Goal: Task Accomplishment & Management: Use online tool/utility

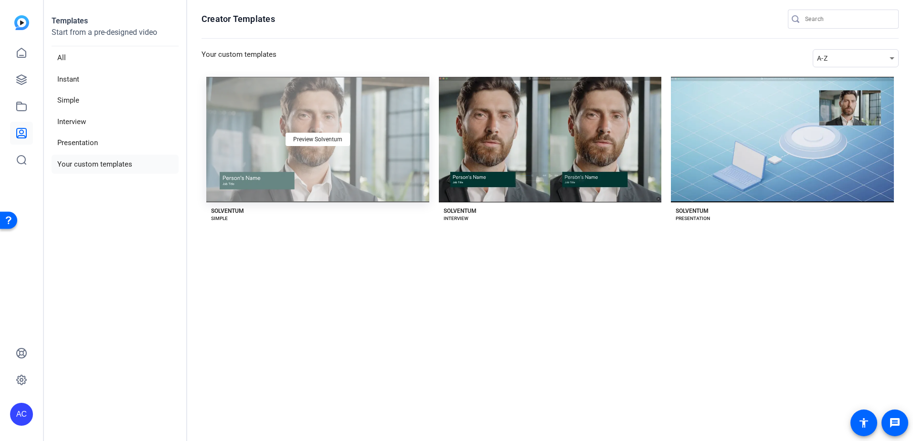
click at [296, 152] on div "Preview Solventum" at bounding box center [317, 140] width 223 height 126
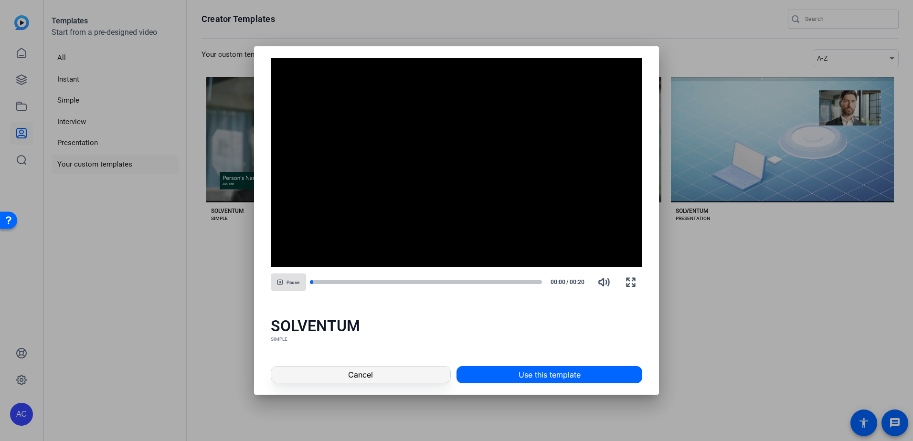
click at [382, 372] on span at bounding box center [360, 374] width 179 height 23
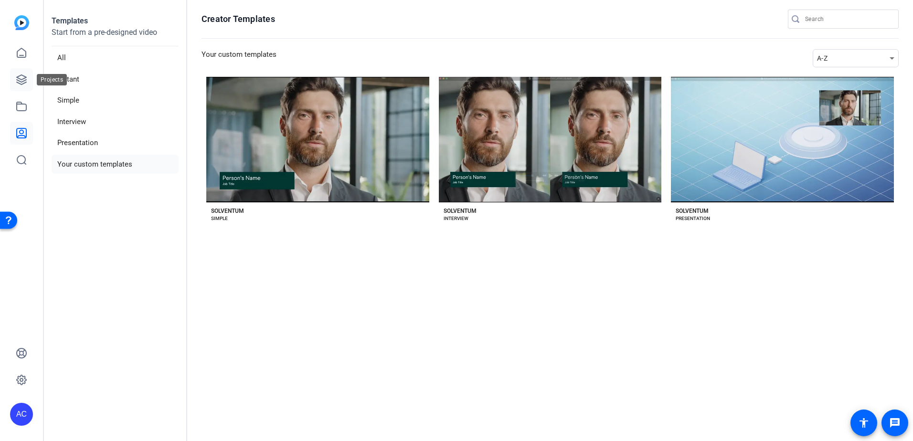
click at [22, 80] on icon at bounding box center [21, 79] width 11 height 11
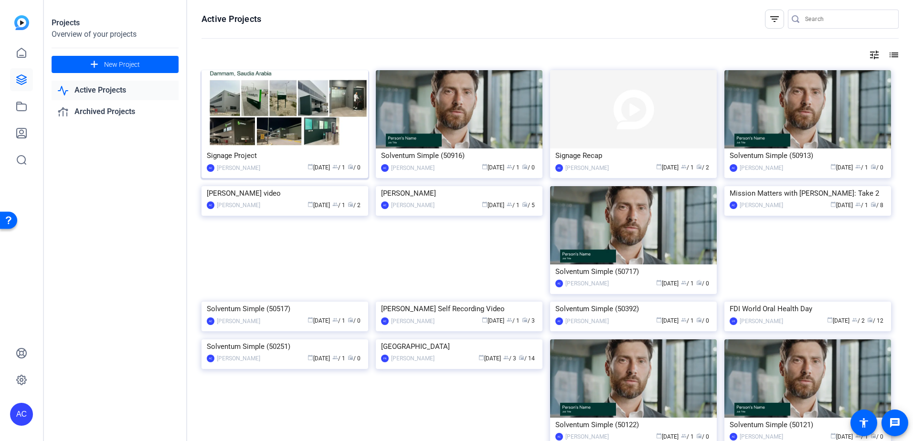
click at [284, 139] on img at bounding box center [284, 109] width 167 height 78
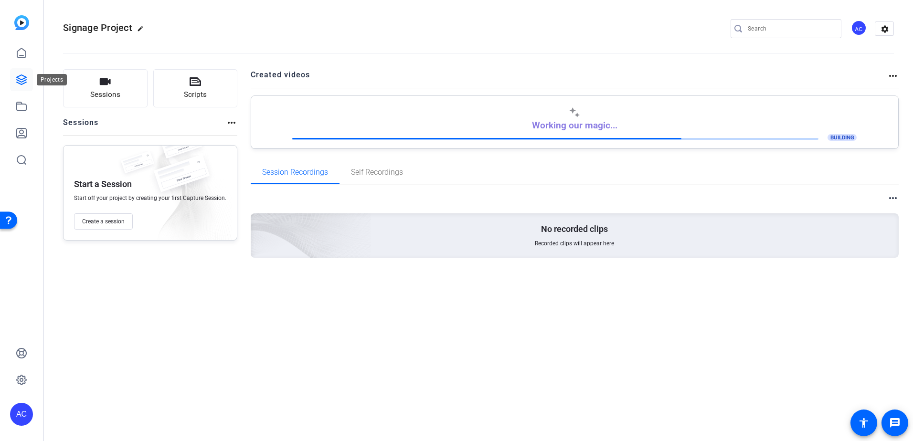
click at [21, 75] on icon at bounding box center [22, 80] width 10 height 10
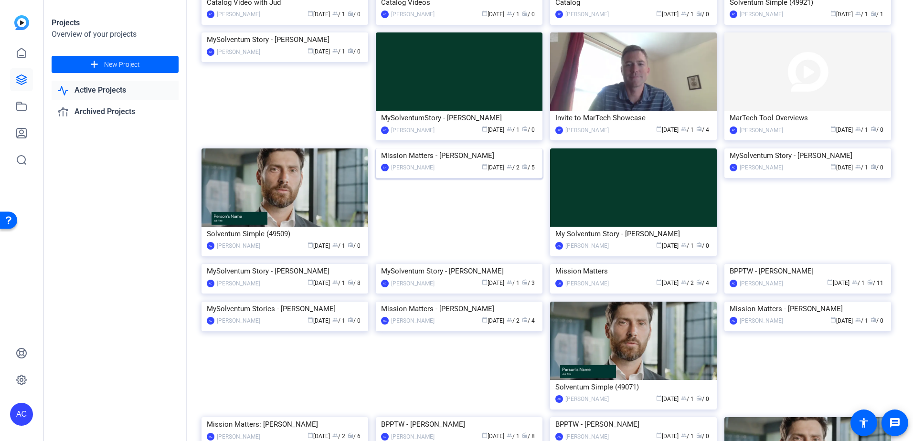
scroll to position [637, 0]
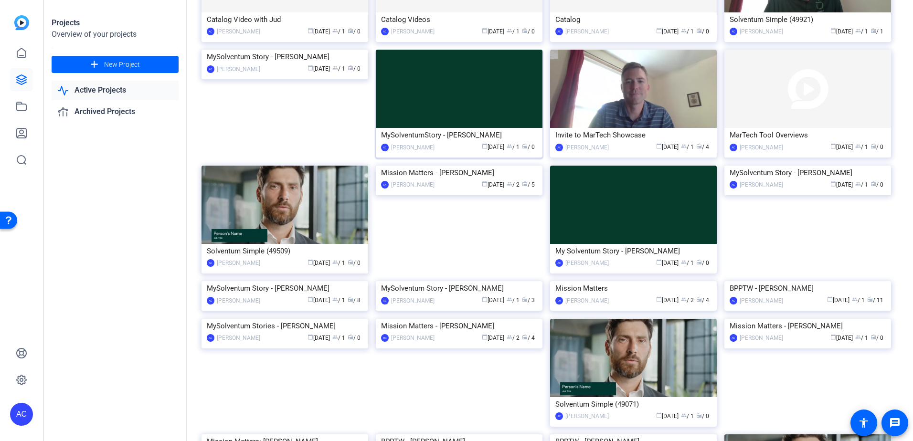
click at [465, 128] on img at bounding box center [459, 89] width 167 height 78
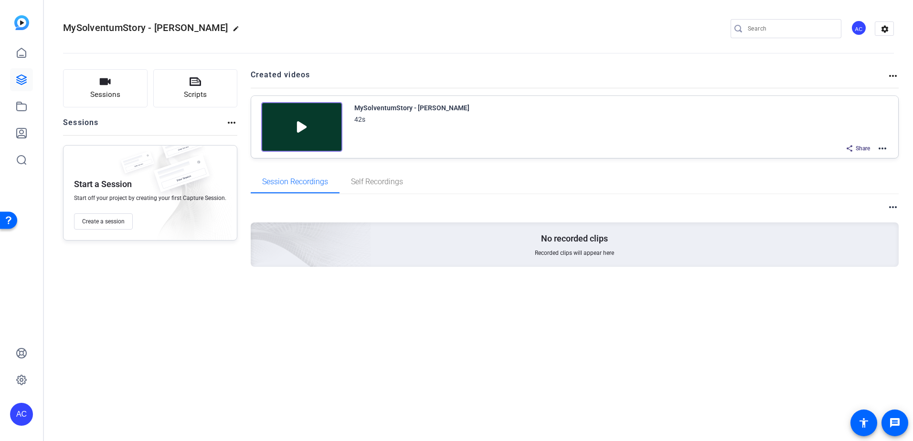
click at [314, 129] on img at bounding box center [301, 127] width 81 height 50
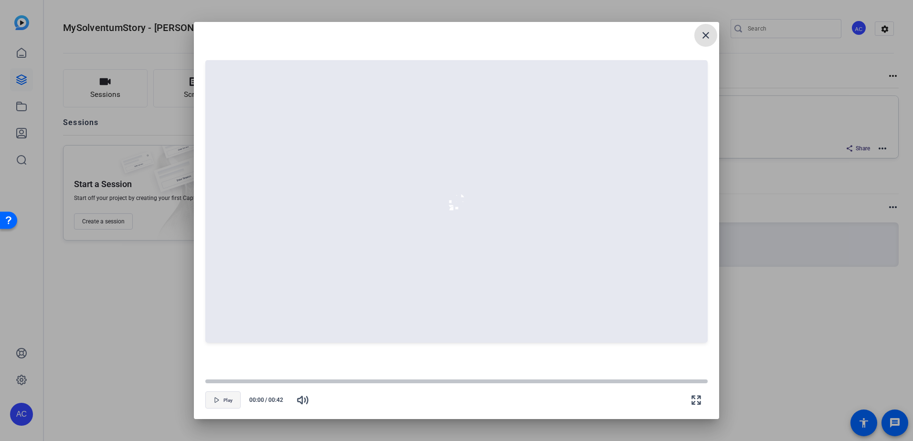
click at [221, 398] on span "button" at bounding box center [223, 399] width 34 height 23
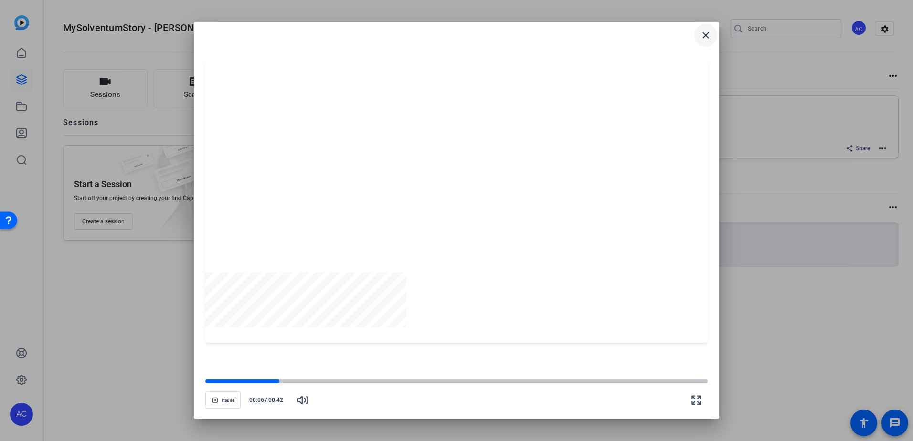
click at [707, 40] on mat-icon "close" at bounding box center [705, 35] width 11 height 11
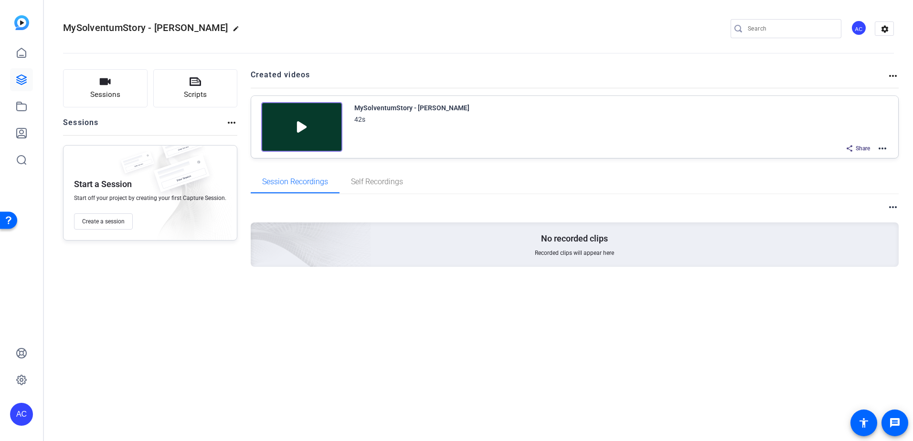
click at [22, 20] on img at bounding box center [21, 22] width 15 height 15
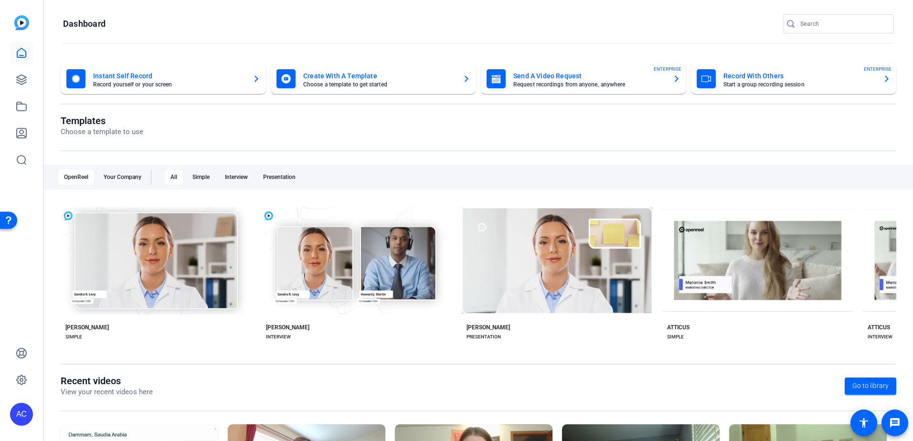
click at [555, 90] on mat-card "Send A Video Request Request recordings from anyone, anywhere ENTERPRISE" at bounding box center [583, 78] width 205 height 31
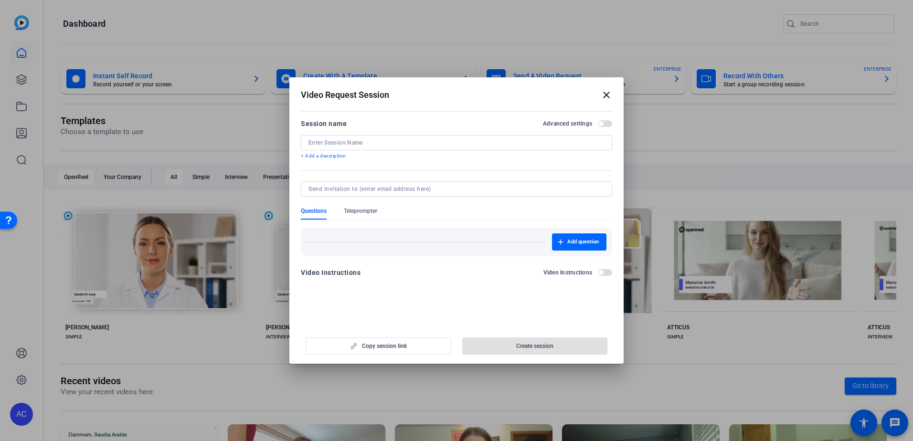
click at [357, 147] on div at bounding box center [456, 142] width 296 height 15
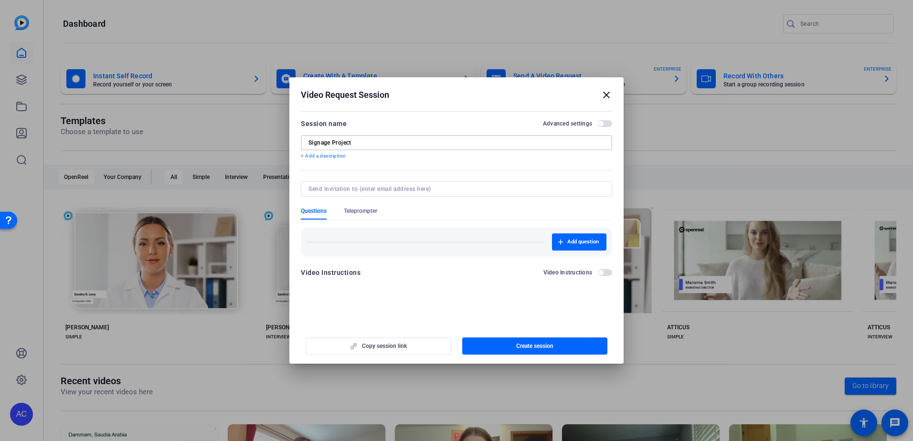
type input "Signage Project"
click at [408, 191] on input at bounding box center [454, 189] width 292 height 8
type input "jt"
click at [388, 193] on div at bounding box center [456, 188] width 296 height 15
type input "[EMAIL_ADDRESS][DOMAIN_NAME]"
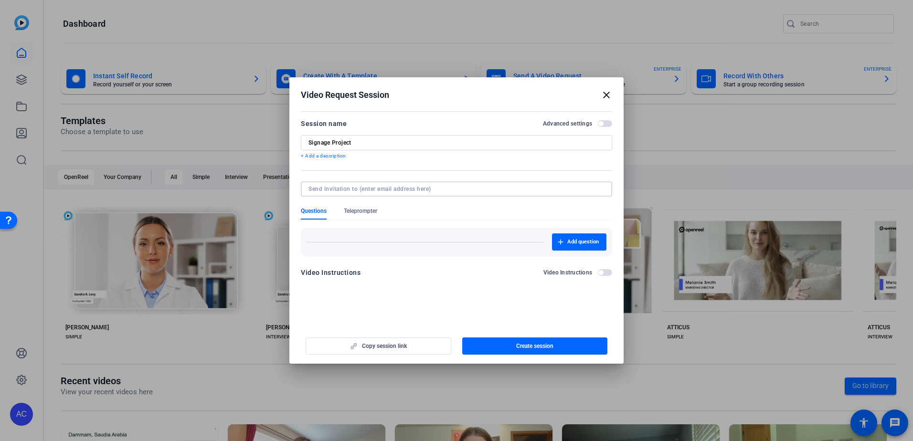
click at [399, 347] on div "Copy session link Create session" at bounding box center [456, 342] width 311 height 24
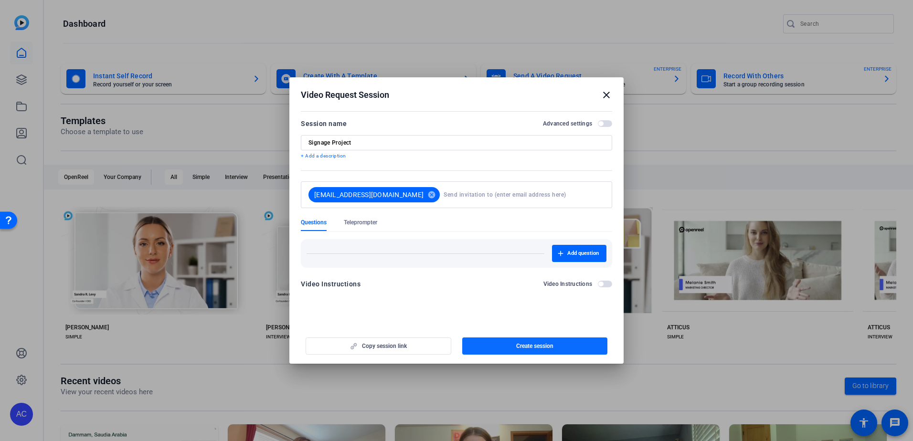
click at [520, 350] on span "button" at bounding box center [535, 346] width 146 height 23
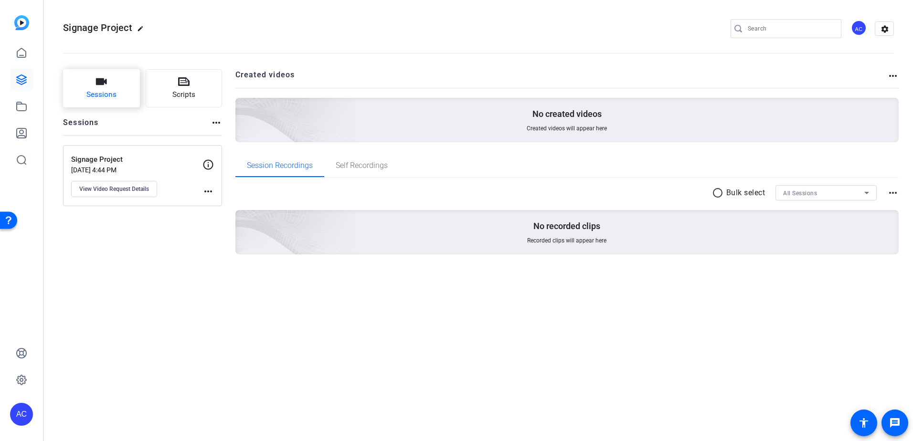
click at [112, 91] on span "Sessions" at bounding box center [101, 94] width 30 height 11
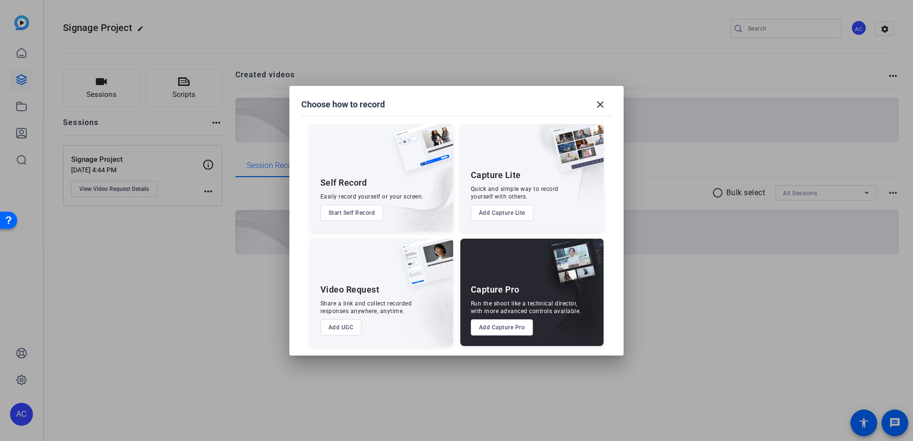
click at [346, 217] on button "Start Self Record" at bounding box center [351, 213] width 63 height 16
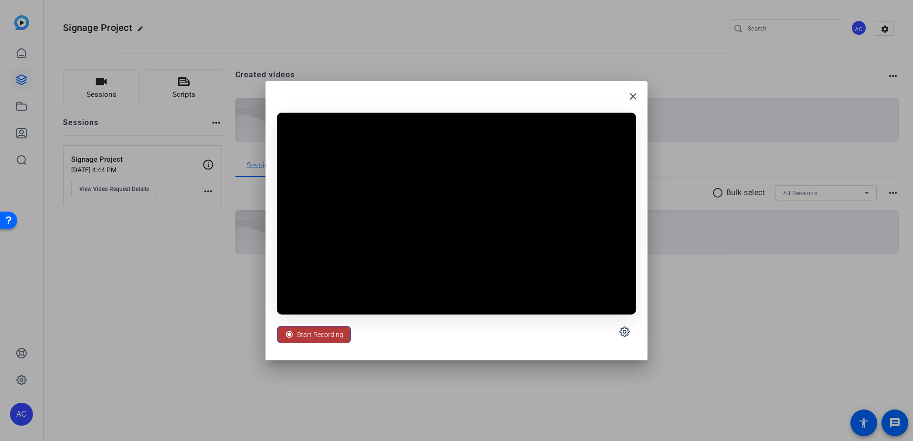
click at [301, 336] on span "Start Recording" at bounding box center [320, 334] width 46 height 18
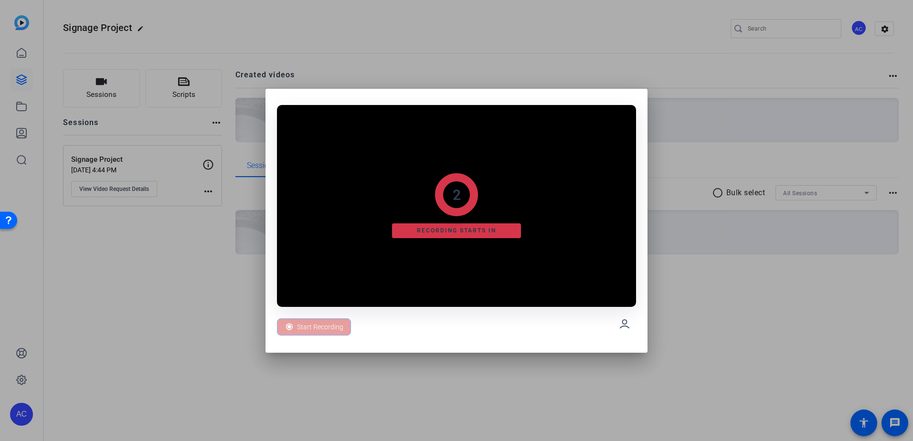
click at [319, 332] on div "Start Recording" at bounding box center [314, 326] width 74 height 17
click at [611, 323] on div "Start Recording" at bounding box center [456, 324] width 359 height 34
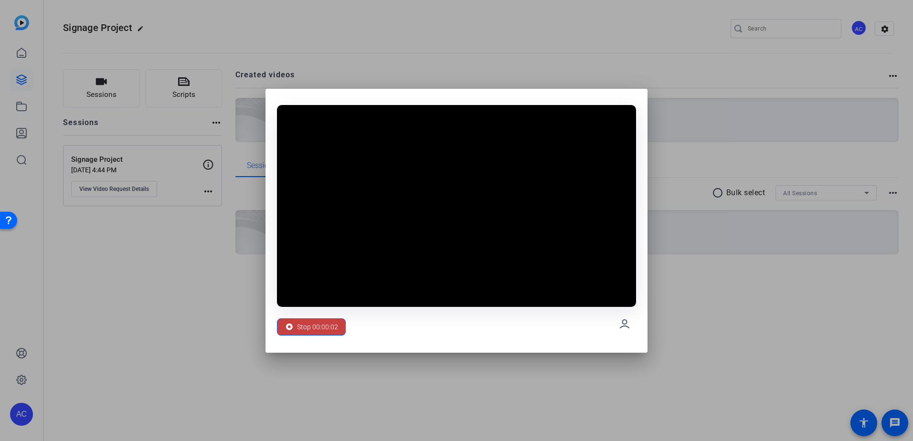
click at [325, 327] on span "Stop 00:00:02" at bounding box center [317, 327] width 41 height 18
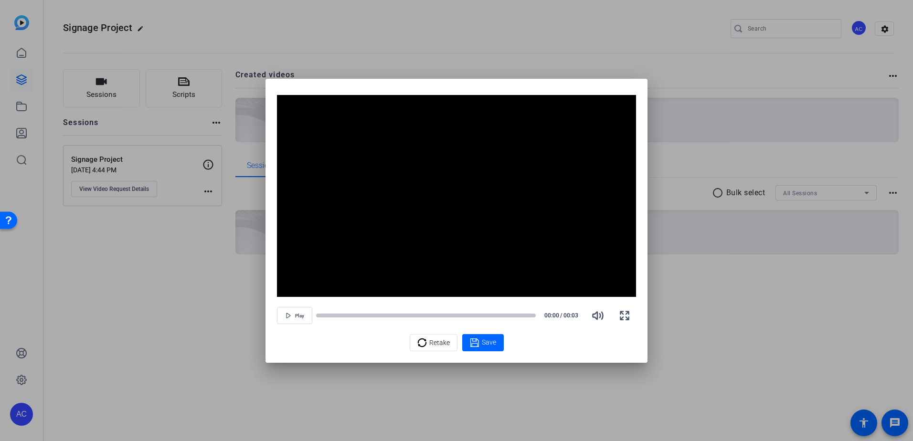
drag, startPoint x: 471, startPoint y: 90, endPoint x: 153, endPoint y: 174, distance: 329.3
click at [153, 174] on div "Video Player is loading. Play Video Play Mute Current Time 0:00 / Duration 0:03…" at bounding box center [456, 220] width 913 height 441
click at [318, 380] on div at bounding box center [456, 220] width 913 height 441
click at [202, 253] on div at bounding box center [456, 220] width 913 height 441
click at [484, 344] on span "Save" at bounding box center [489, 342] width 14 height 10
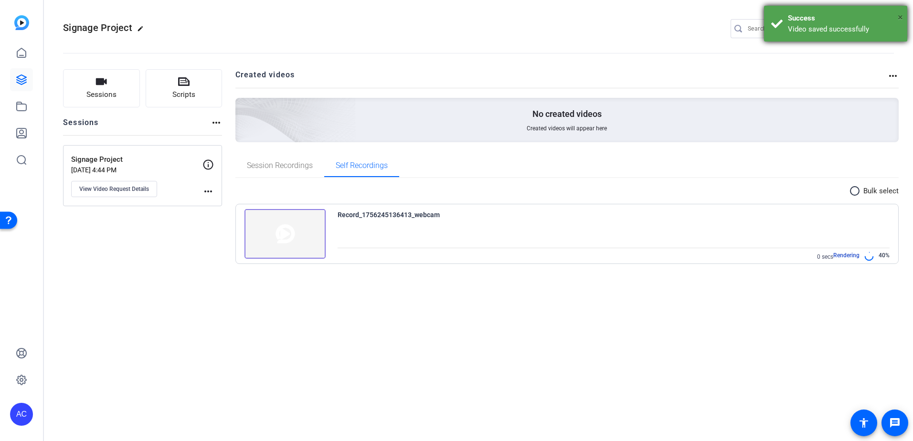
click at [901, 19] on span "×" at bounding box center [899, 16] width 5 height 11
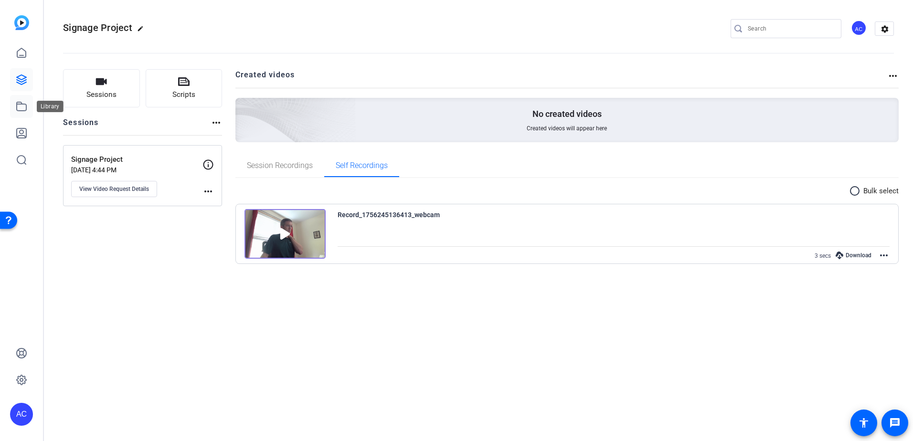
click at [21, 109] on icon at bounding box center [21, 106] width 11 height 11
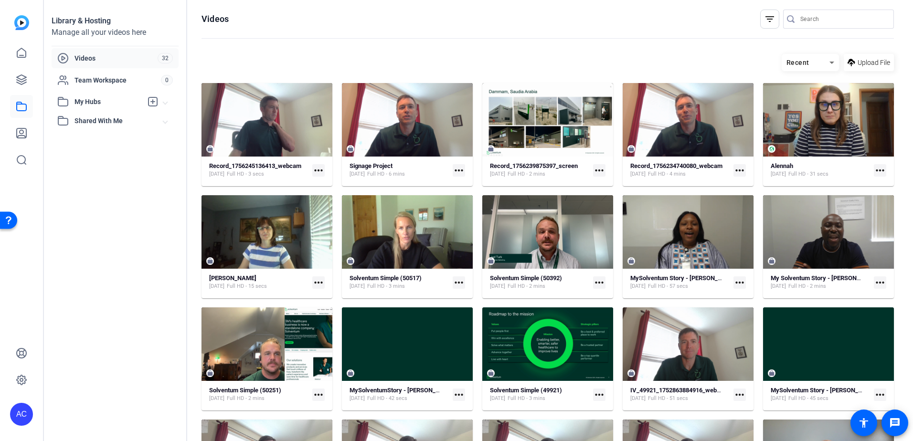
click at [319, 172] on mat-icon "more_horiz" at bounding box center [318, 170] width 12 height 12
click at [297, 181] on div at bounding box center [456, 220] width 913 height 441
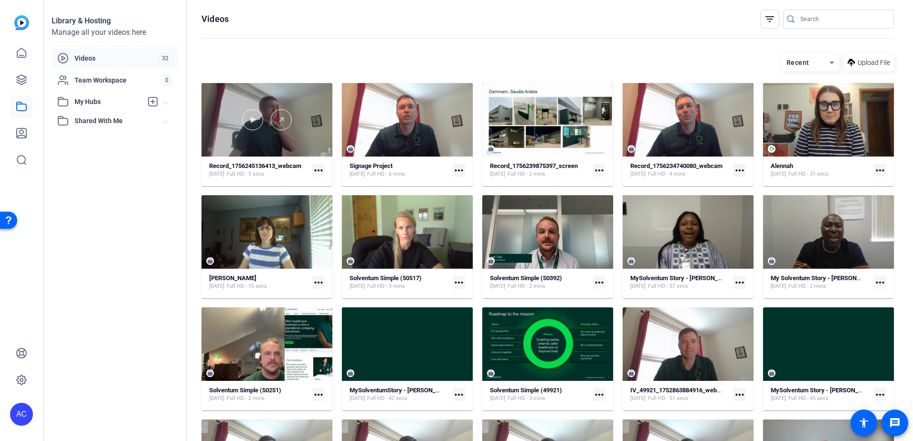
click at [294, 107] on div at bounding box center [266, 119] width 131 height 73
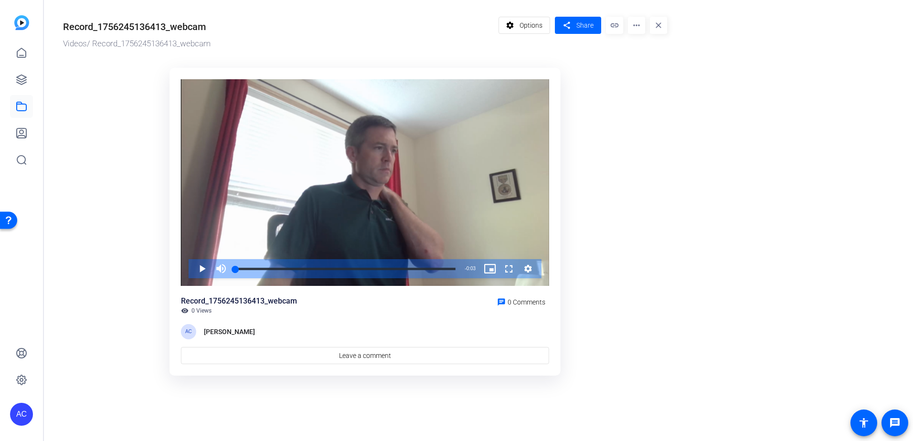
click at [632, 28] on mat-icon "more_horiz" at bounding box center [636, 25] width 17 height 17
click at [640, 103] on span "Delete" at bounding box center [664, 101] width 59 height 11
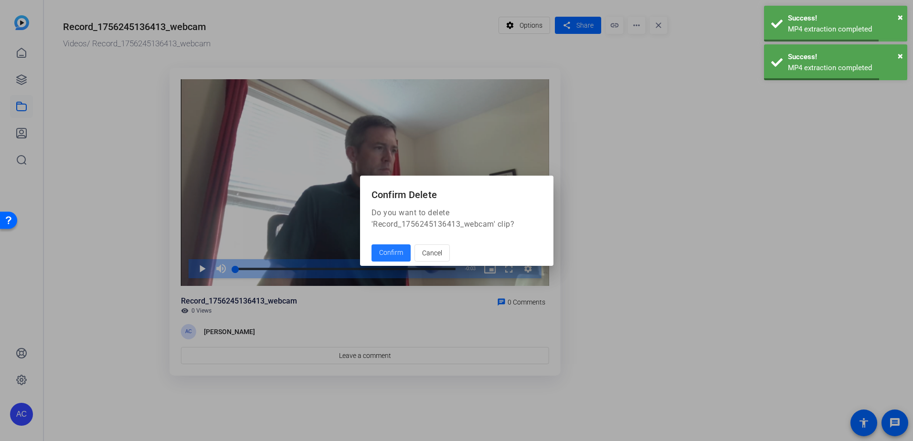
click at [396, 252] on span "Confirm" at bounding box center [391, 253] width 24 height 10
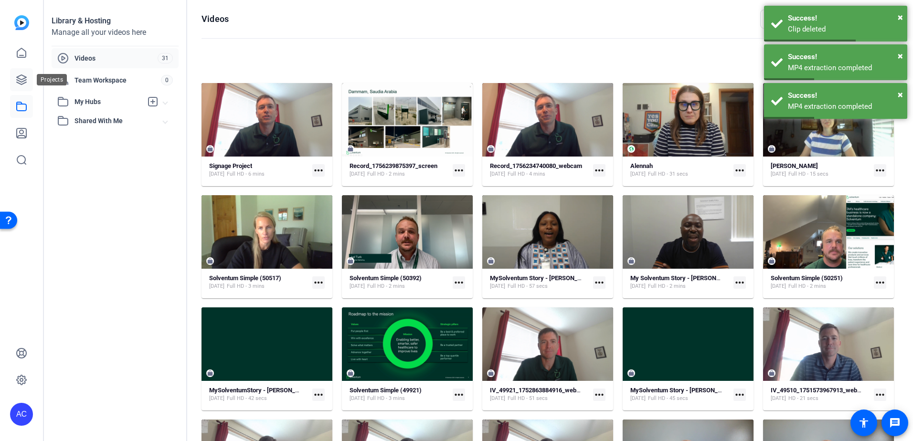
click at [21, 79] on icon at bounding box center [22, 80] width 10 height 10
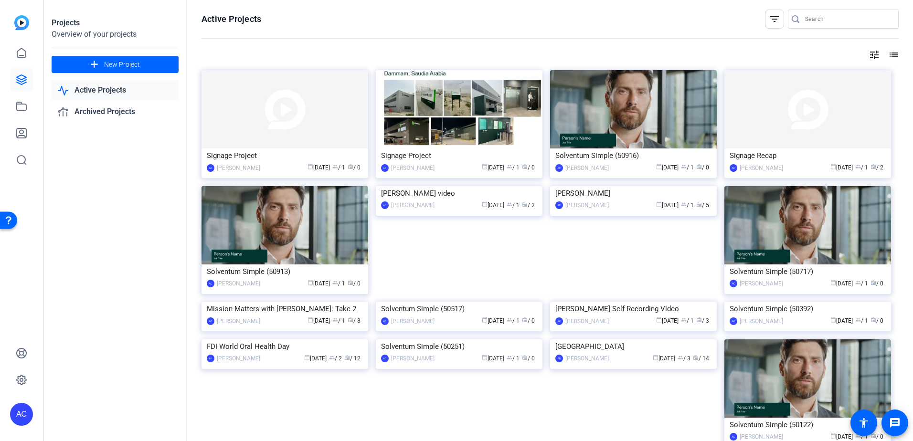
click at [854, 25] on div at bounding box center [848, 19] width 86 height 19
type input "martech"
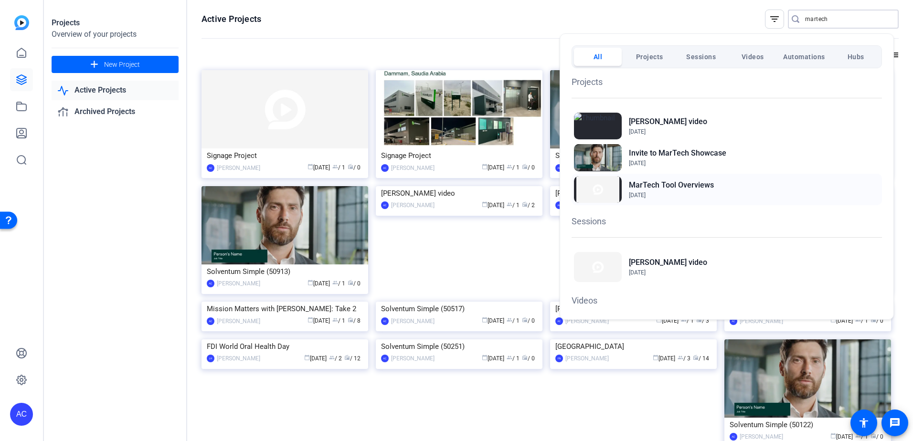
click at [695, 189] on h2 "MarTech Tool Overviews" at bounding box center [671, 184] width 85 height 11
click at [611, 189] on img at bounding box center [598, 189] width 48 height 27
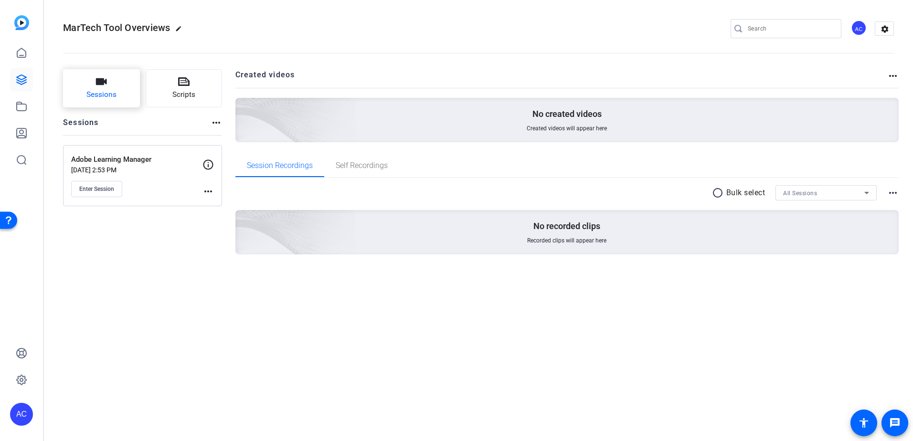
click at [120, 99] on button "Sessions" at bounding box center [101, 88] width 77 height 38
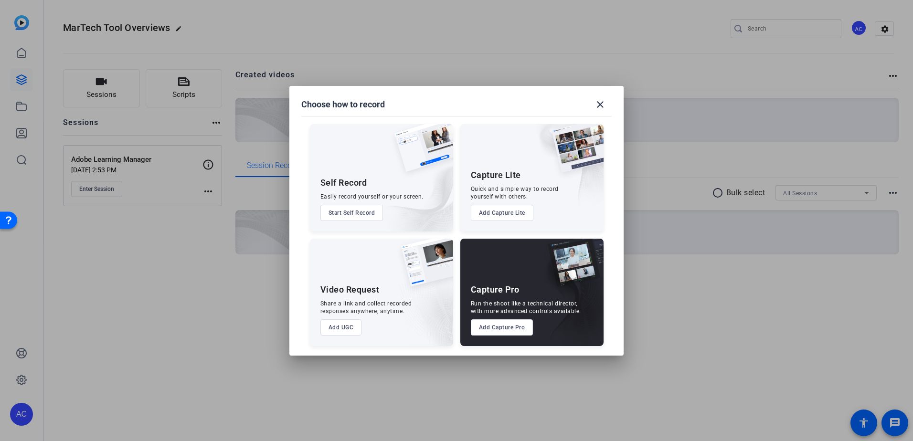
click at [0, 0] on button "Start Self Record" at bounding box center [0, 0] width 0 height 0
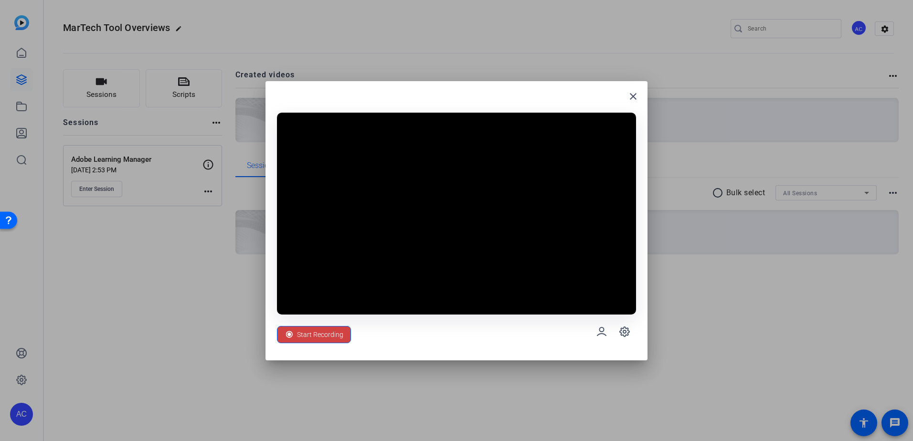
drag, startPoint x: 418, startPoint y: 98, endPoint x: 887, endPoint y: 159, distance: 472.6
click at [0, 0] on div "close Start Recording" at bounding box center [0, 0] width 0 height 0
click at [316, 333] on span "Start Recording" at bounding box center [320, 334] width 46 height 18
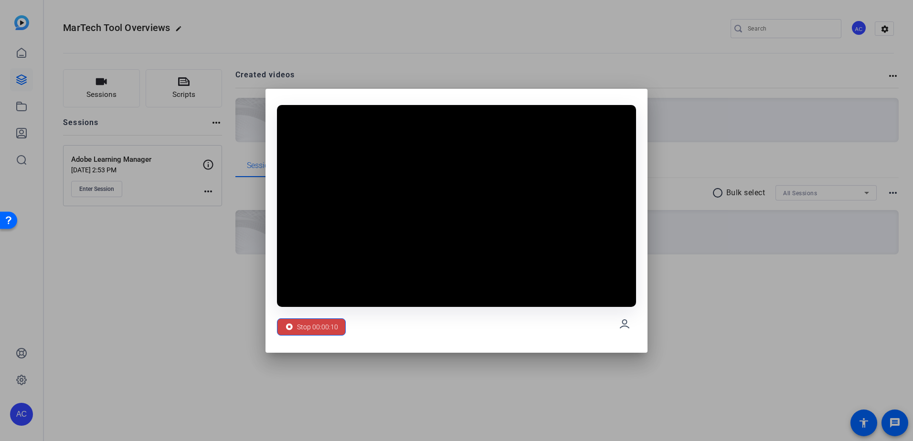
click at [0, 0] on span "Stop 00:00:10" at bounding box center [0, 0] width 0 height 0
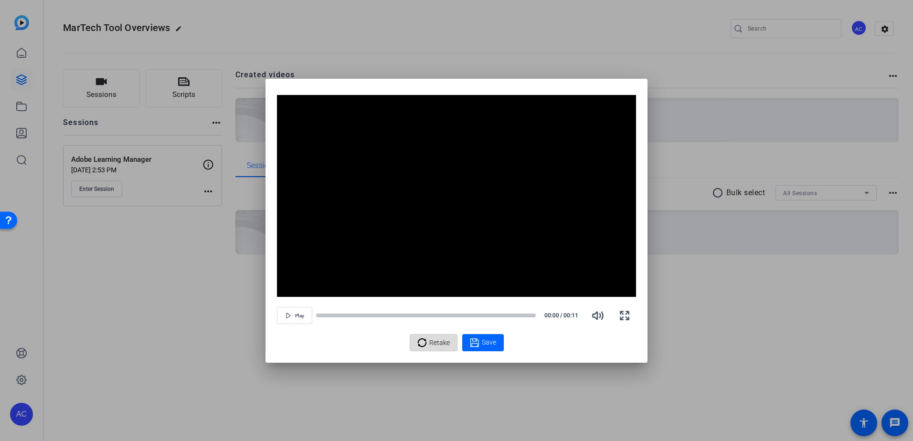
click at [441, 342] on span "Retake" at bounding box center [439, 343] width 21 height 18
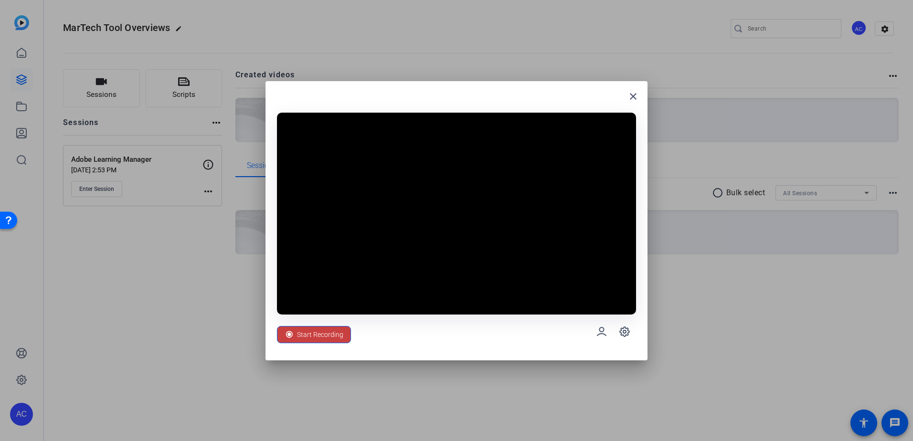
click at [333, 335] on span "Start Recording" at bounding box center [320, 334] width 46 height 18
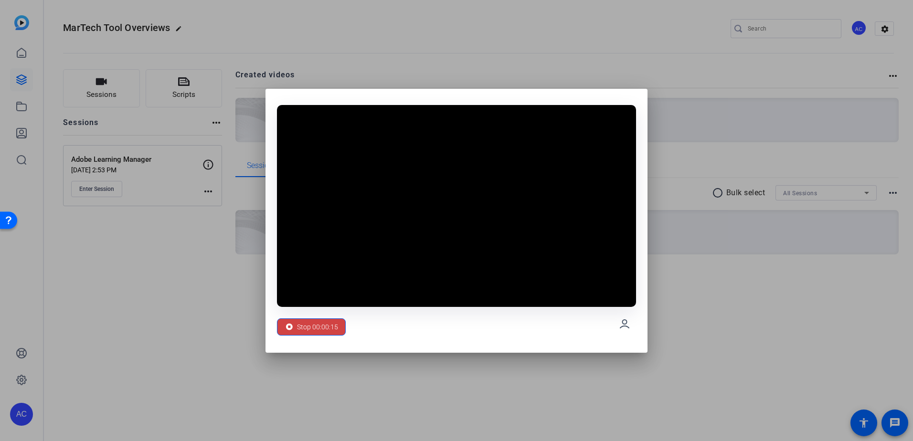
click at [333, 335] on span "Stop 00:00:15" at bounding box center [317, 327] width 41 height 18
click at [333, 333] on span "Stop 00:00:16" at bounding box center [317, 327] width 41 height 18
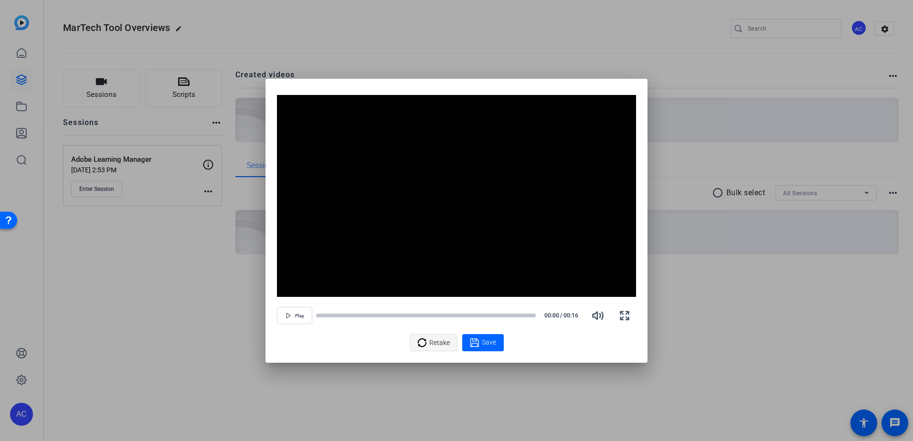
click at [436, 344] on span "Retake" at bounding box center [439, 343] width 21 height 18
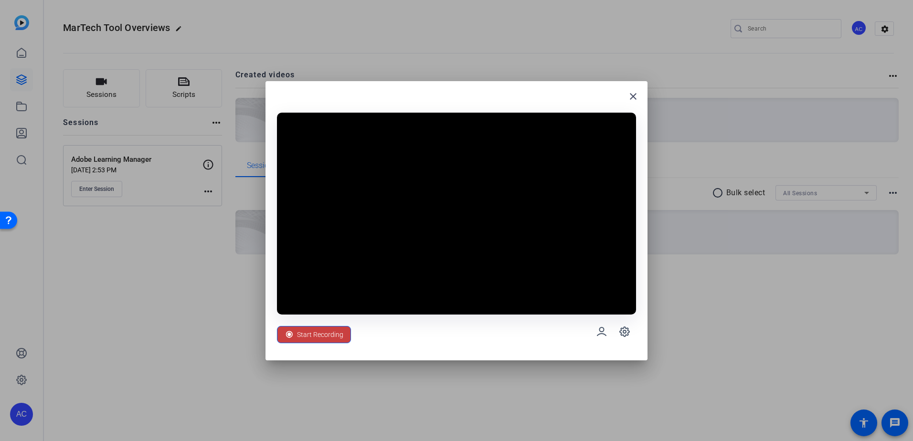
click at [330, 340] on span "Start Recording" at bounding box center [320, 334] width 46 height 18
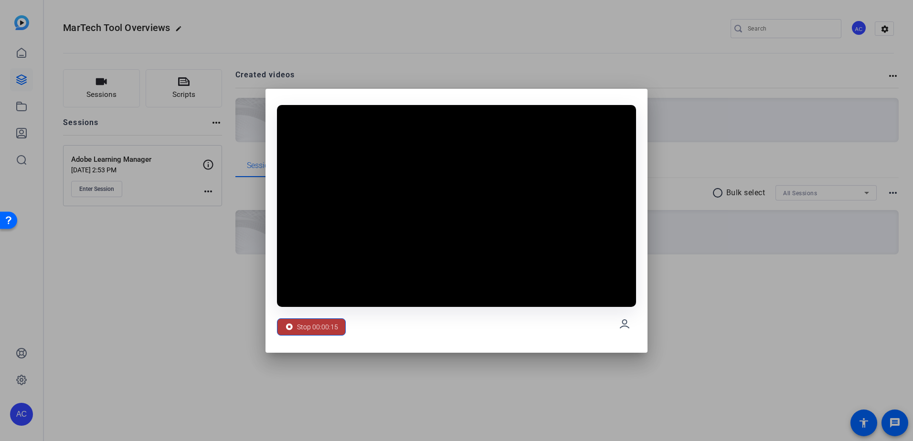
click at [312, 319] on span "Stop 00:00:15" at bounding box center [317, 327] width 41 height 18
click at [315, 331] on span "Stop 00:00:15" at bounding box center [317, 327] width 41 height 18
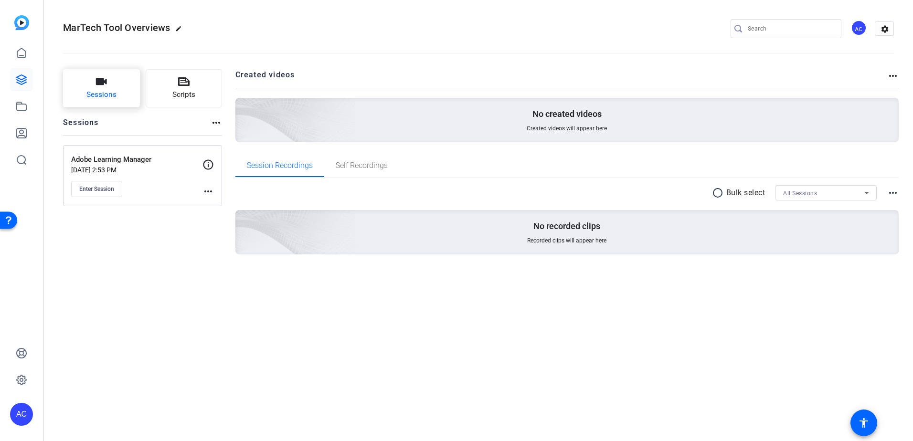
click at [92, 87] on button "Sessions" at bounding box center [101, 88] width 77 height 38
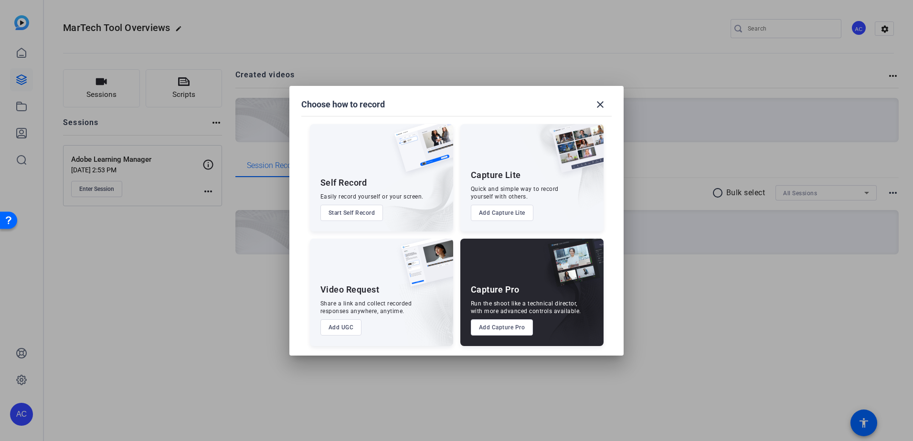
click at [0, 0] on button "Start Self Record" at bounding box center [0, 0] width 0 height 0
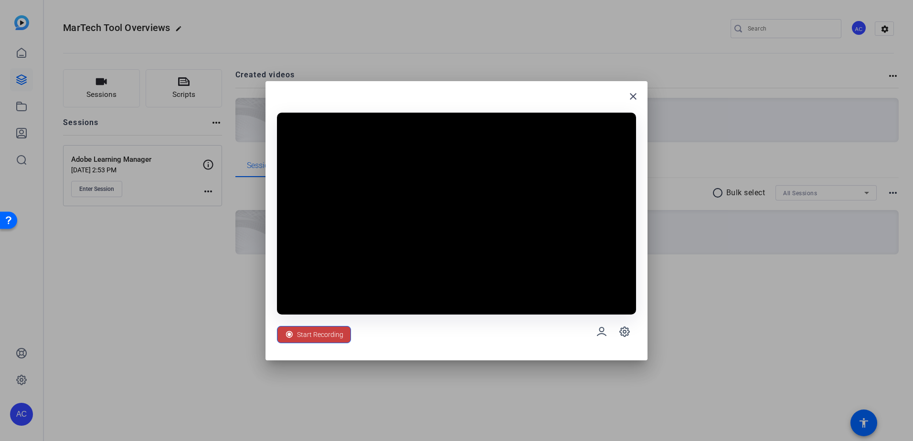
click at [323, 334] on span "Start Recording" at bounding box center [320, 334] width 46 height 18
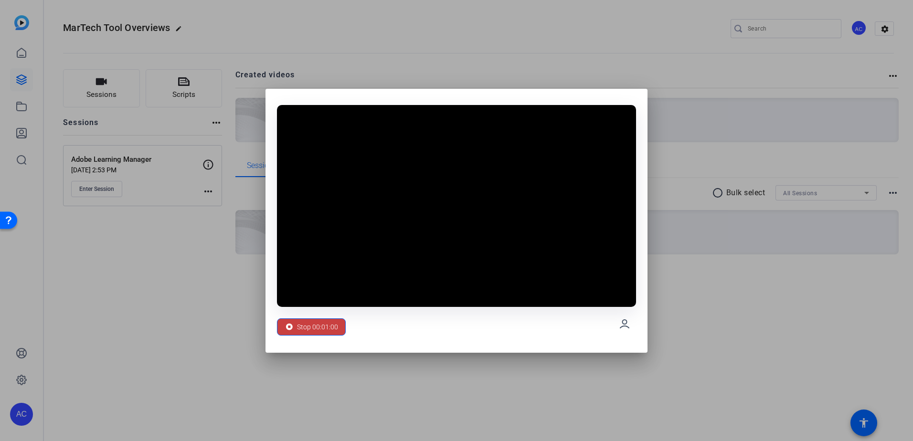
click at [324, 326] on span "Stop 00:01:00" at bounding box center [317, 327] width 41 height 18
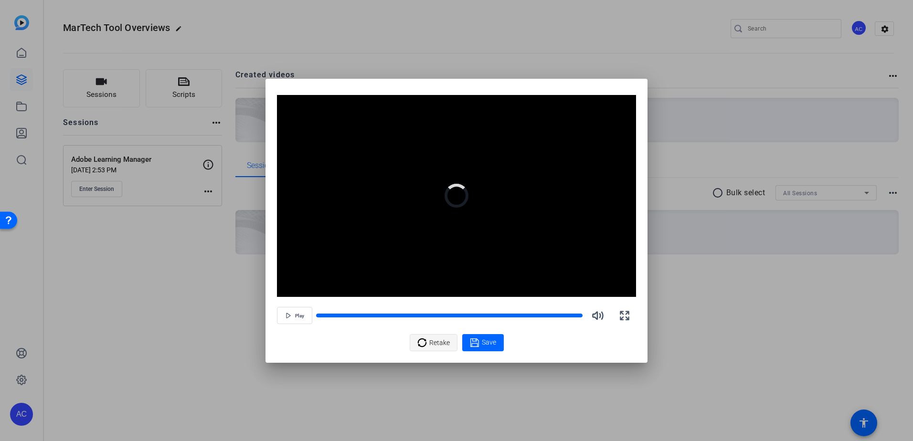
click at [433, 342] on span "Retake" at bounding box center [439, 343] width 21 height 18
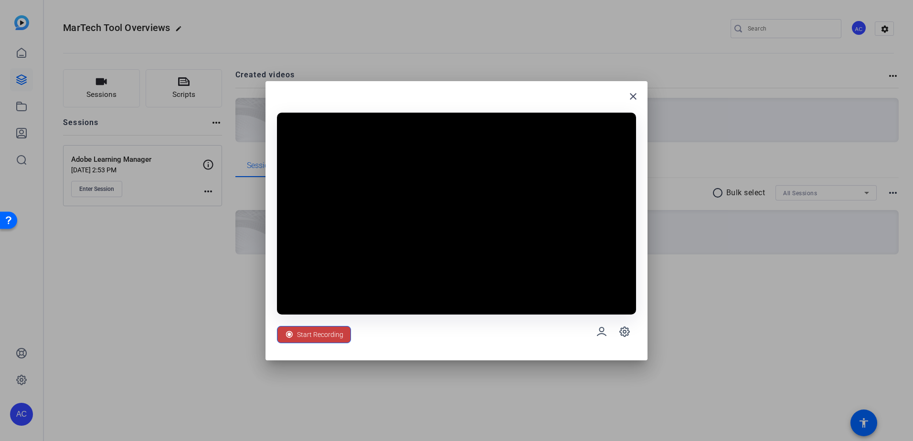
click at [300, 331] on span "Start Recording" at bounding box center [320, 334] width 46 height 18
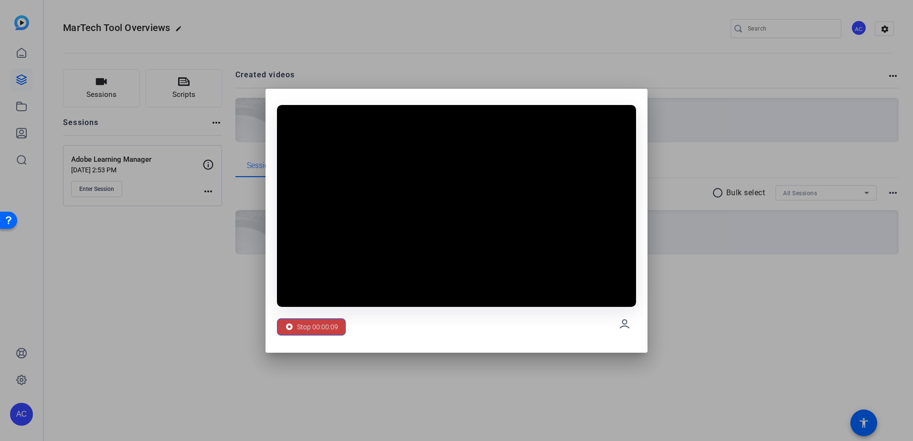
click at [304, 330] on span "Stop 00:00:09" at bounding box center [317, 327] width 41 height 18
click at [305, 330] on span "Stop 00:00:11" at bounding box center [317, 327] width 41 height 18
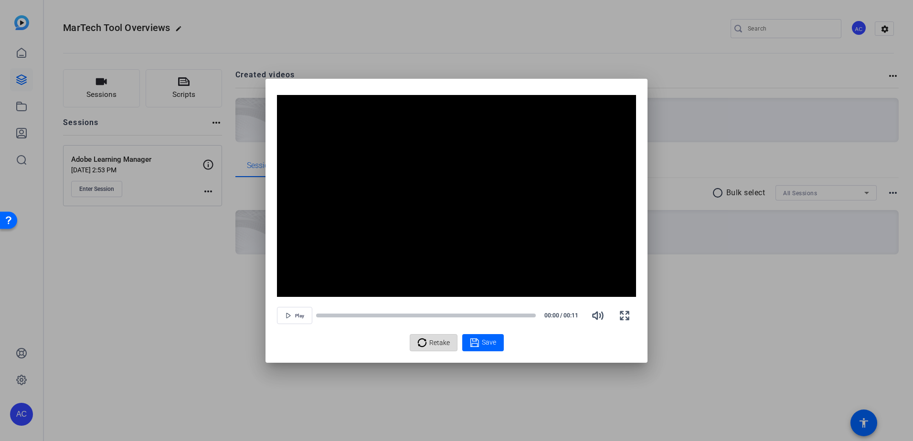
click at [431, 352] on span at bounding box center [433, 342] width 47 height 23
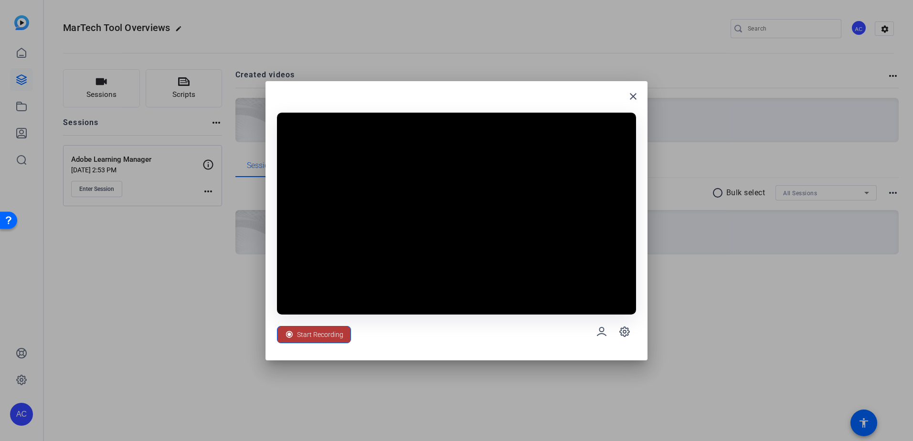
click at [326, 335] on span "Start Recording" at bounding box center [320, 334] width 46 height 18
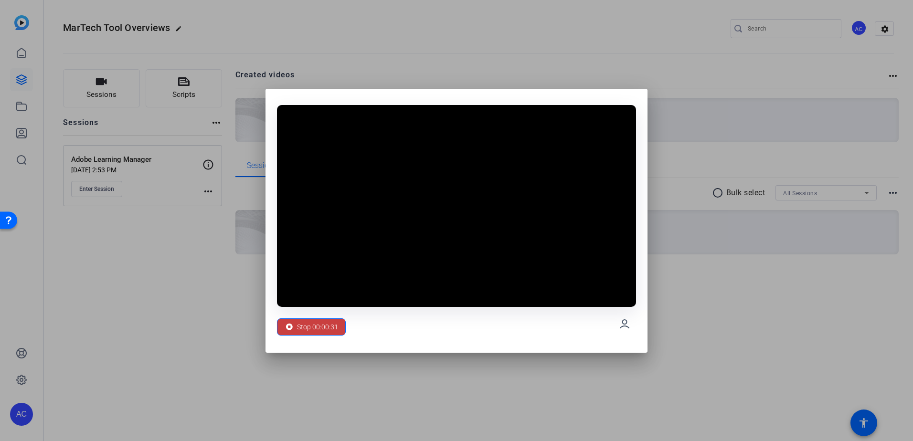
click at [318, 322] on span "Stop 00:00:31" at bounding box center [317, 327] width 41 height 18
click at [319, 325] on span "Stop 00:00:31" at bounding box center [317, 327] width 41 height 18
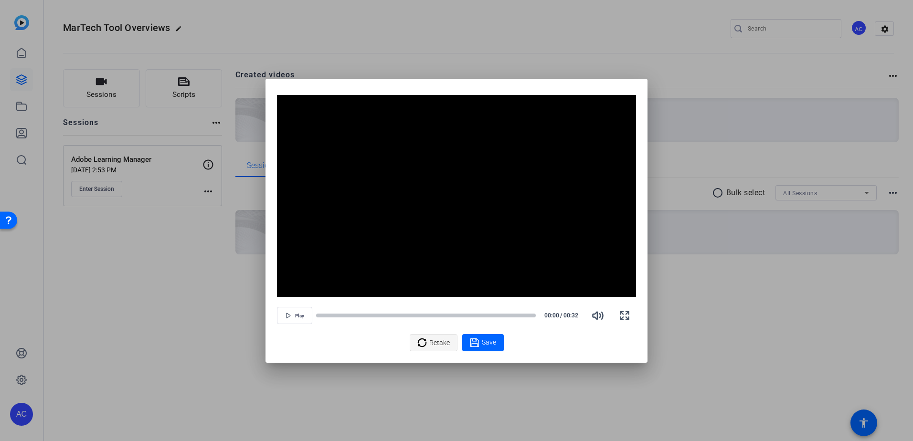
click at [426, 341] on icon at bounding box center [422, 342] width 10 height 11
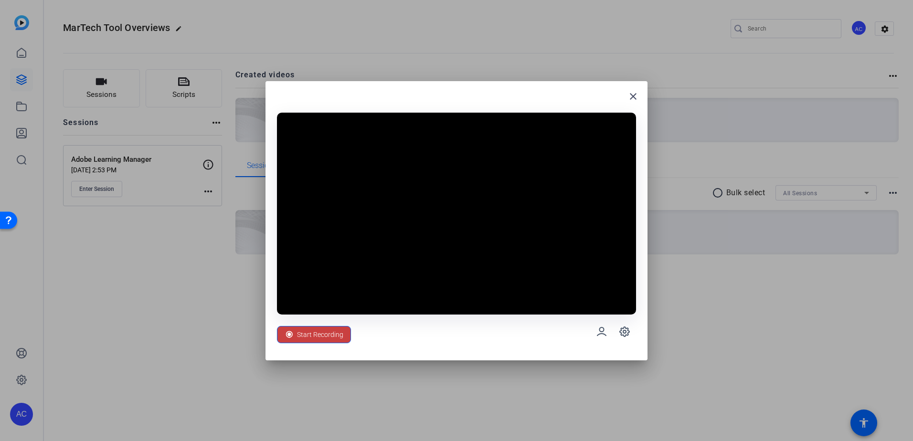
click at [332, 336] on span "Start Recording" at bounding box center [320, 334] width 46 height 18
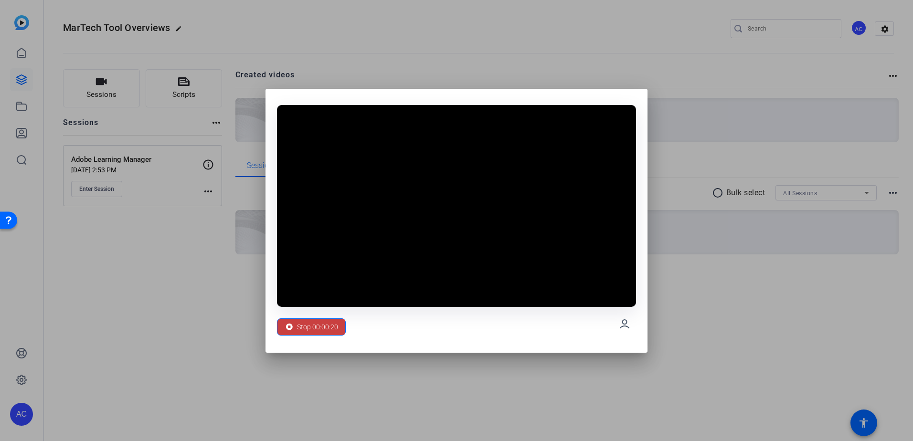
click at [333, 327] on span "Stop 00:00:20" at bounding box center [317, 327] width 41 height 18
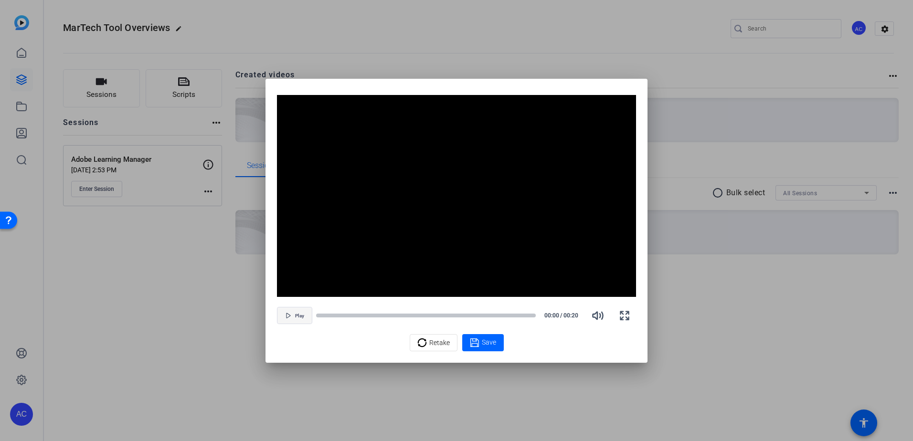
click at [286, 321] on span "button" at bounding box center [294, 315] width 34 height 23
click at [431, 344] on span "Retake" at bounding box center [439, 343] width 21 height 18
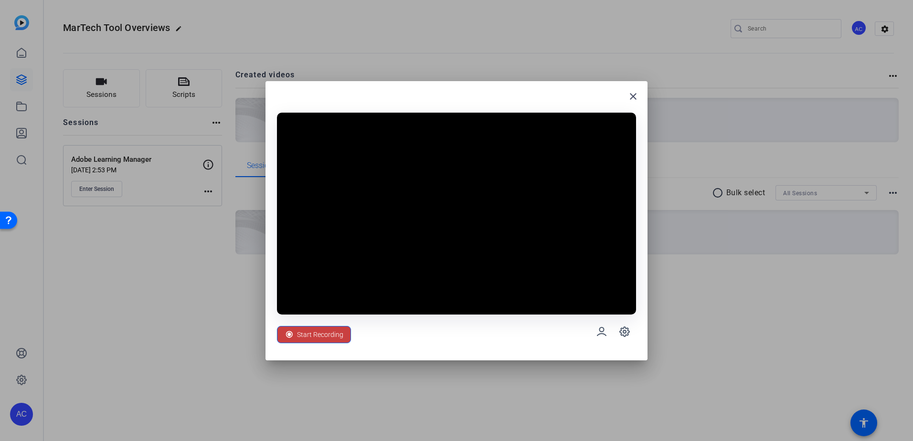
click at [304, 336] on span "Start Recording" at bounding box center [320, 334] width 46 height 18
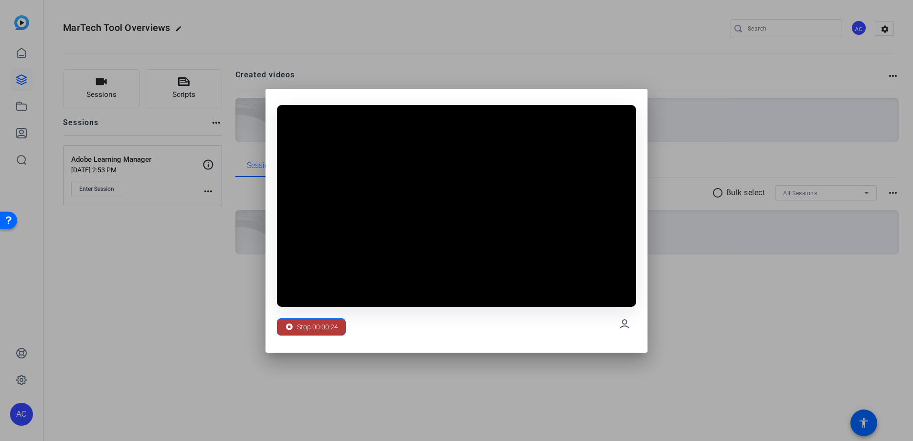
click at [304, 326] on span "Stop 00:00:24" at bounding box center [317, 327] width 41 height 18
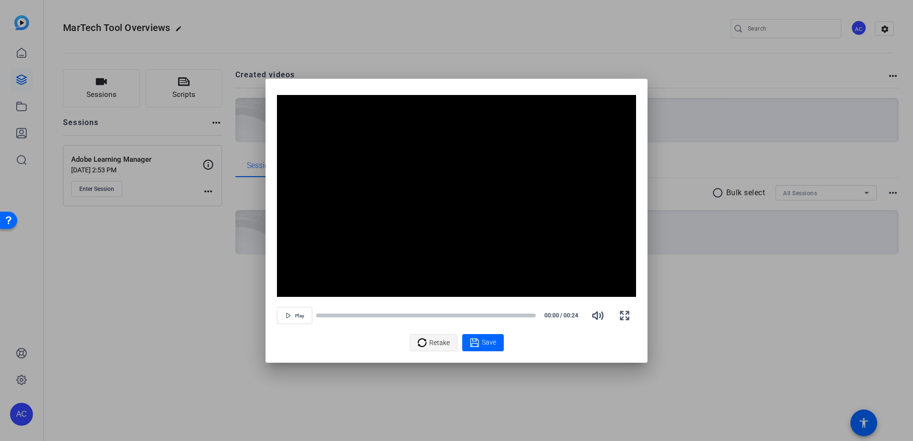
click at [431, 341] on span "Retake" at bounding box center [439, 343] width 21 height 18
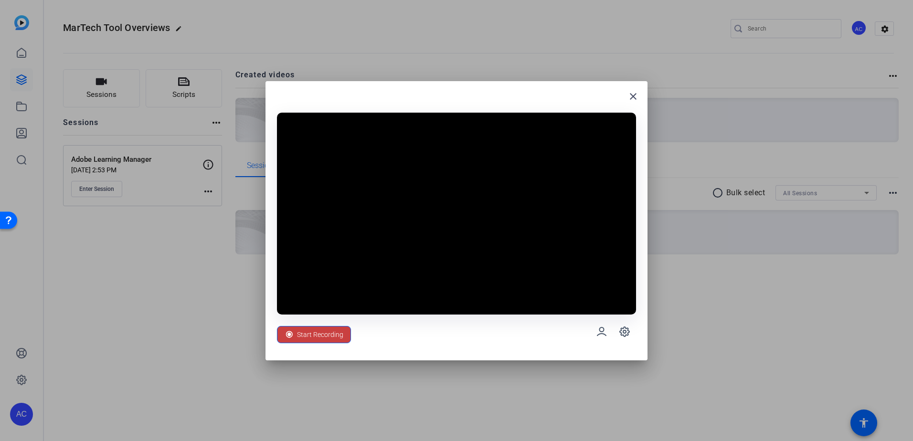
click at [335, 331] on span "Start Recording" at bounding box center [320, 334] width 46 height 18
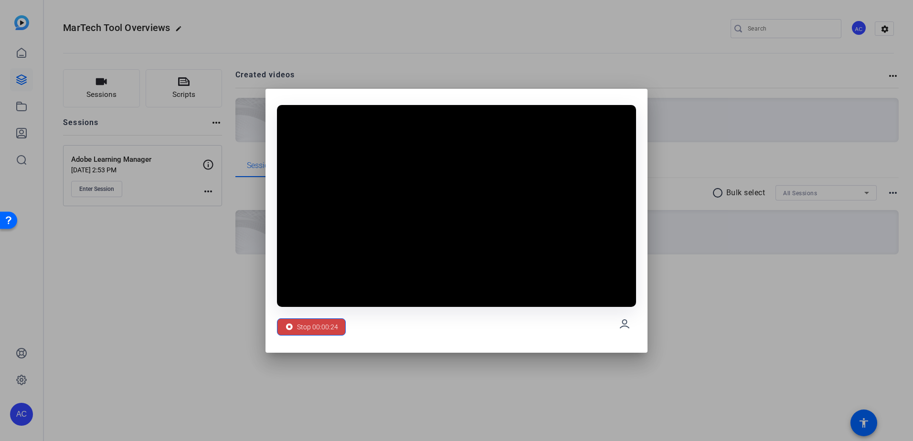
click at [335, 330] on span "Stop 00:00:24" at bounding box center [317, 327] width 41 height 18
click at [335, 330] on span "Stop 00:00:25" at bounding box center [317, 327] width 41 height 18
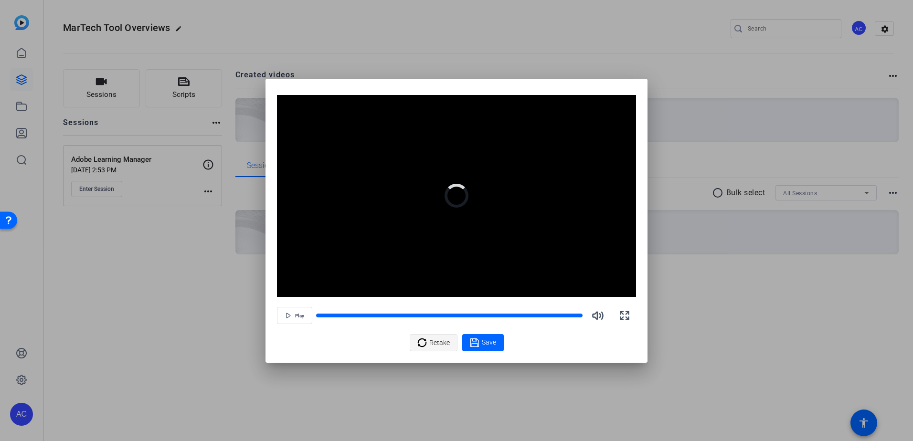
click at [420, 336] on div "Retake" at bounding box center [433, 343] width 32 height 18
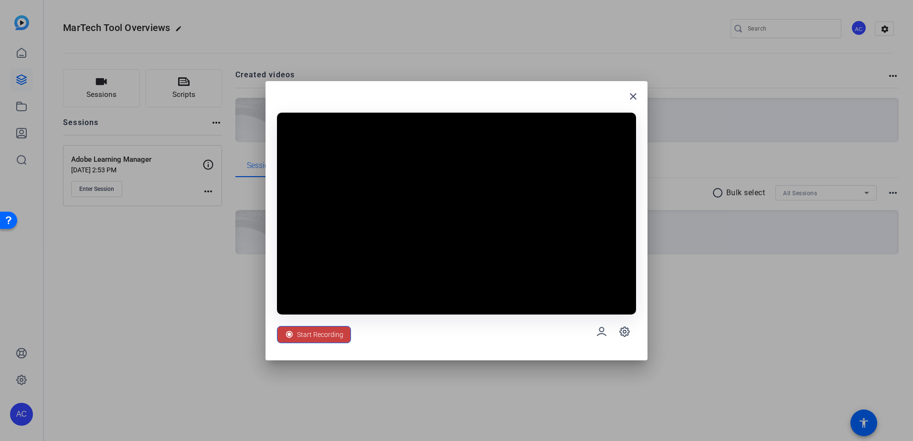
click at [308, 331] on span "Start Recording" at bounding box center [320, 334] width 46 height 18
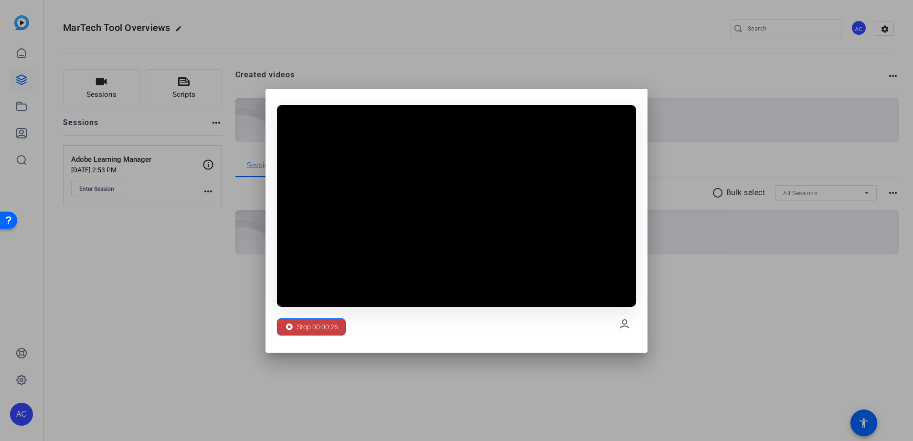
click at [303, 322] on span "Stop 00:00:26" at bounding box center [317, 327] width 41 height 18
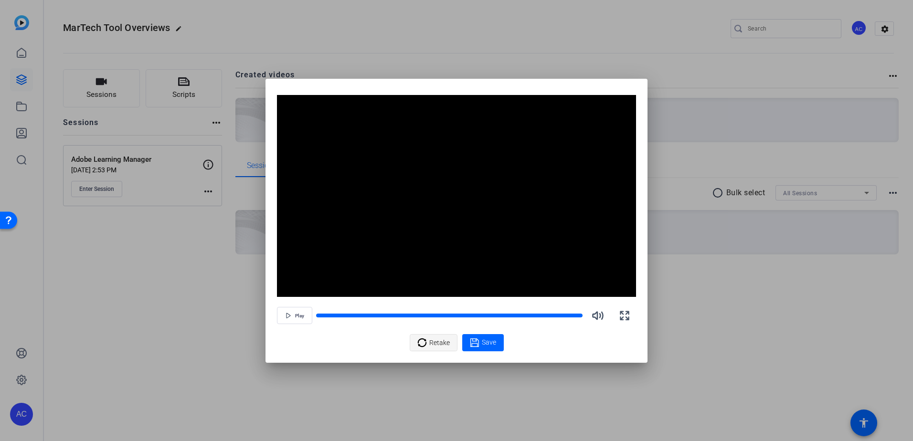
click at [429, 342] on div "Retake" at bounding box center [433, 343] width 32 height 18
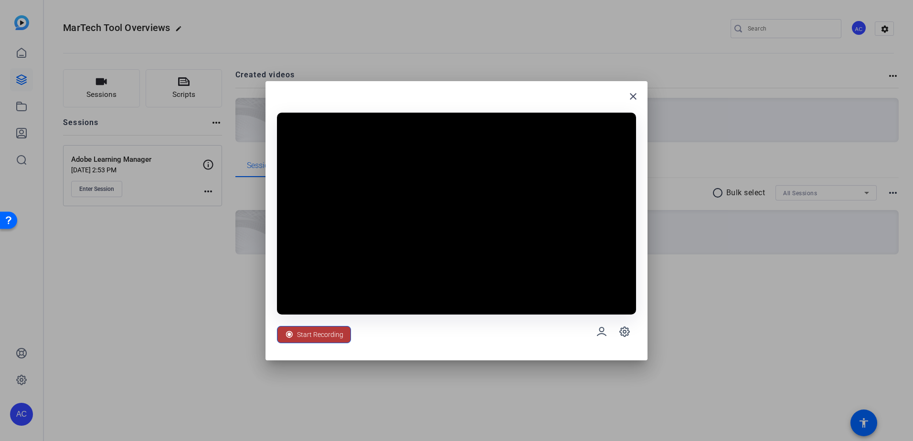
click at [329, 334] on span "Start Recording" at bounding box center [320, 334] width 46 height 18
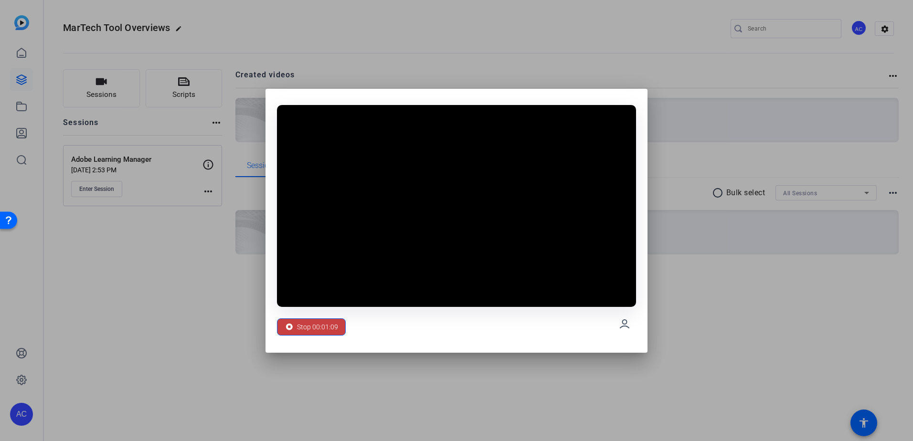
click at [325, 324] on span "Stop 00:01:09" at bounding box center [317, 327] width 41 height 18
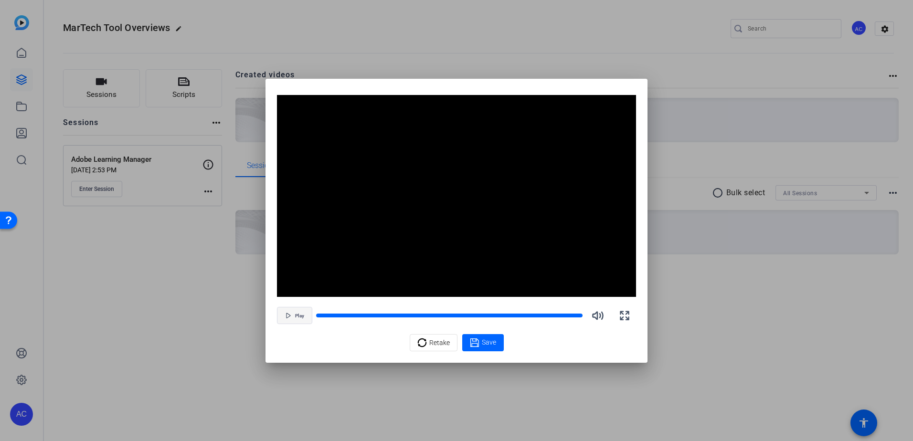
click at [289, 309] on span "button" at bounding box center [294, 315] width 34 height 23
click at [485, 344] on span "Save" at bounding box center [489, 342] width 14 height 10
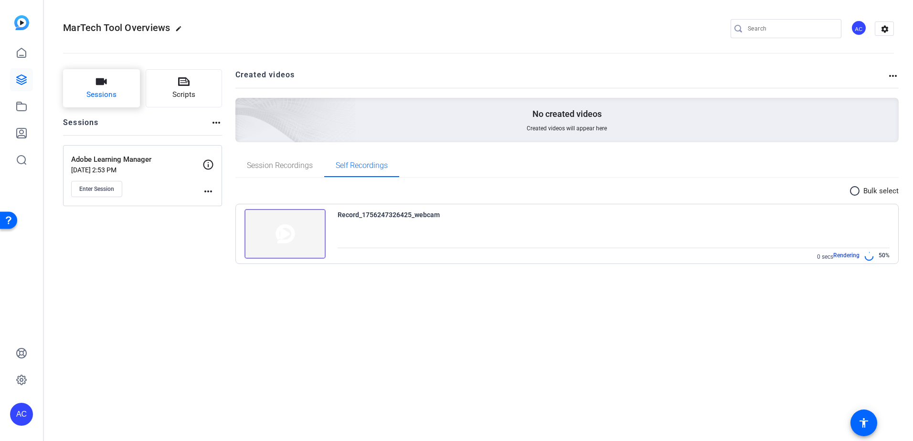
click at [108, 92] on span "Sessions" at bounding box center [101, 94] width 30 height 11
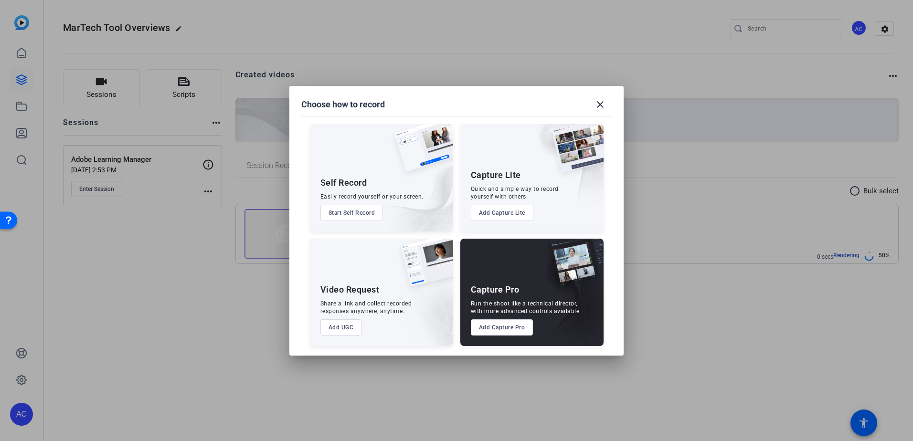
click at [349, 218] on button "Start Self Record" at bounding box center [351, 213] width 63 height 16
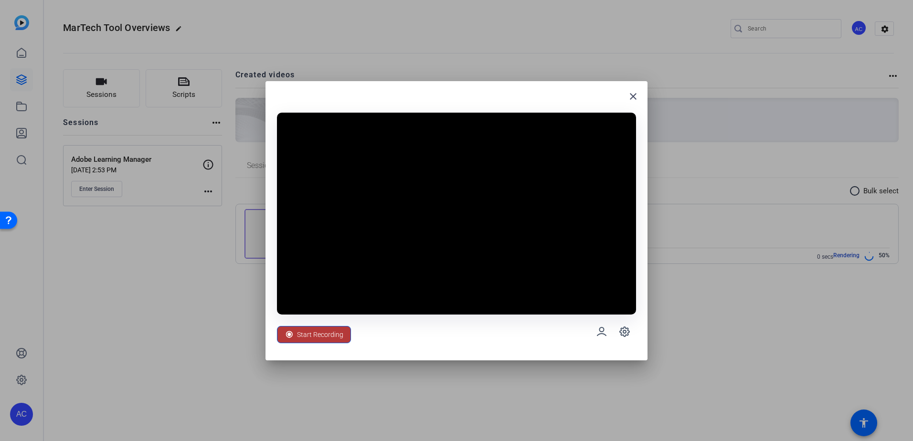
click at [325, 338] on span "Start Recording" at bounding box center [320, 334] width 46 height 18
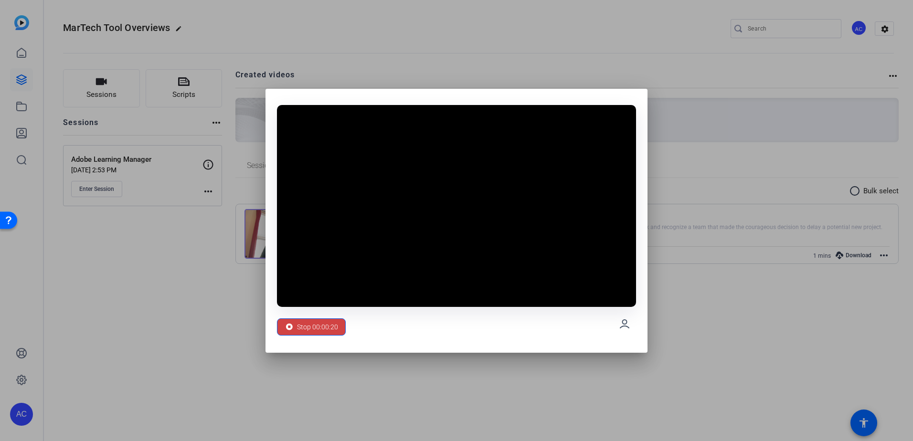
click at [273, 335] on div "Stop 00:00:20" at bounding box center [456, 221] width 382 height 264
click at [305, 327] on span "Stop 00:00:20" at bounding box center [317, 327] width 41 height 18
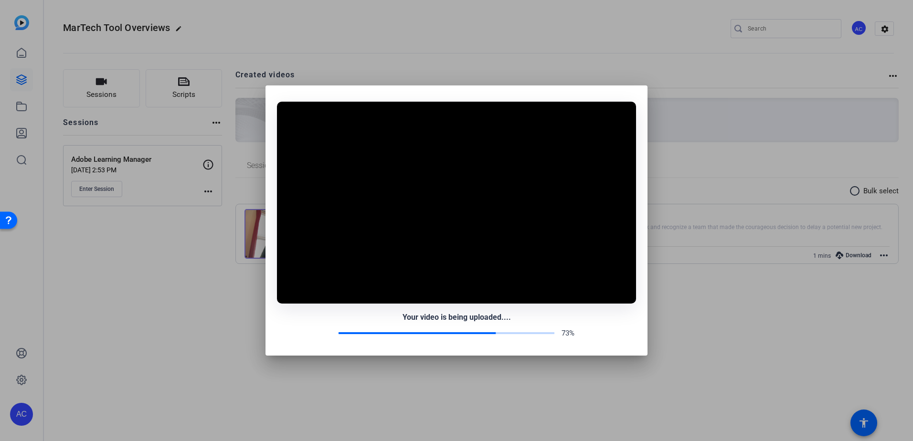
click at [319, 332] on div "73%" at bounding box center [456, 333] width 359 height 11
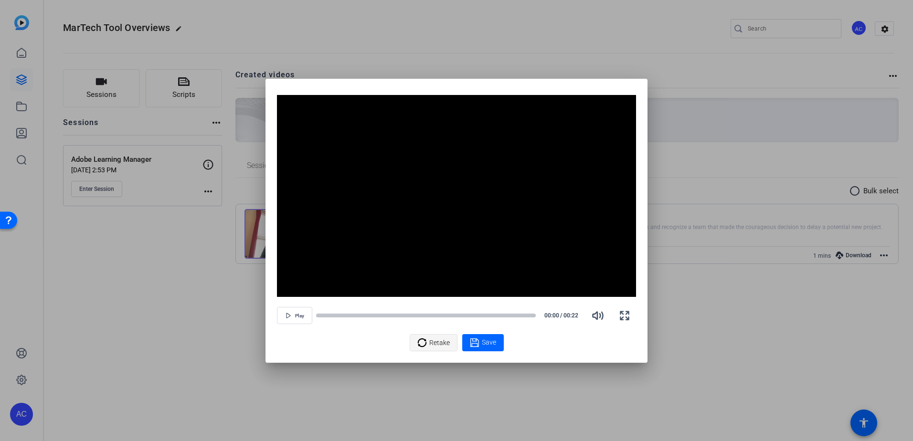
click at [429, 341] on span "Retake" at bounding box center [439, 343] width 21 height 18
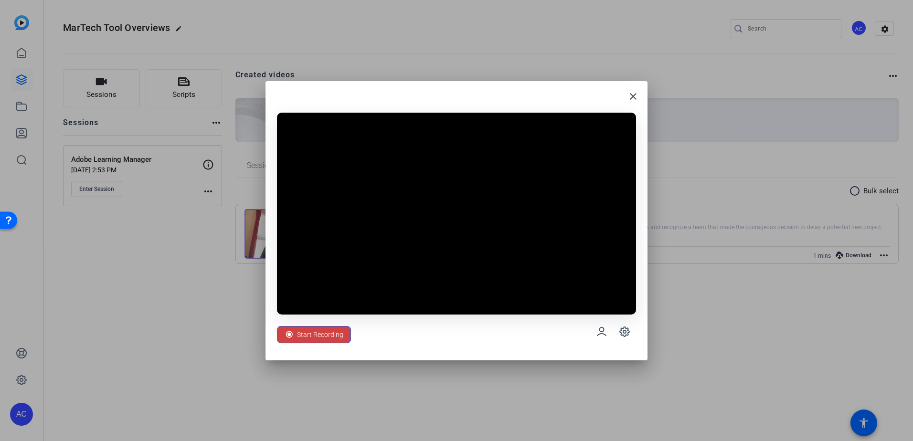
drag, startPoint x: 585, startPoint y: 259, endPoint x: 687, endPoint y: 338, distance: 128.6
click at [0, 0] on div "close Start Recording" at bounding box center [0, 0] width 0 height 0
click at [327, 337] on span "Start Recording" at bounding box center [320, 334] width 46 height 18
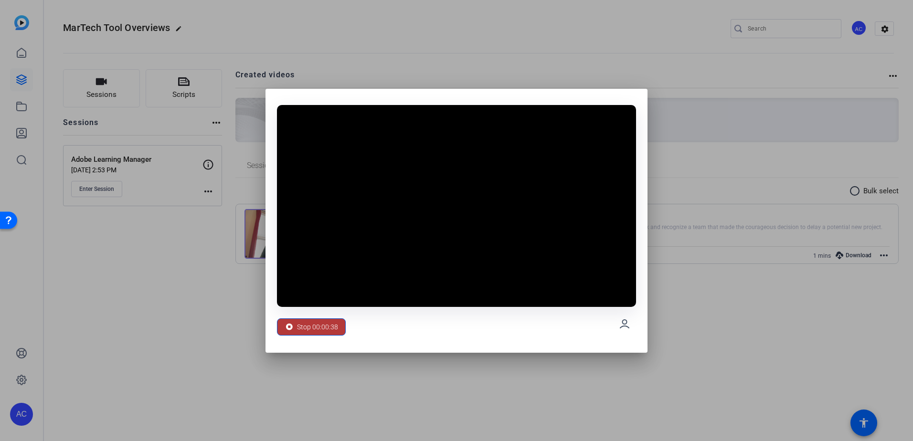
click at [317, 333] on span "Stop 00:00:38" at bounding box center [317, 327] width 41 height 18
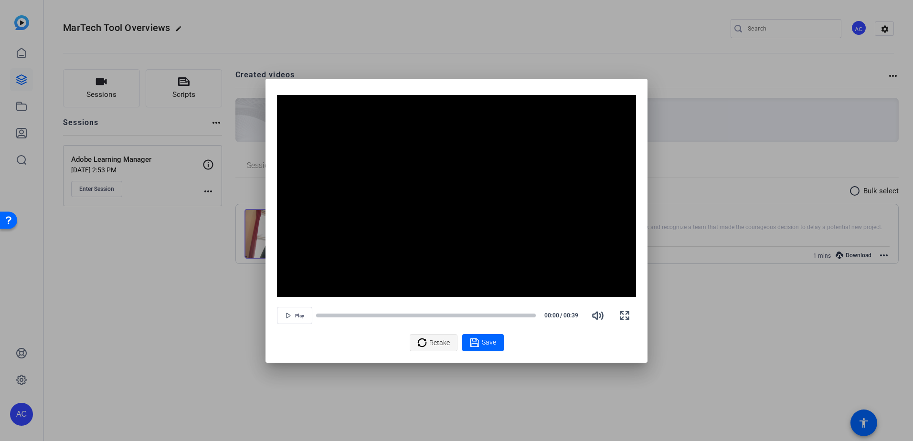
click at [435, 343] on span "Retake" at bounding box center [439, 343] width 21 height 18
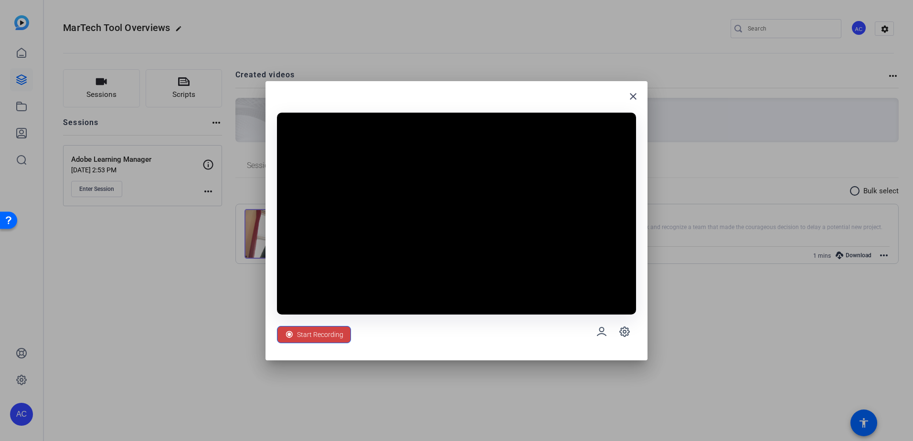
click at [345, 337] on span at bounding box center [313, 334] width 73 height 23
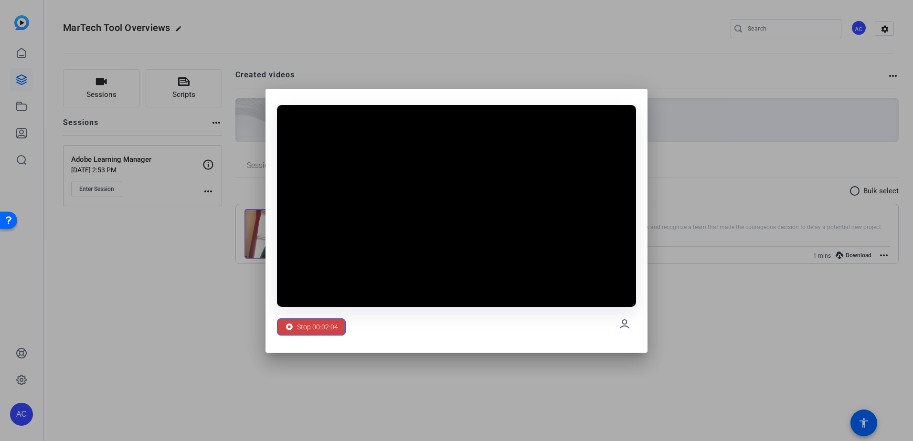
click at [303, 340] on div "Stop 00:02:04" at bounding box center [456, 324] width 359 height 34
click at [306, 333] on span "Stop 00:02:04" at bounding box center [317, 327] width 41 height 18
click at [318, 323] on span "Stop 00:02:05" at bounding box center [317, 327] width 41 height 18
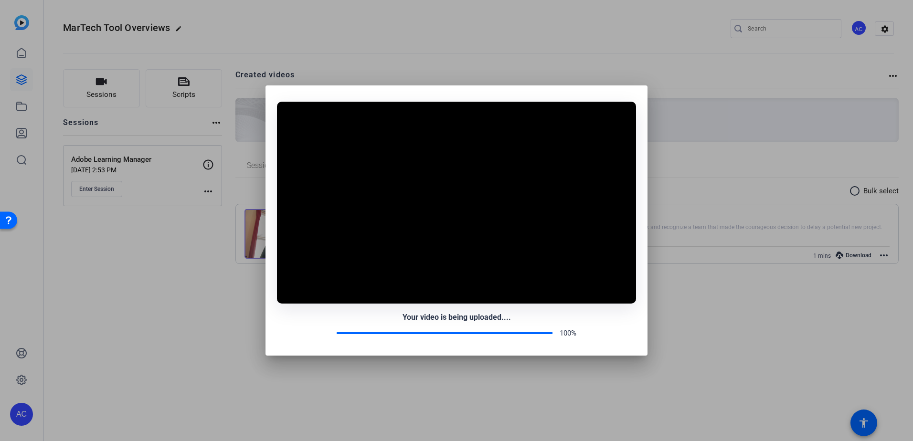
click at [736, 180] on div at bounding box center [456, 220] width 913 height 441
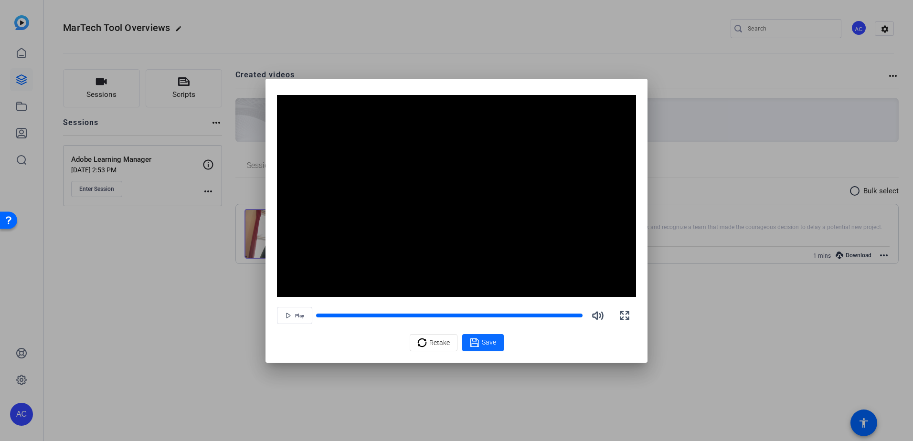
click at [487, 345] on span "Save" at bounding box center [489, 342] width 14 height 10
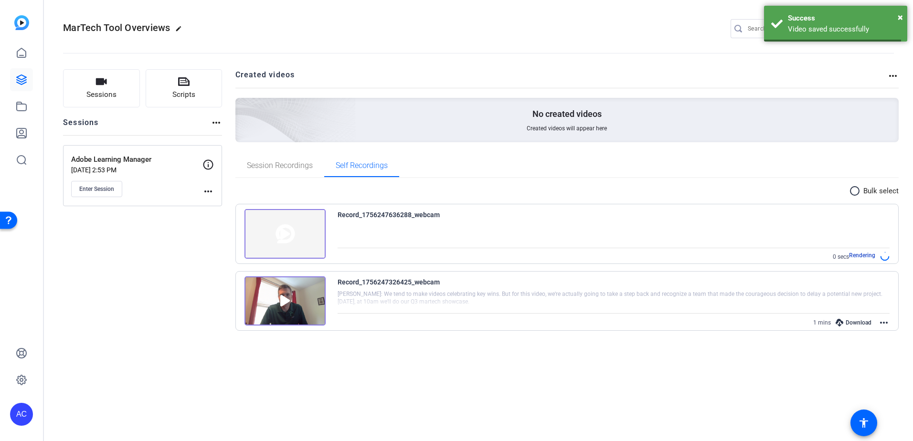
click at [721, 164] on div "Session Recordings Self Recordings" at bounding box center [566, 165] width 663 height 23
click at [309, 294] on img at bounding box center [284, 301] width 81 height 50
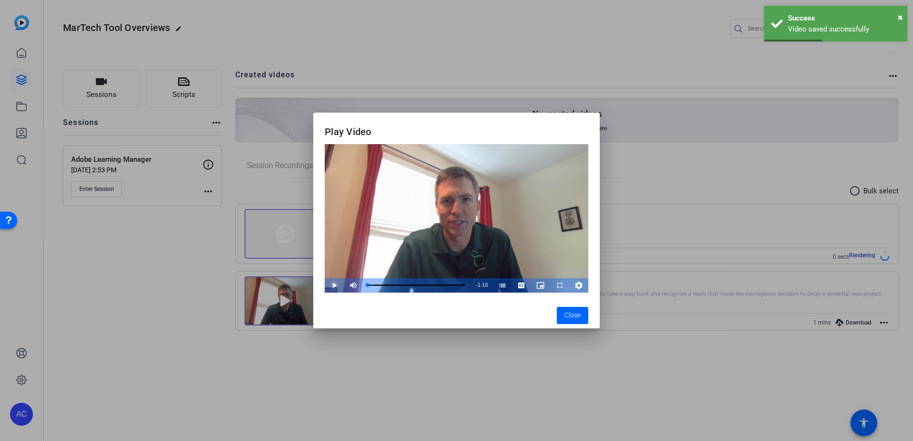
click at [325, 288] on span "Video Player" at bounding box center [325, 285] width 0 height 14
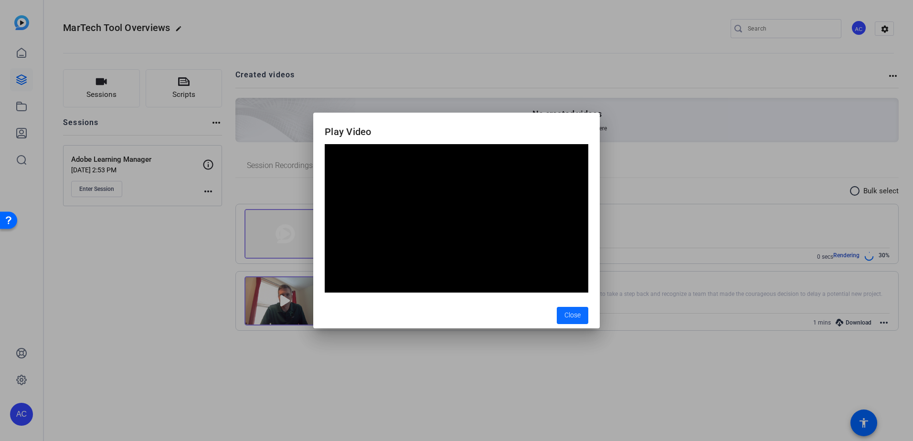
click at [577, 315] on span "Close" at bounding box center [572, 315] width 16 height 10
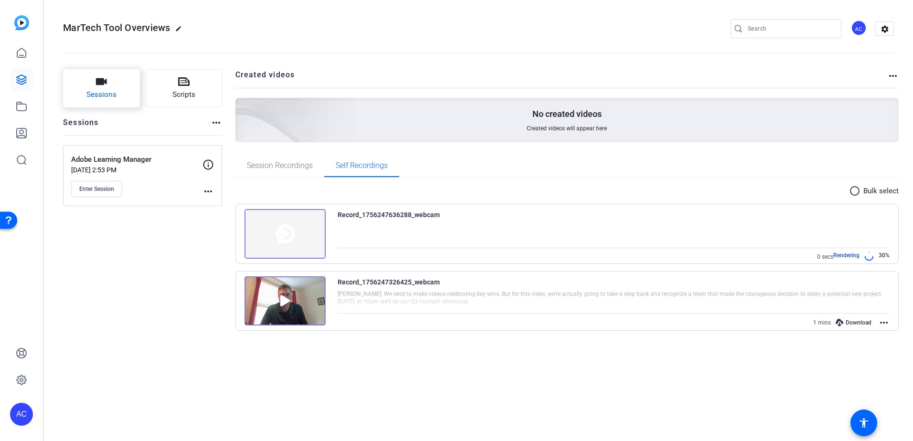
click at [113, 89] on span "Sessions" at bounding box center [101, 94] width 30 height 11
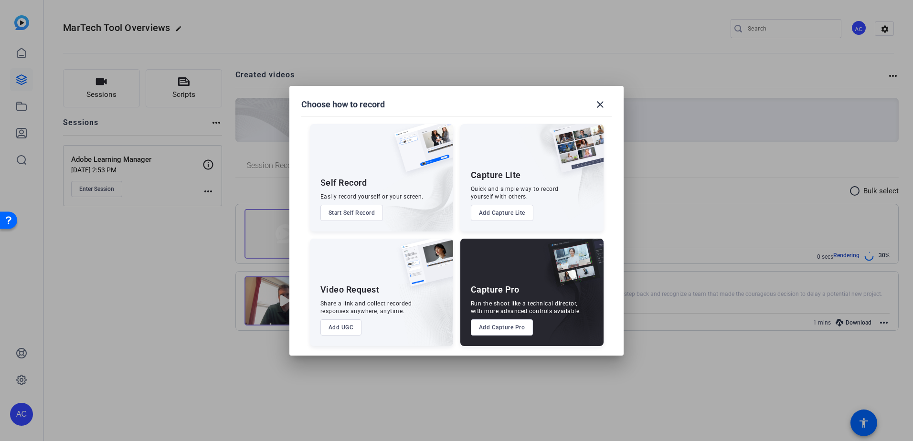
click at [349, 210] on button "Start Self Record" at bounding box center [351, 213] width 63 height 16
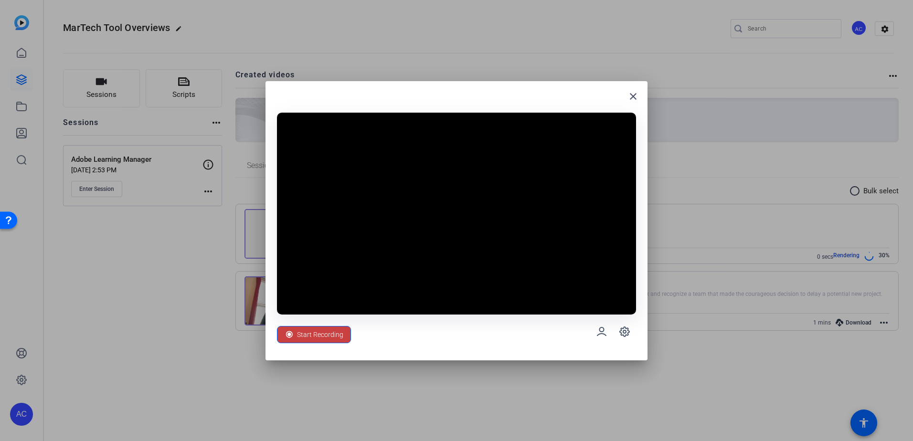
click at [332, 333] on span "Start Recording" at bounding box center [320, 334] width 46 height 18
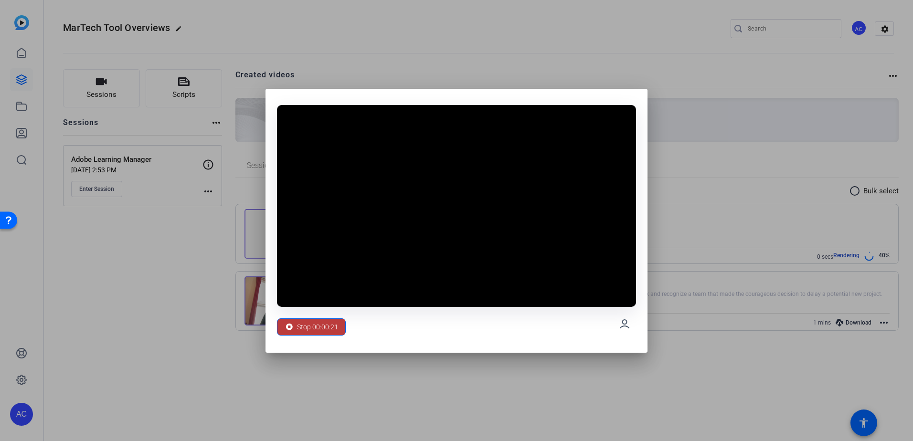
click at [321, 325] on span "Stop 00:00:21" at bounding box center [317, 327] width 41 height 18
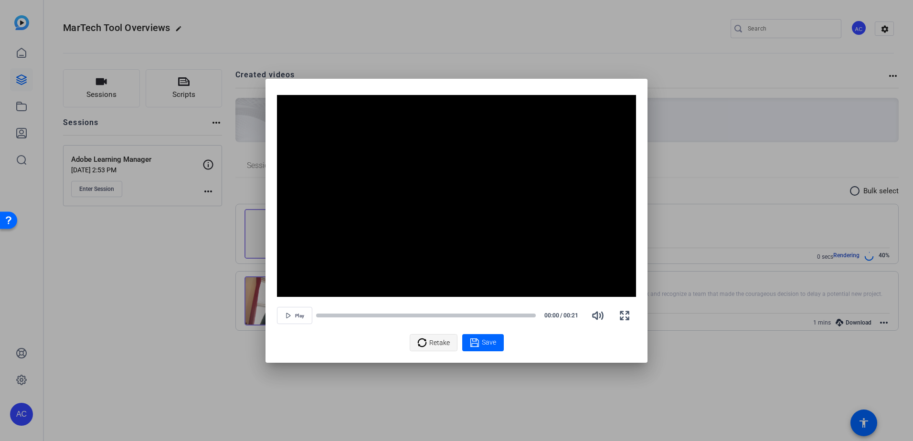
click at [438, 344] on span "Retake" at bounding box center [439, 343] width 21 height 18
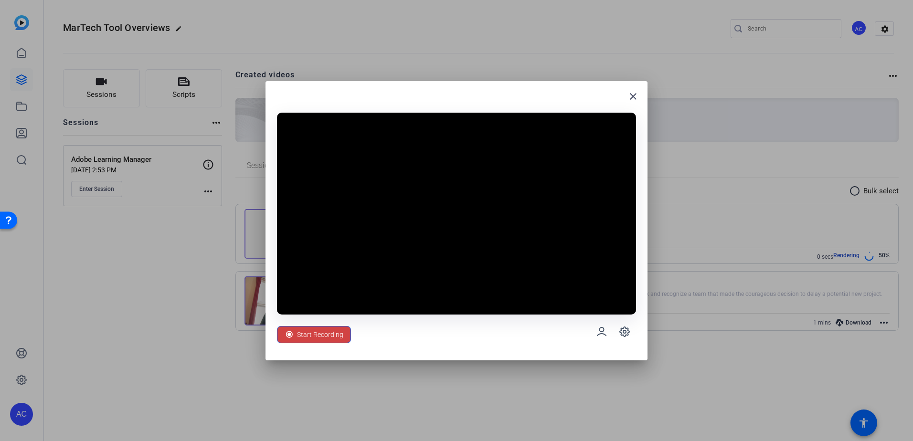
click at [330, 336] on span "Start Recording" at bounding box center [320, 334] width 46 height 18
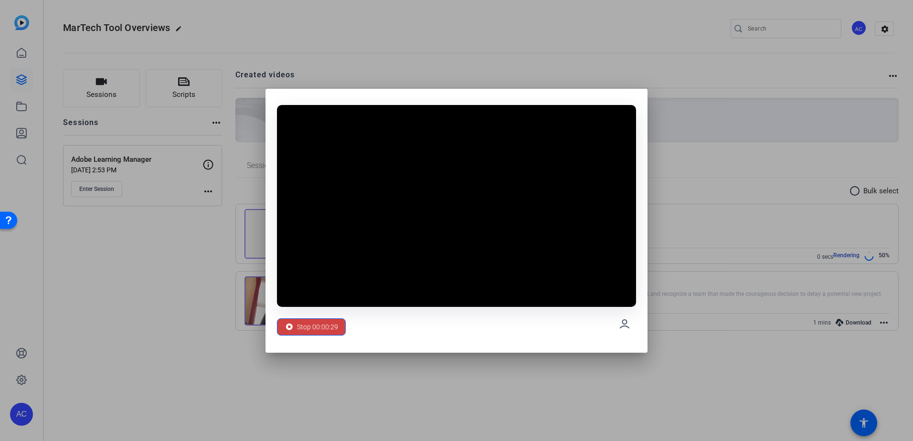
click at [307, 312] on div "Stop 00:00:29" at bounding box center [456, 324] width 359 height 34
click at [308, 321] on span "Stop 00:00:29" at bounding box center [317, 327] width 41 height 18
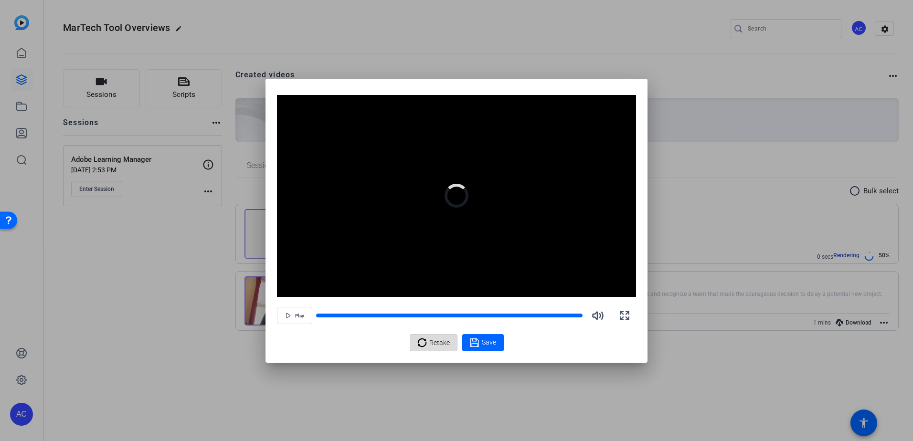
click at [433, 342] on span "Retake" at bounding box center [439, 343] width 21 height 18
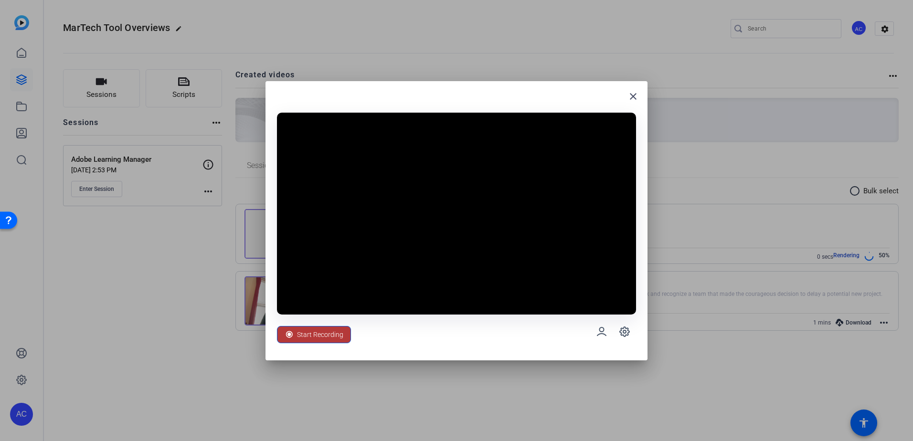
click at [309, 335] on span "Start Recording" at bounding box center [320, 334] width 46 height 18
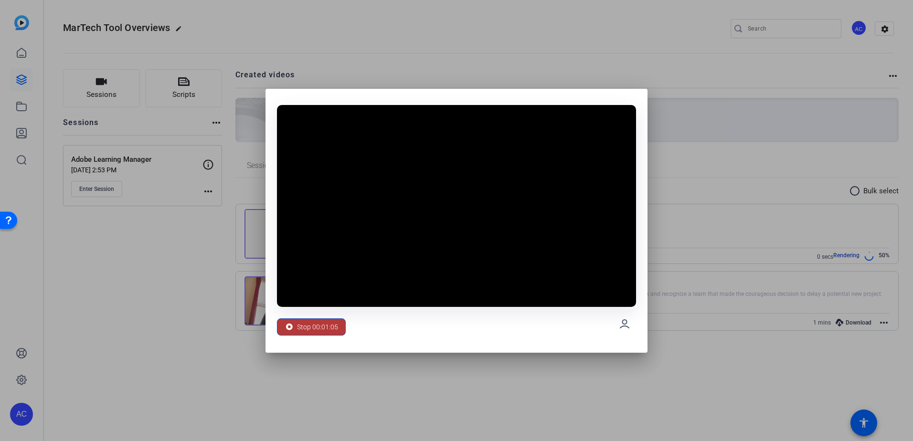
click at [339, 329] on span at bounding box center [311, 326] width 68 height 23
click at [332, 327] on span "Stop 00:01:05" at bounding box center [317, 327] width 41 height 18
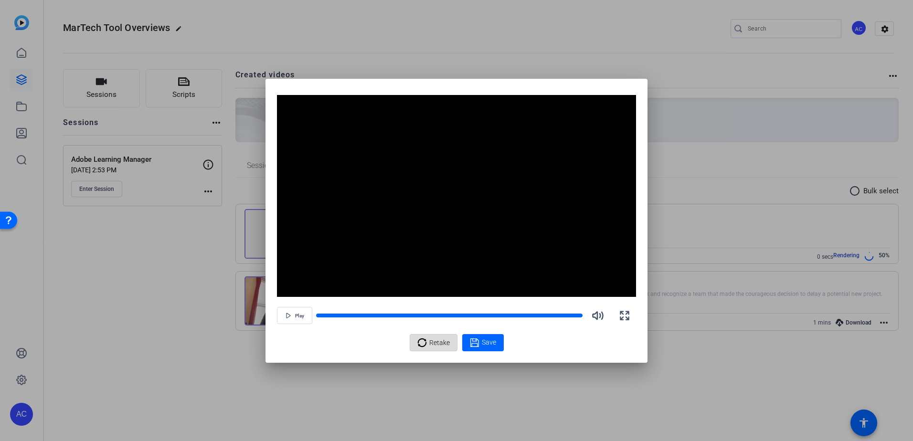
click at [423, 337] on icon at bounding box center [422, 342] width 10 height 11
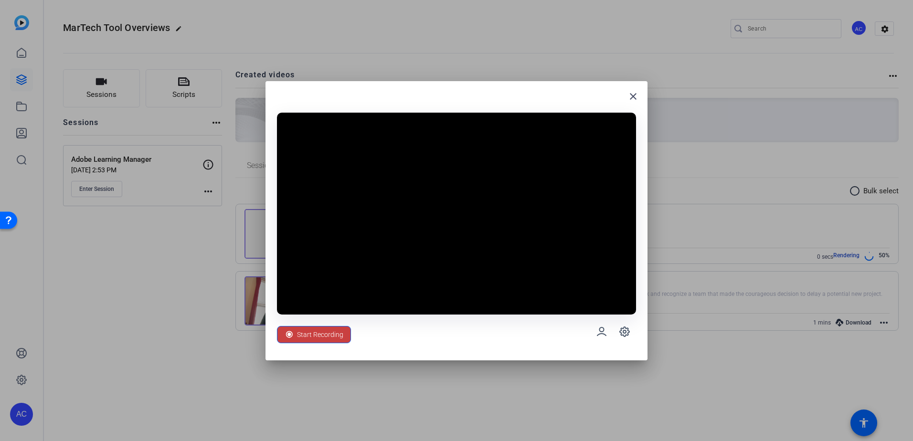
click at [328, 333] on span "Start Recording" at bounding box center [320, 334] width 46 height 18
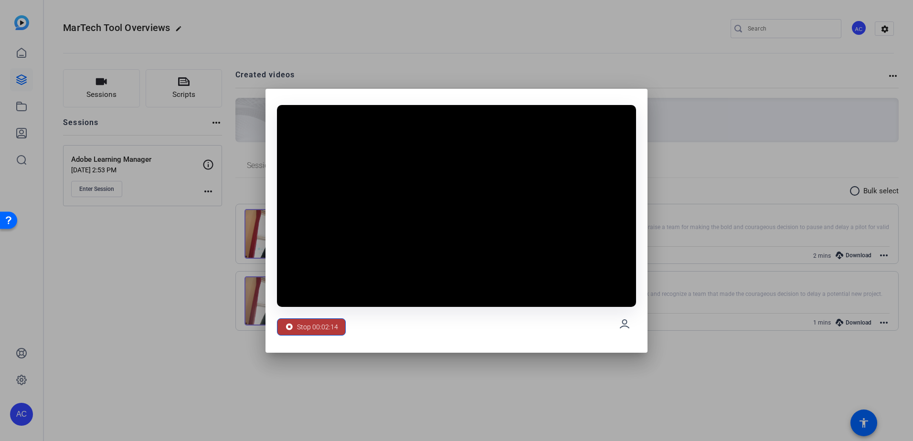
click at [316, 328] on span "Stop 00:02:14" at bounding box center [317, 327] width 41 height 18
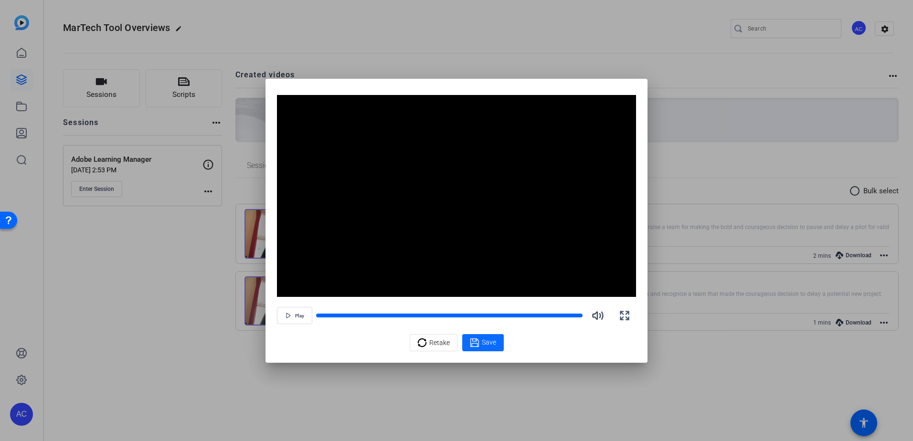
click at [487, 345] on span "Save" at bounding box center [489, 342] width 14 height 10
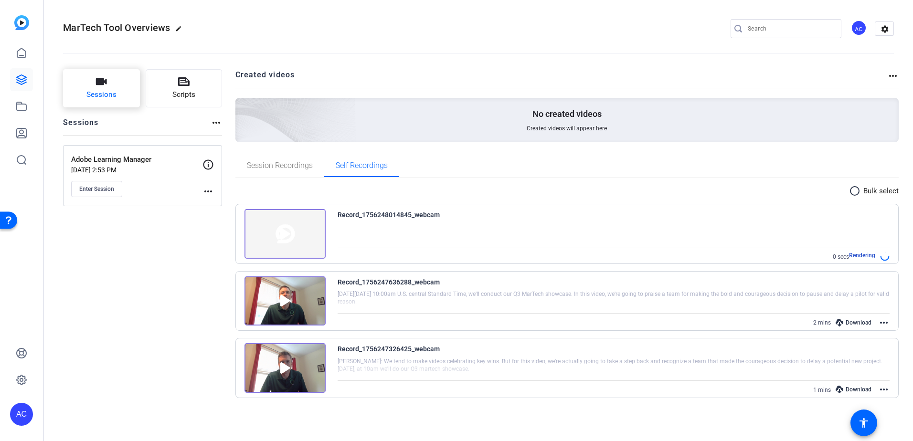
click at [113, 88] on button "Sessions" at bounding box center [101, 88] width 77 height 38
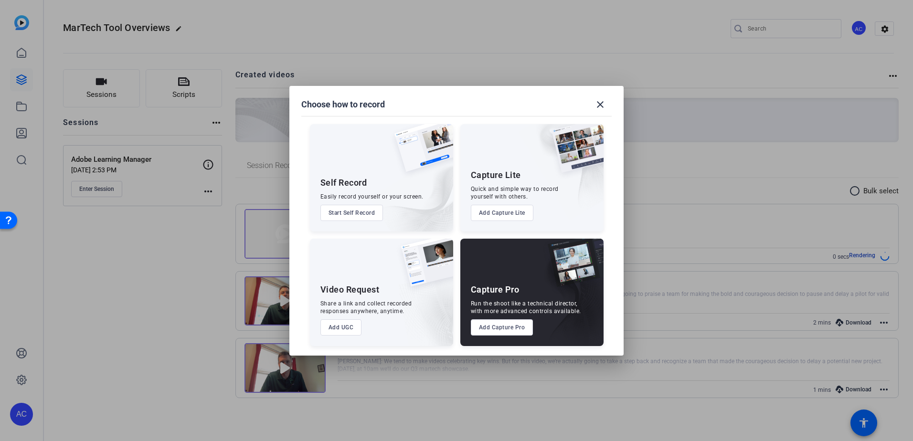
click at [358, 210] on button "Start Self Record" at bounding box center [351, 213] width 63 height 16
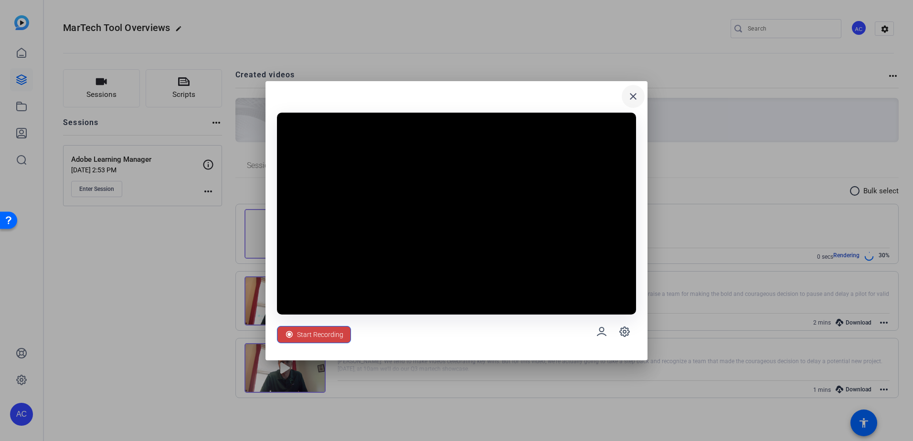
click at [632, 94] on mat-icon "close" at bounding box center [632, 96] width 11 height 11
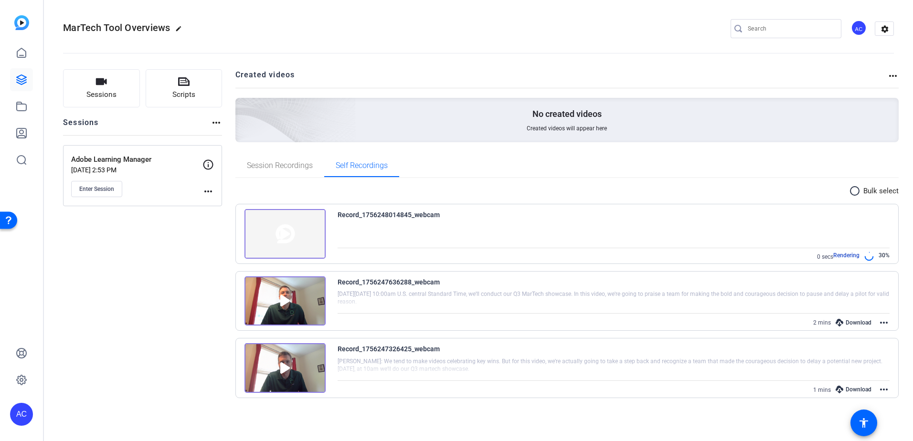
click at [425, 297] on div at bounding box center [613, 299] width 552 height 24
click at [301, 297] on img at bounding box center [284, 301] width 81 height 50
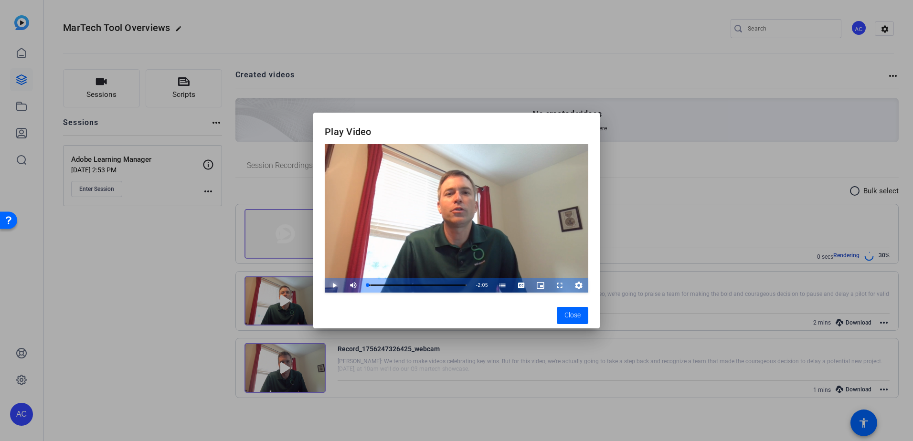
click at [325, 288] on span "Video Player" at bounding box center [325, 285] width 0 height 14
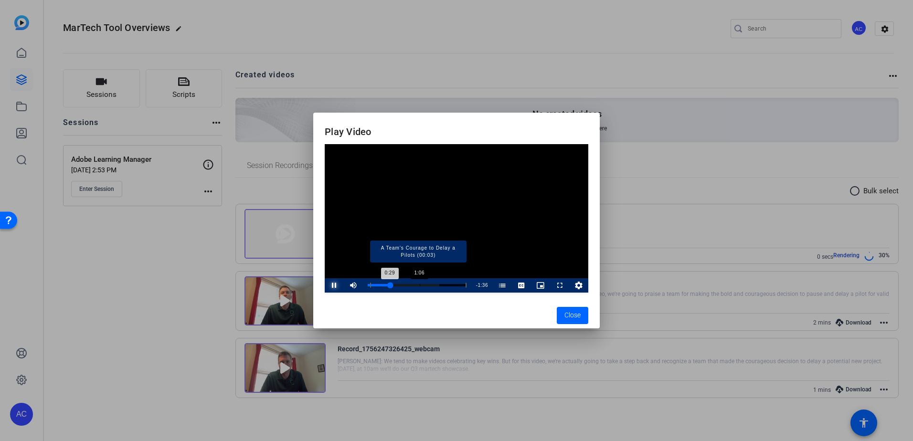
click at [424, 284] on div "Loaded : 72.55% 1:06 0:29 A Team's Courage to Delay a Pilots (00:03)" at bounding box center [416, 285] width 99 height 2
click at [447, 285] on div "Loaded : 100.00% 1:41 1:17 A Team's Courage to Delay a Pilots (00:03)" at bounding box center [416, 285] width 99 height 2
click at [458, 284] on div "Progress Bar" at bounding box center [418, 285] width 96 height 5
click at [573, 302] on mat-dialog-actions "Close" at bounding box center [456, 315] width 286 height 26
click at [575, 311] on span "Close" at bounding box center [572, 315] width 16 height 10
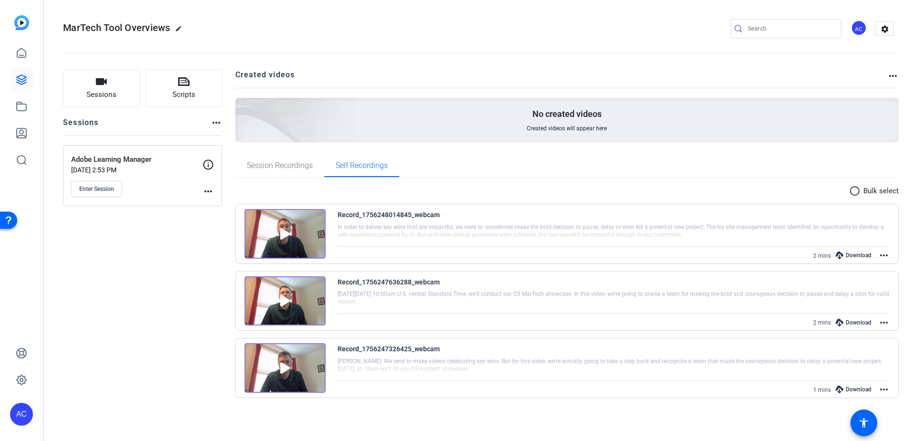
click at [304, 232] on img at bounding box center [284, 234] width 81 height 50
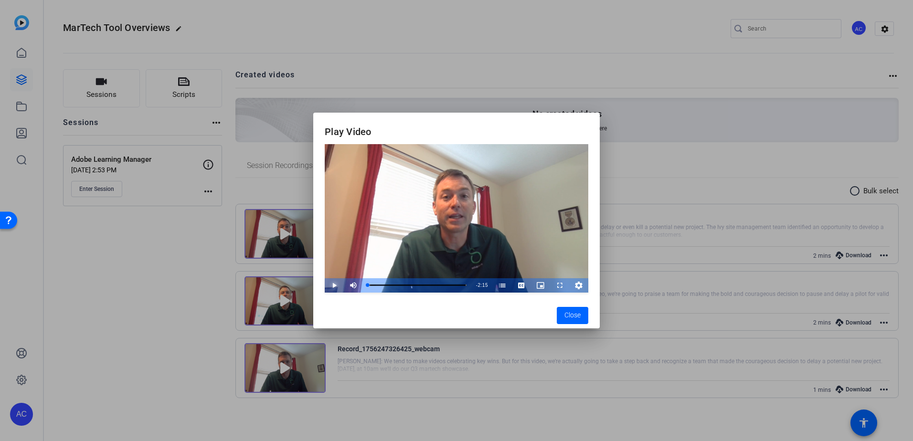
click at [325, 283] on span "Video Player" at bounding box center [325, 285] width 0 height 14
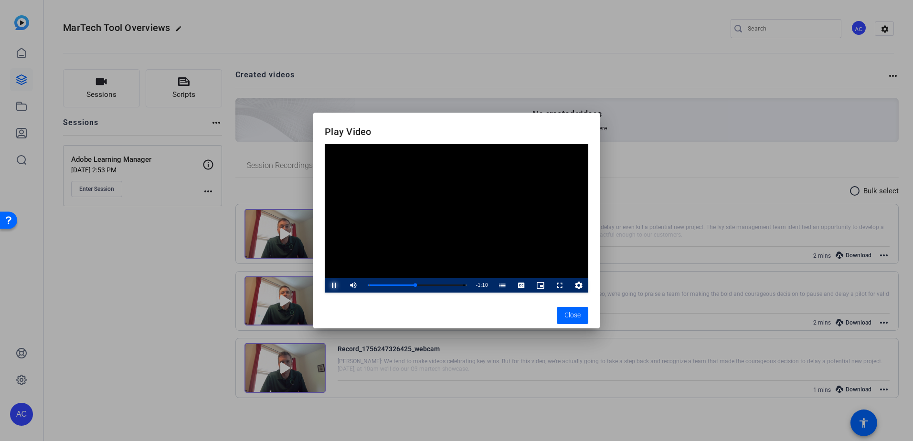
click at [325, 287] on span "Video Player" at bounding box center [325, 285] width 0 height 14
click at [404, 284] on div "Progress Bar" at bounding box center [417, 285] width 97 height 5
click at [325, 285] on span "Video Player" at bounding box center [325, 285] width 0 height 14
click at [396, 285] on div "Progress Bar" at bounding box center [417, 285] width 97 height 5
click at [325, 284] on span "Video Player" at bounding box center [325, 285] width 0 height 14
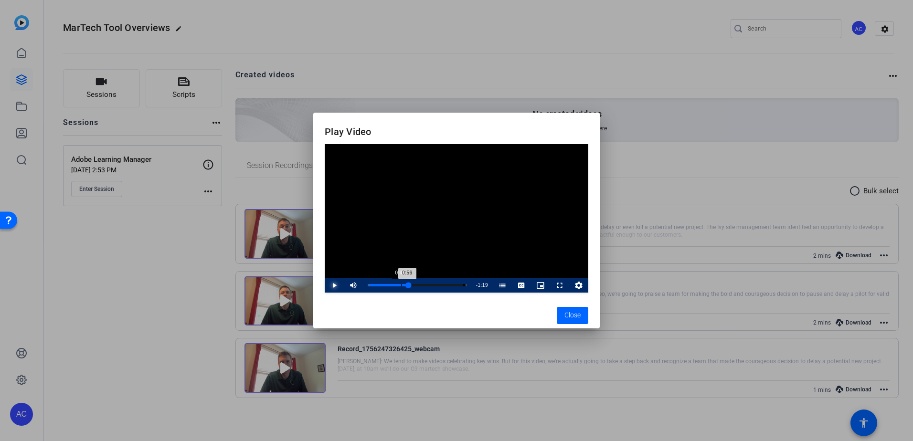
click at [402, 287] on div "Loaded : 96.97% 0:45 0:56 Projects that Need to Be Killed (00:02)" at bounding box center [417, 285] width 108 height 14
click at [325, 284] on span "Video Player" at bounding box center [325, 285] width 0 height 14
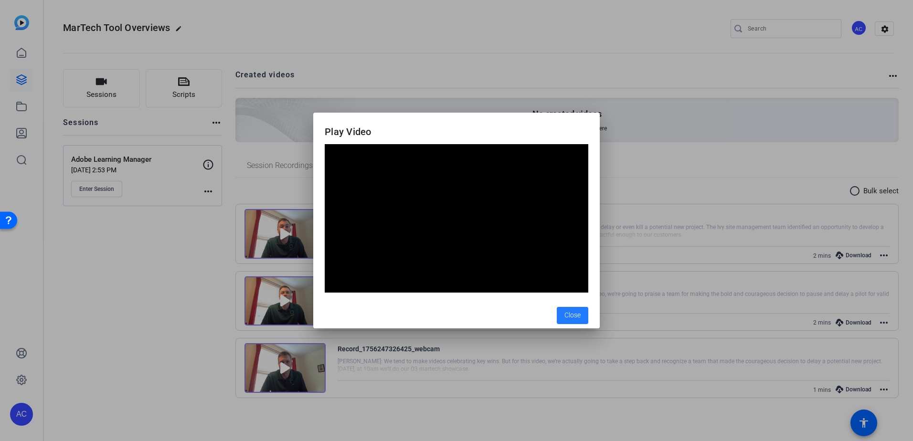
click at [565, 314] on span "Close" at bounding box center [572, 315] width 16 height 10
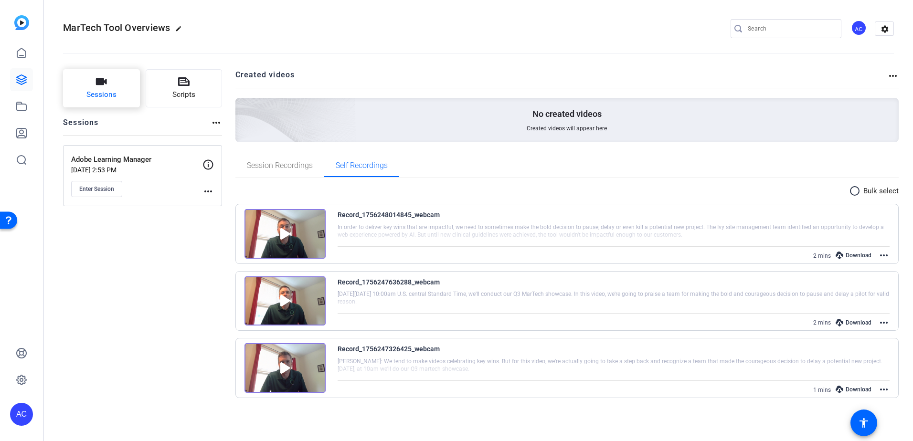
click at [93, 91] on span "Sessions" at bounding box center [101, 94] width 30 height 11
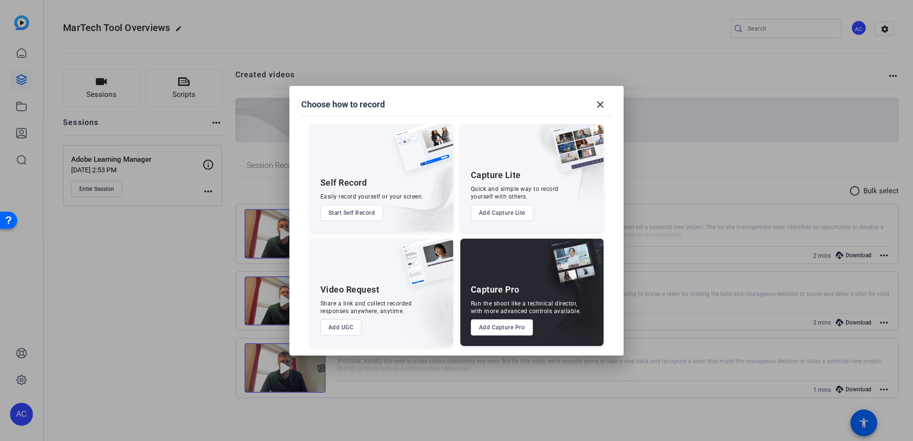
click at [336, 164] on div "Self Record Easily record yourself or your screen. Start Self Record" at bounding box center [381, 177] width 143 height 107
click at [350, 213] on button "Start Self Record" at bounding box center [351, 213] width 63 height 16
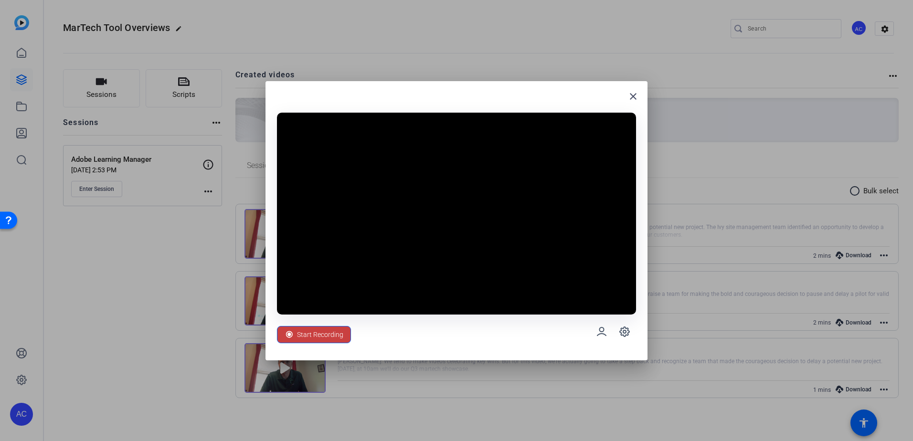
click at [317, 329] on span "Start Recording" at bounding box center [320, 334] width 46 height 18
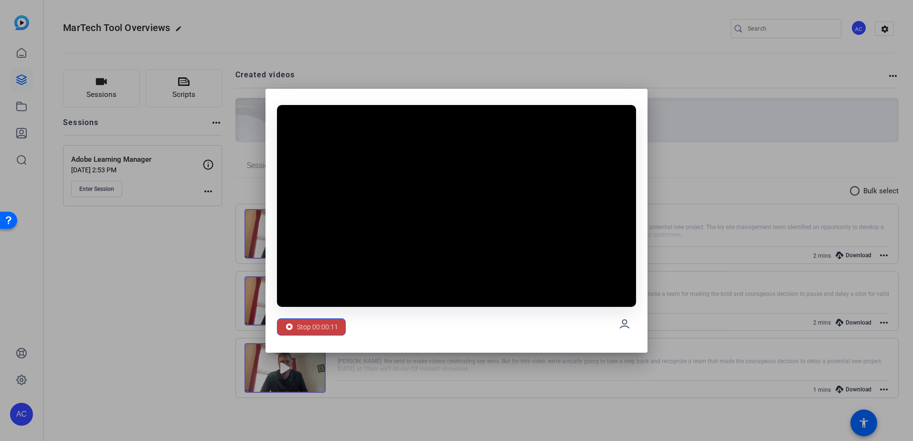
click at [335, 329] on span "Stop 00:00:11" at bounding box center [317, 327] width 41 height 18
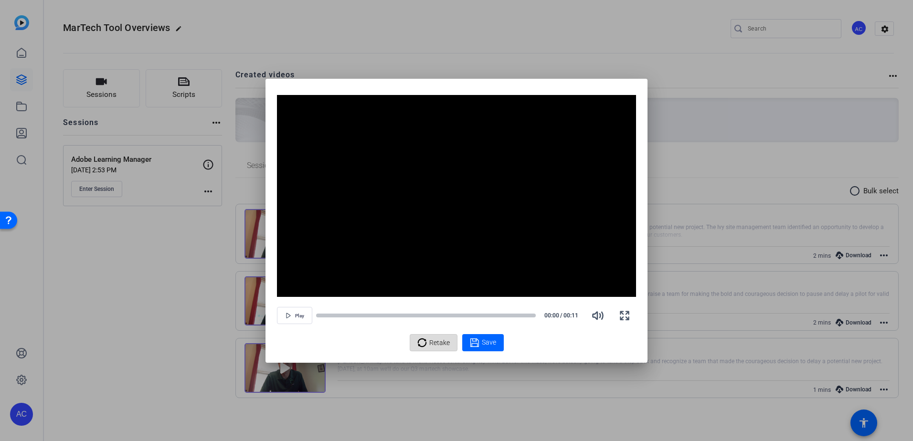
click at [433, 343] on span "Retake" at bounding box center [439, 343] width 21 height 18
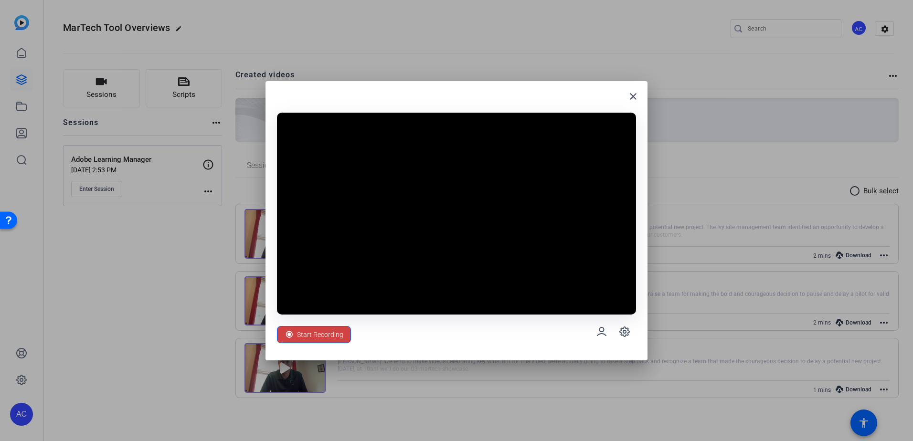
click at [353, 329] on div "Start Recording" at bounding box center [456, 332] width 359 height 34
click at [332, 333] on span "Start Recording" at bounding box center [320, 334] width 46 height 18
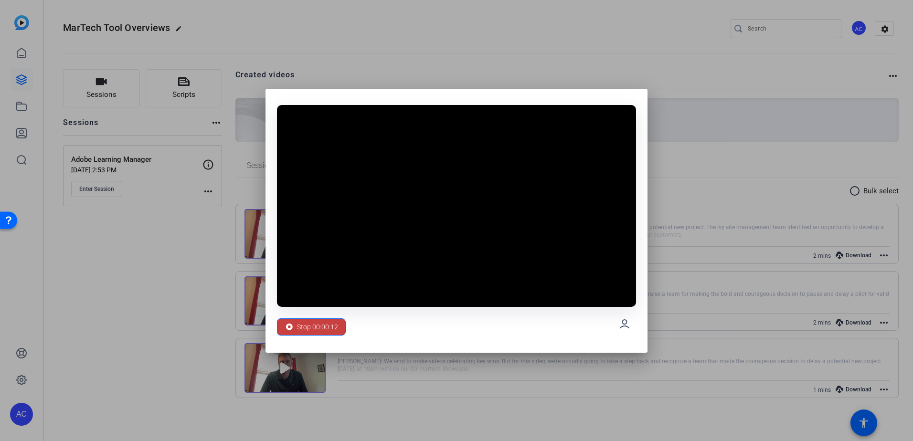
click at [343, 326] on span at bounding box center [311, 326] width 68 height 23
click at [330, 324] on span "Stop 00:00:13" at bounding box center [317, 327] width 41 height 18
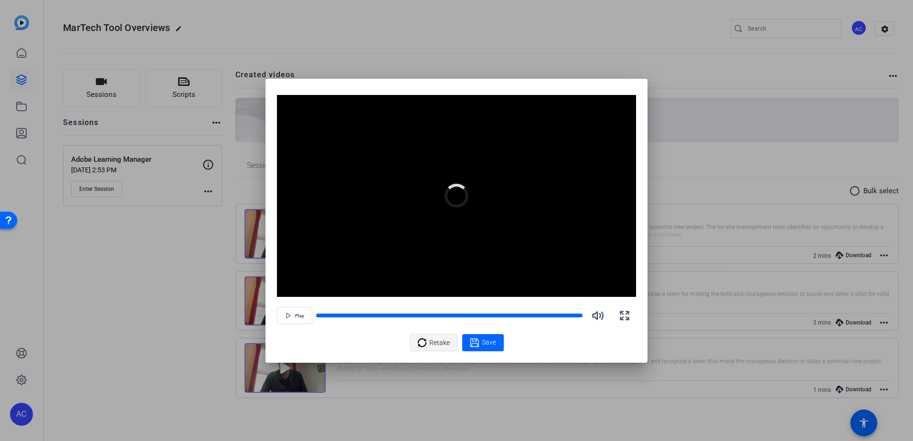
click at [428, 341] on div "Retake" at bounding box center [433, 343] width 32 height 18
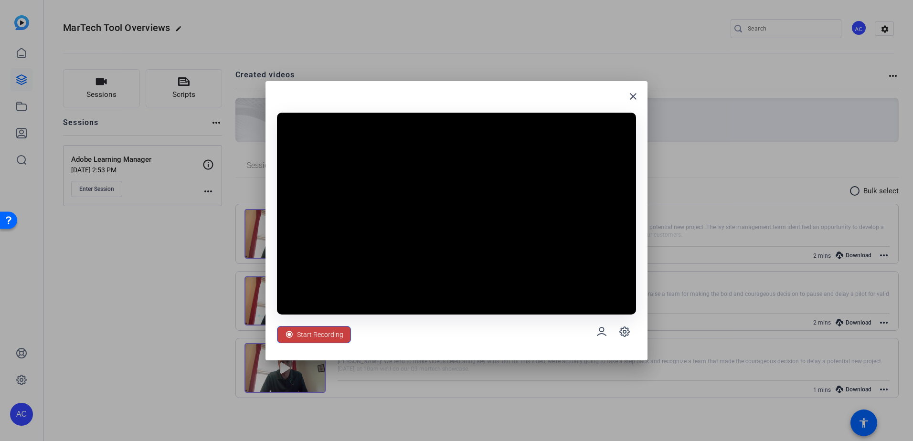
click at [334, 335] on span "Start Recording" at bounding box center [320, 334] width 46 height 18
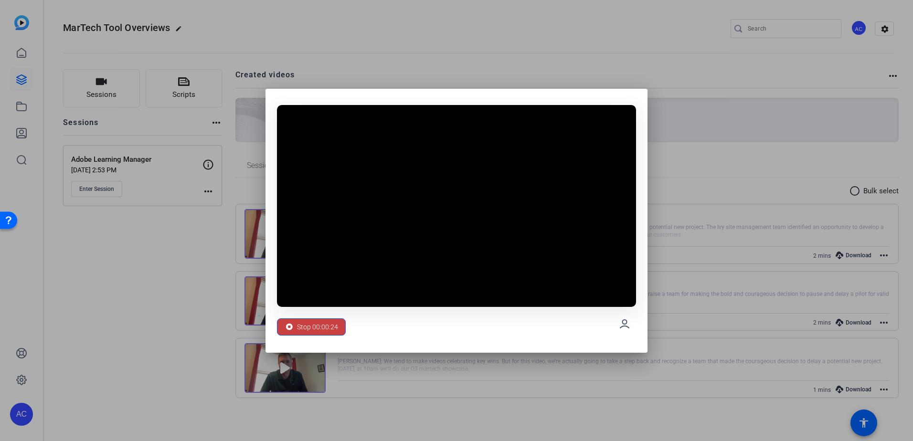
click at [333, 326] on span "Stop 00:00:24" at bounding box center [317, 327] width 41 height 18
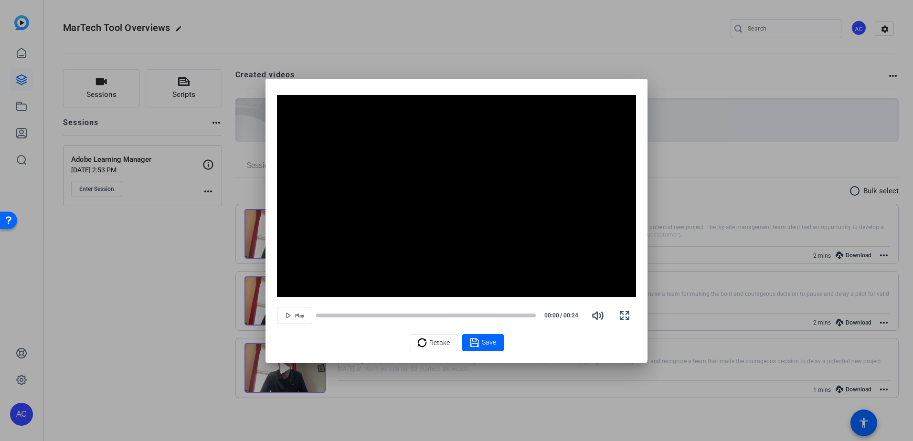
click at [701, 158] on div at bounding box center [456, 220] width 913 height 441
click at [444, 346] on span "Retake" at bounding box center [439, 343] width 21 height 18
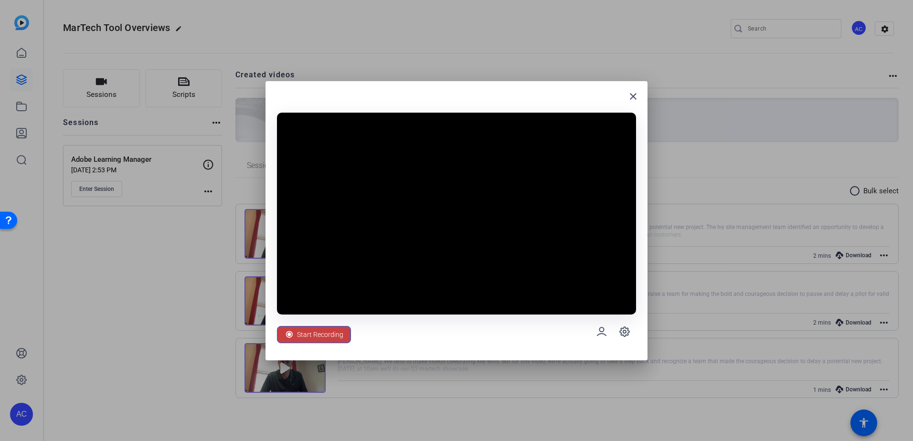
click at [321, 336] on span "Start Recording" at bounding box center [320, 334] width 46 height 18
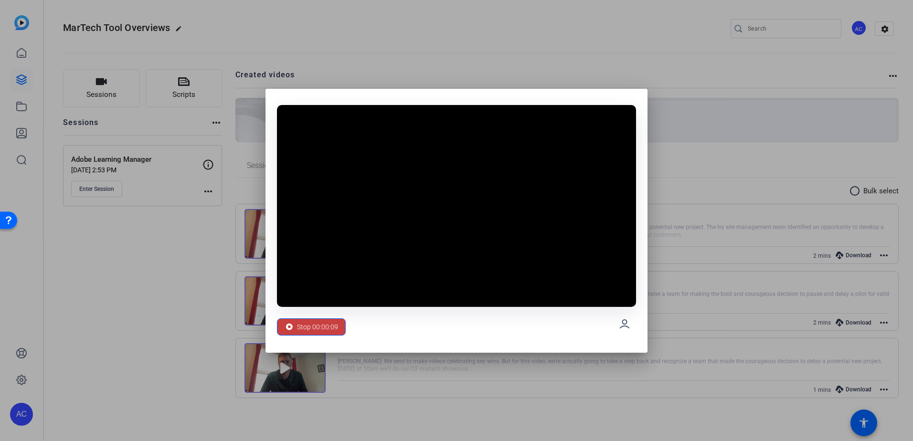
click at [320, 328] on span "Stop 00:00:09" at bounding box center [317, 327] width 41 height 18
click at [320, 325] on span "Stop 00:00:10" at bounding box center [317, 327] width 41 height 18
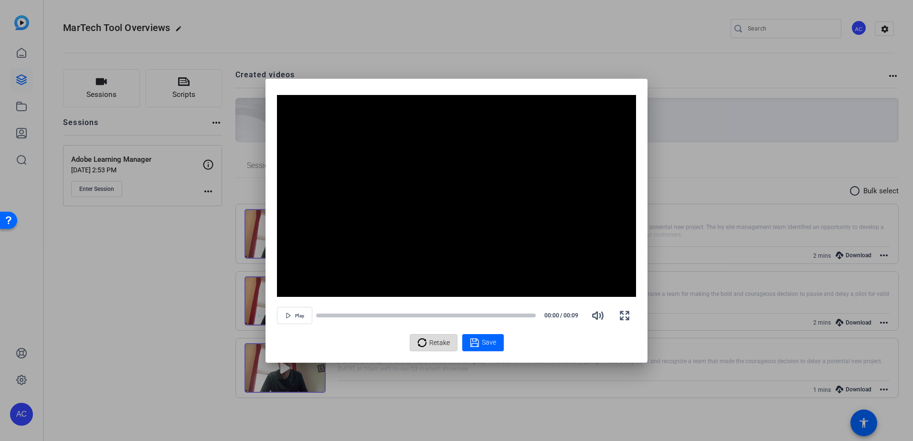
click at [431, 343] on span "Retake" at bounding box center [439, 343] width 21 height 18
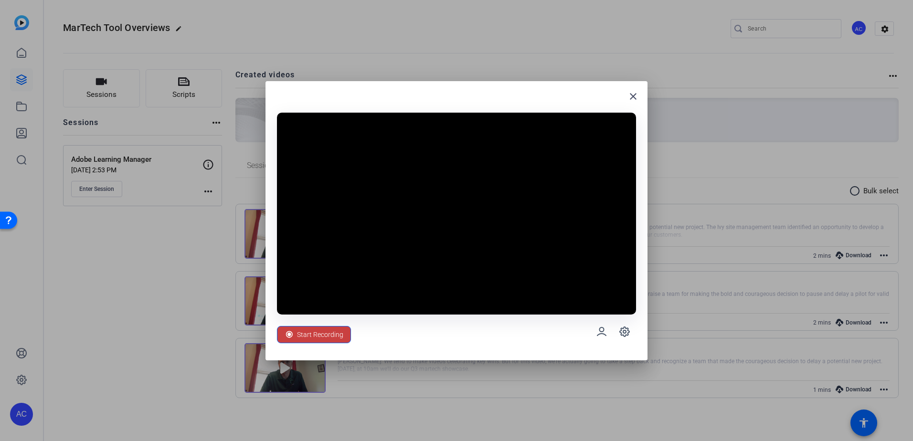
click at [302, 339] on span "Start Recording" at bounding box center [320, 334] width 46 height 18
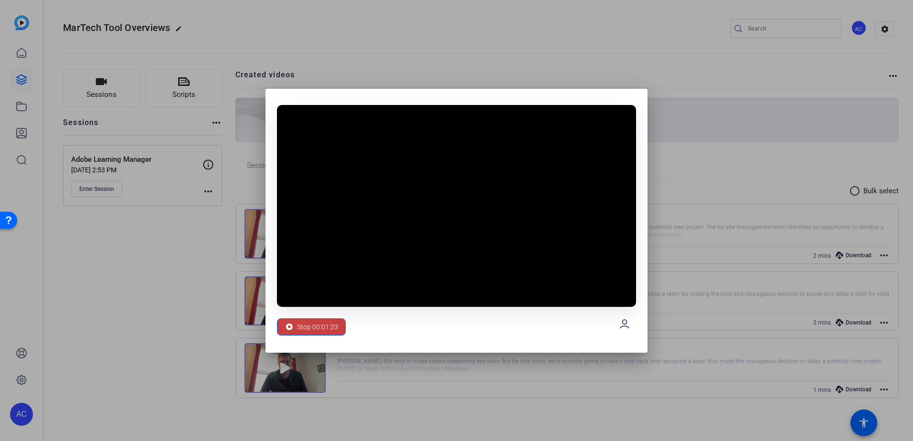
click at [299, 329] on span "Stop 00:01:23" at bounding box center [317, 327] width 41 height 18
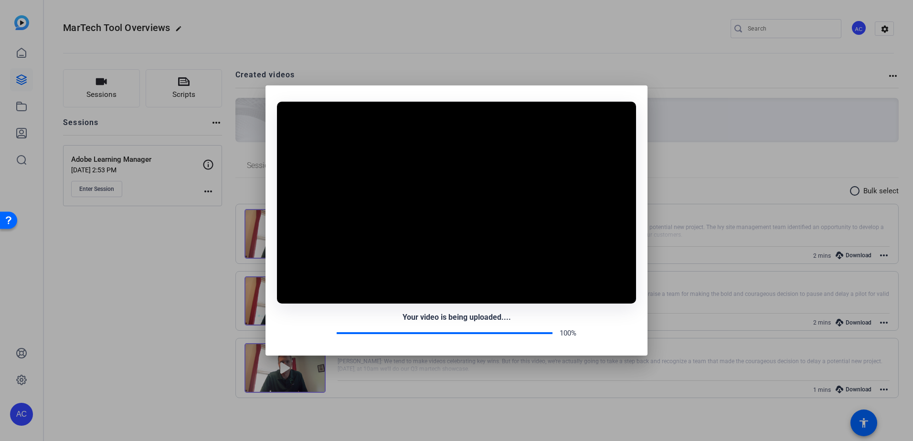
click at [81, 372] on div at bounding box center [456, 220] width 913 height 441
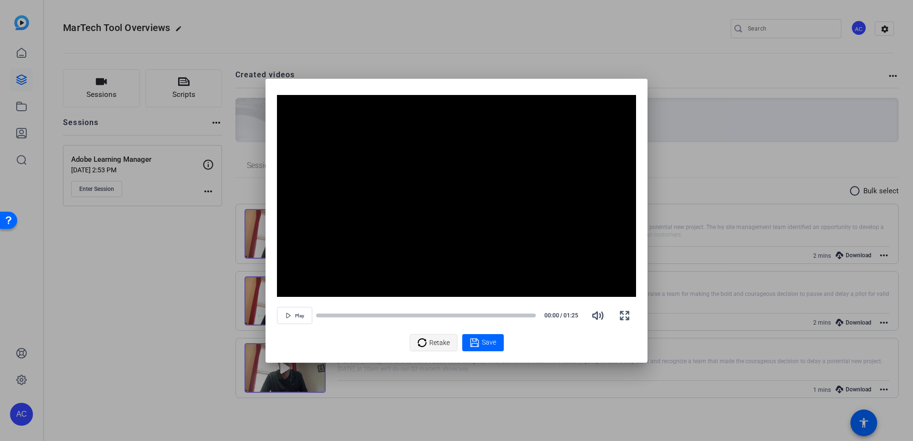
click at [437, 346] on span "Retake" at bounding box center [439, 343] width 21 height 18
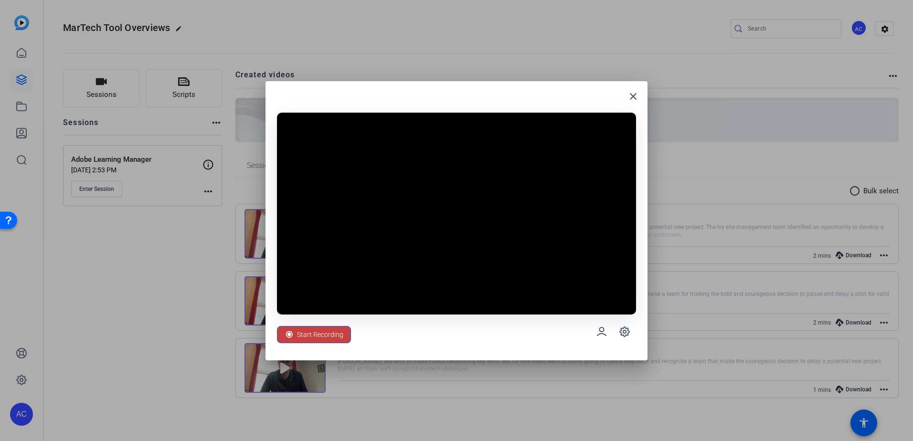
click at [331, 333] on span "Start Recording" at bounding box center [320, 334] width 46 height 18
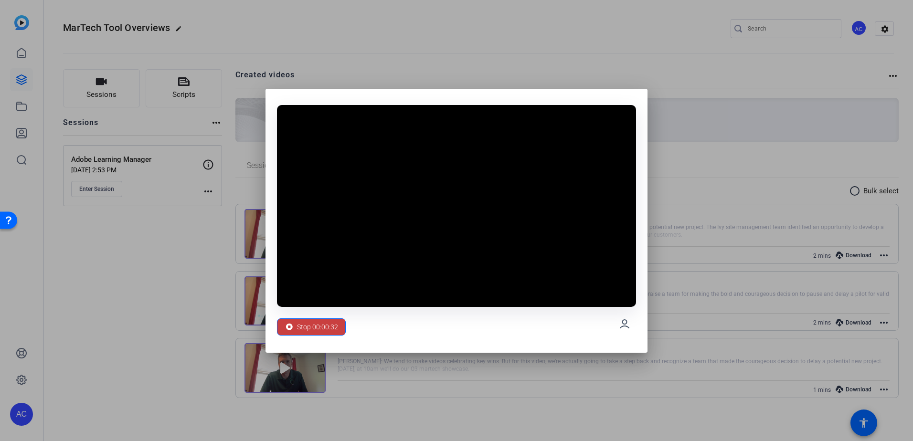
click at [304, 332] on span "Stop 00:00:32" at bounding box center [317, 327] width 41 height 18
click at [307, 328] on span "Stop 00:00:32" at bounding box center [317, 327] width 41 height 18
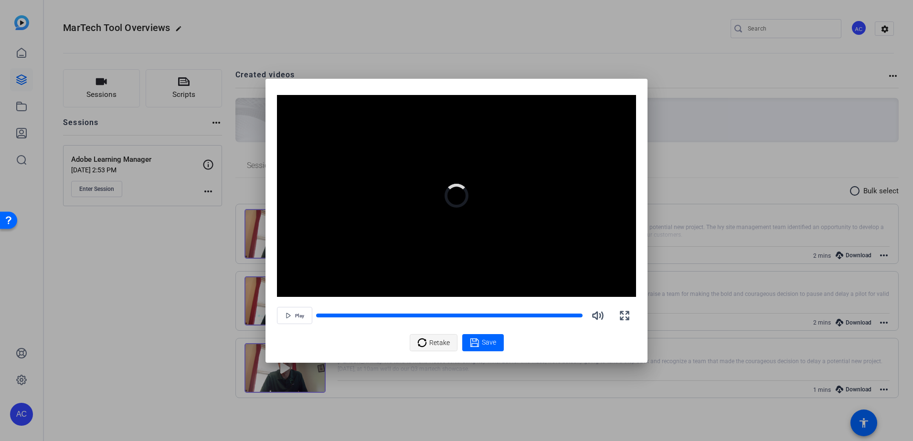
click at [419, 343] on icon at bounding box center [421, 342] width 9 height 9
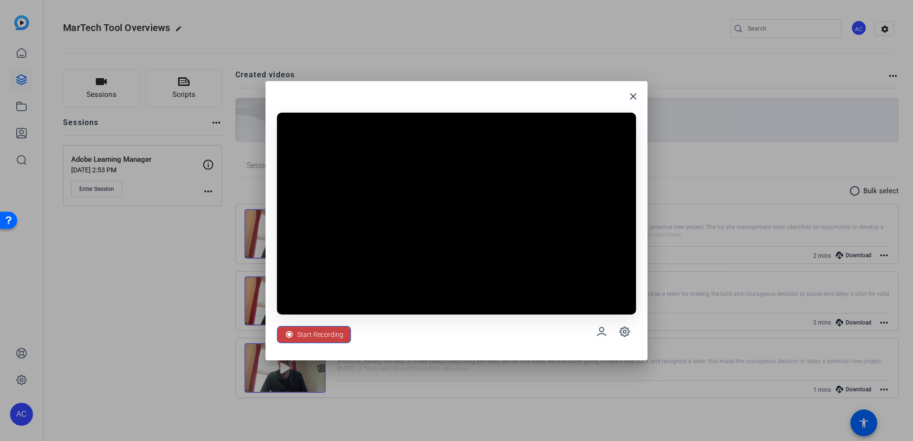
click at [338, 337] on span "Start Recording" at bounding box center [320, 334] width 46 height 18
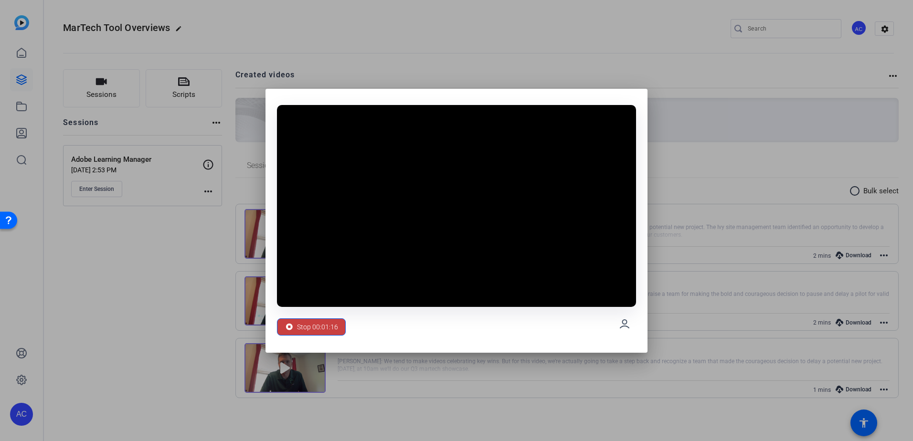
click at [304, 328] on span "Stop 00:01:16" at bounding box center [317, 327] width 41 height 18
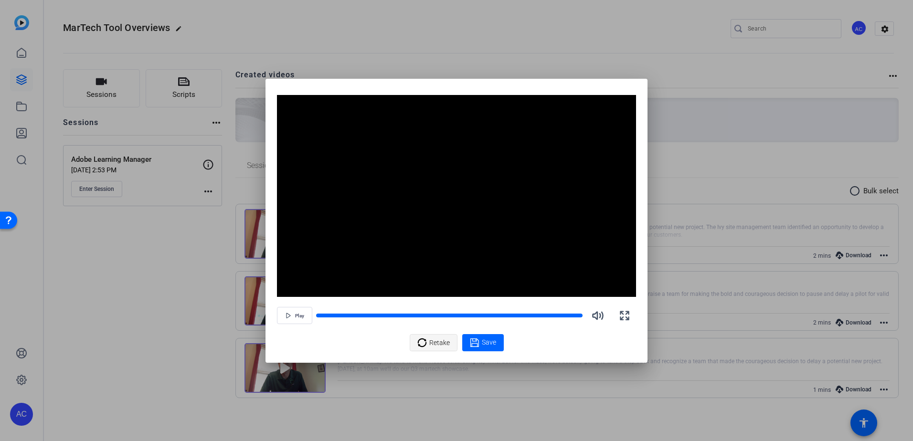
click at [419, 343] on icon at bounding box center [422, 342] width 10 height 11
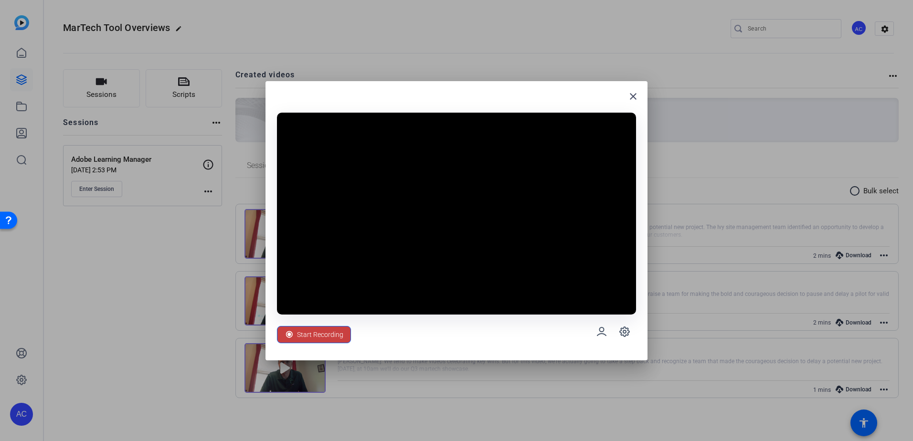
click at [343, 333] on span at bounding box center [313, 334] width 73 height 23
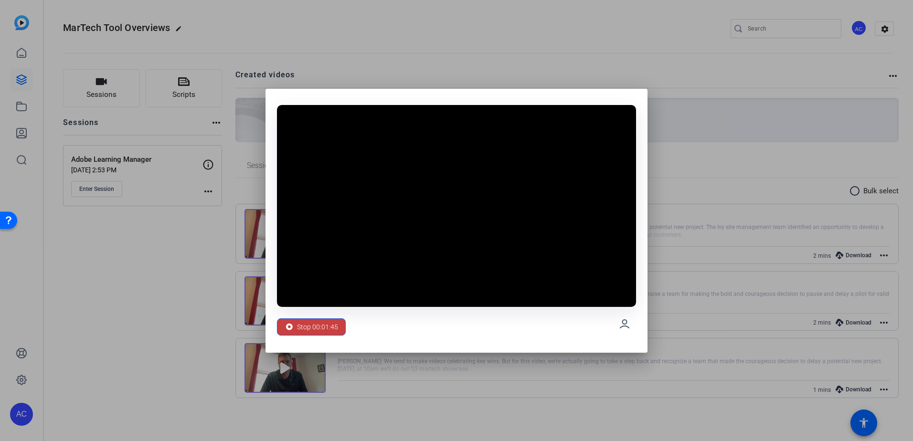
click at [323, 322] on span "Stop 00:01:45" at bounding box center [317, 327] width 41 height 18
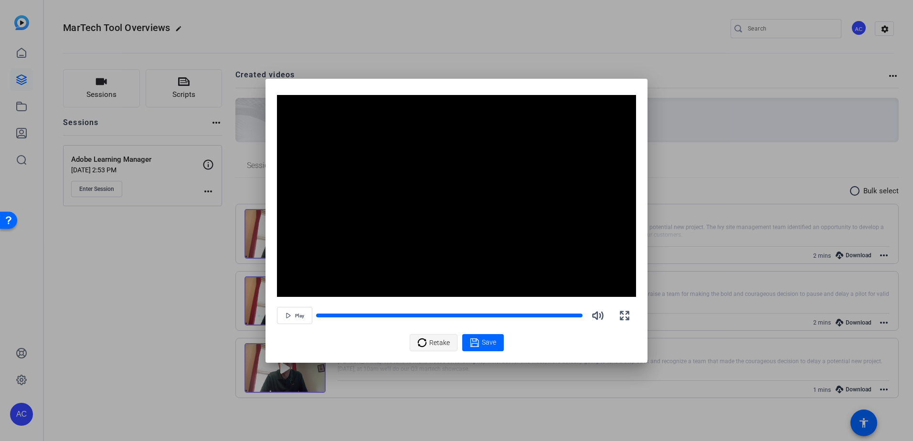
click at [426, 343] on icon at bounding box center [421, 342] width 9 height 9
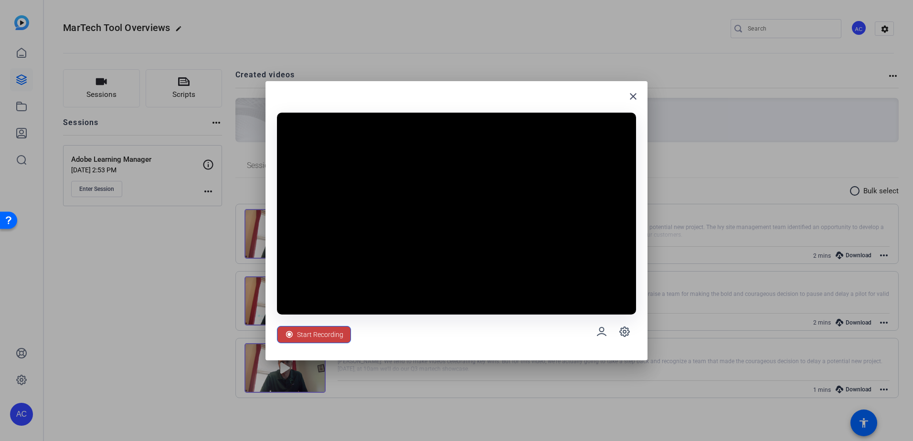
click at [335, 336] on span "Start Recording" at bounding box center [320, 334] width 46 height 18
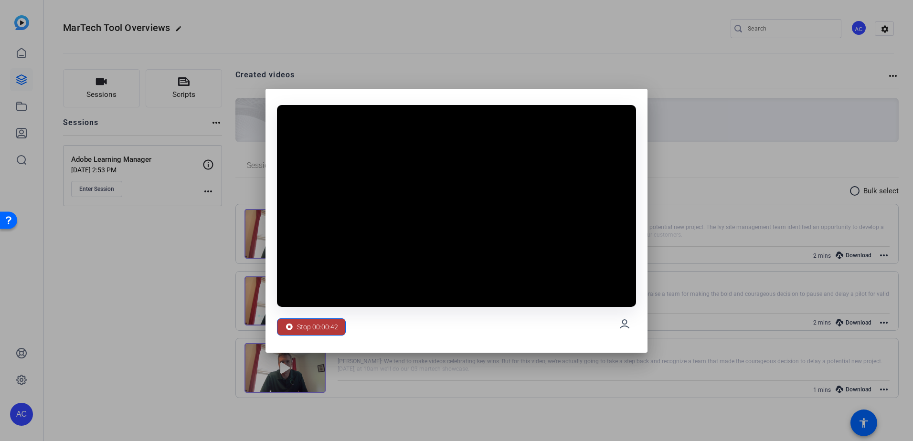
click at [340, 325] on span at bounding box center [311, 326] width 68 height 23
click at [320, 326] on span "Stop 00:00:43" at bounding box center [317, 327] width 41 height 18
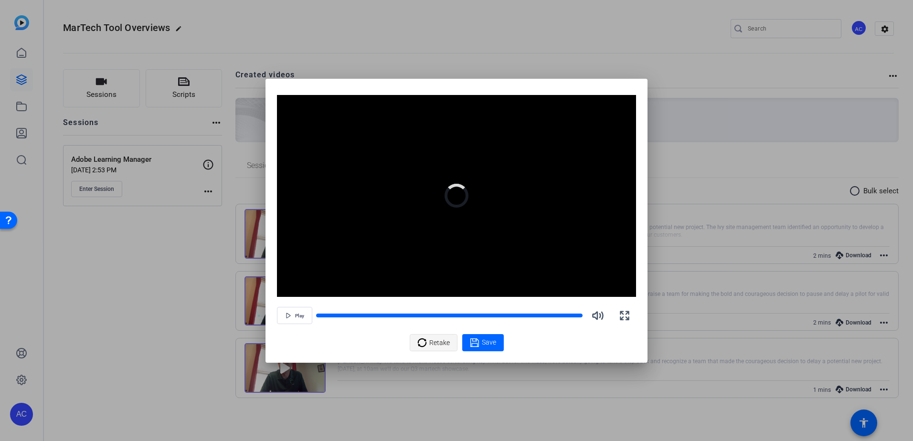
click at [430, 344] on span "Retake" at bounding box center [439, 343] width 21 height 18
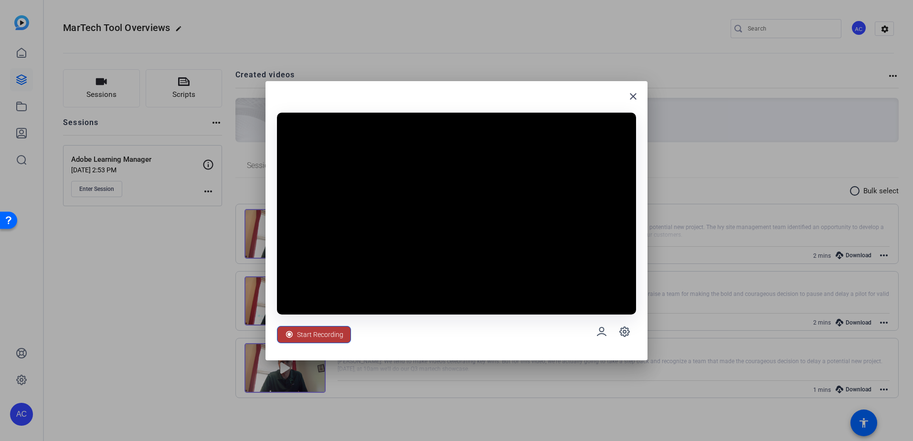
click at [330, 334] on span "Start Recording" at bounding box center [320, 334] width 46 height 18
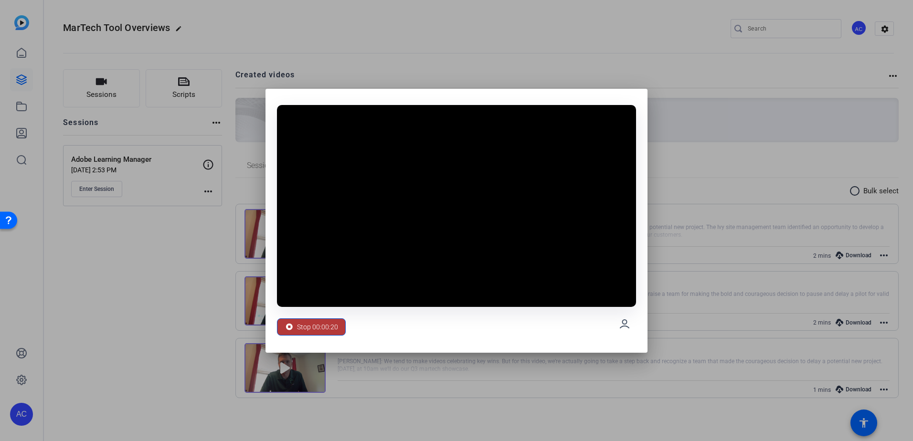
click at [293, 327] on icon at bounding box center [289, 327] width 10 height 10
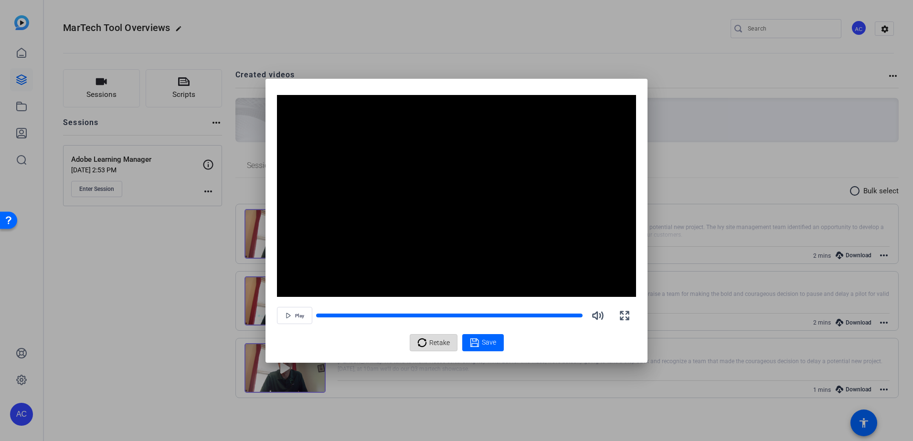
click at [435, 343] on span "Retake" at bounding box center [439, 343] width 21 height 18
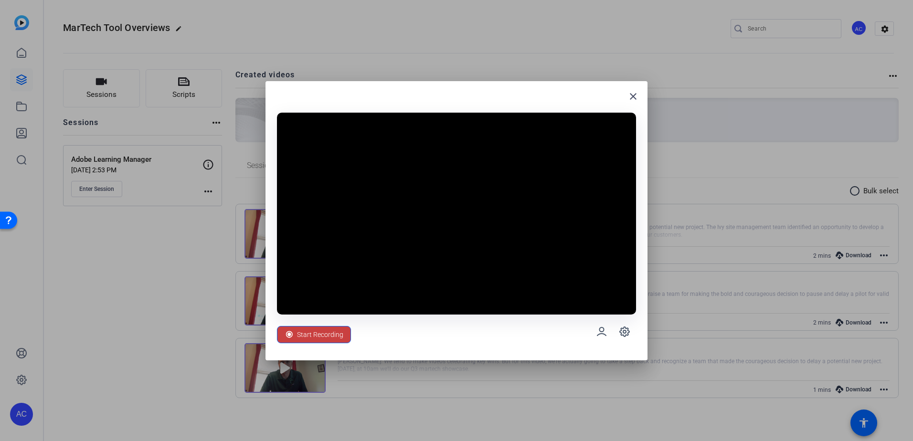
click at [306, 335] on span "Start Recording" at bounding box center [320, 334] width 46 height 18
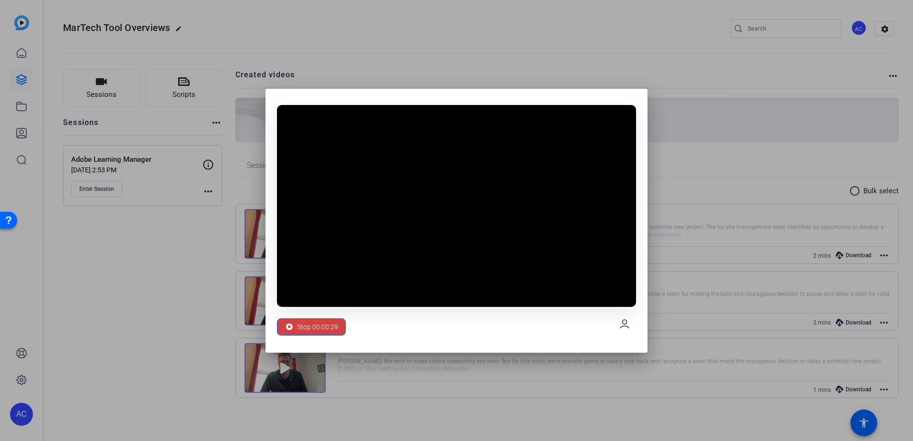
click at [324, 314] on div "Stop 00:00:29" at bounding box center [456, 324] width 359 height 34
click at [325, 325] on span "Stop 00:00:29" at bounding box center [317, 327] width 41 height 18
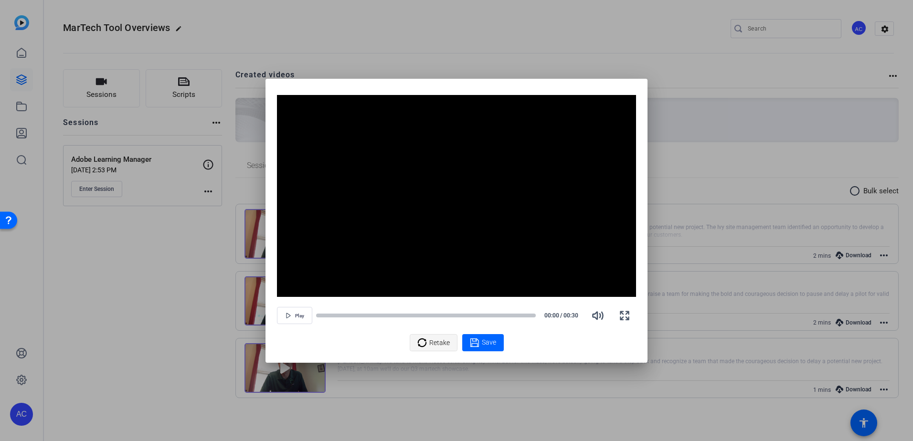
click at [425, 351] on div "Retake" at bounding box center [433, 343] width 32 height 18
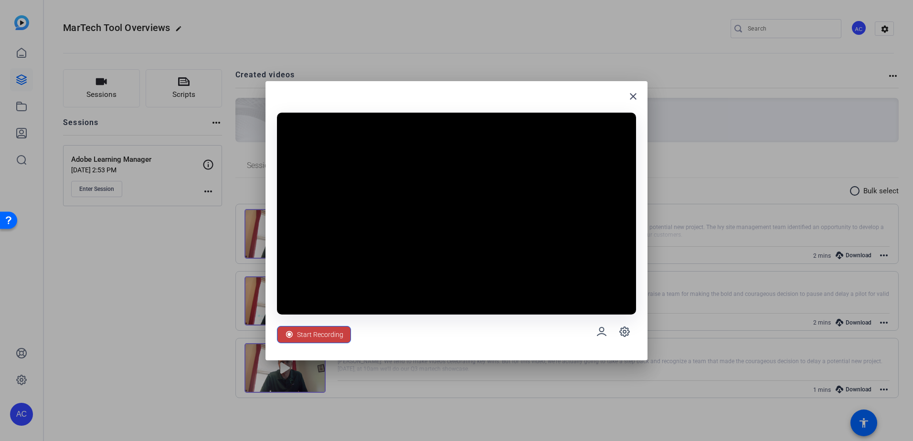
click at [316, 335] on span "Start Recording" at bounding box center [320, 334] width 46 height 18
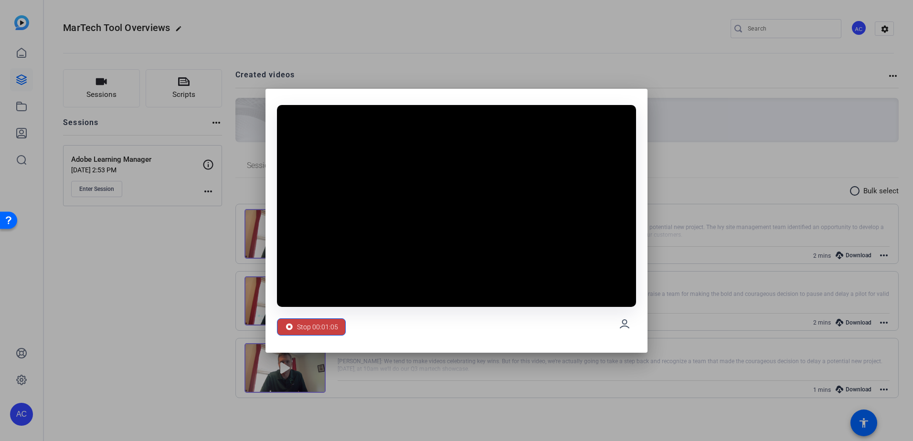
click at [314, 324] on span "Stop 00:01:05" at bounding box center [317, 327] width 41 height 18
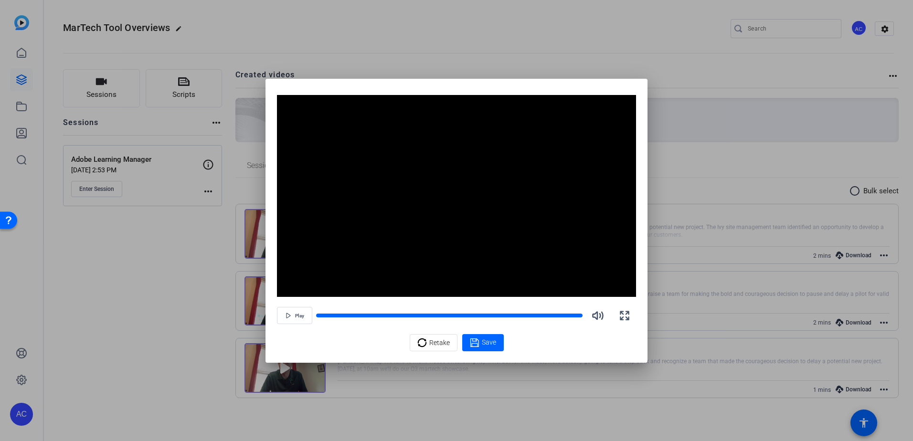
click at [495, 341] on span at bounding box center [483, 342] width 42 height 23
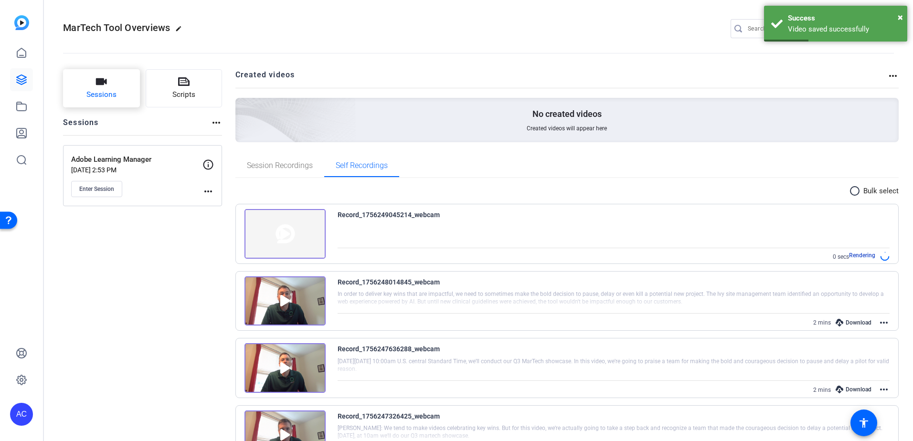
click at [108, 102] on button "Sessions" at bounding box center [101, 88] width 77 height 38
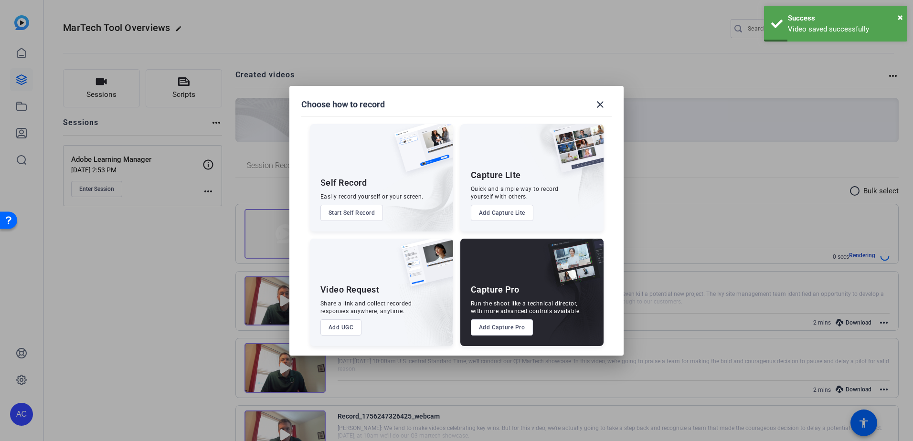
click at [359, 214] on button "Start Self Record" at bounding box center [351, 213] width 63 height 16
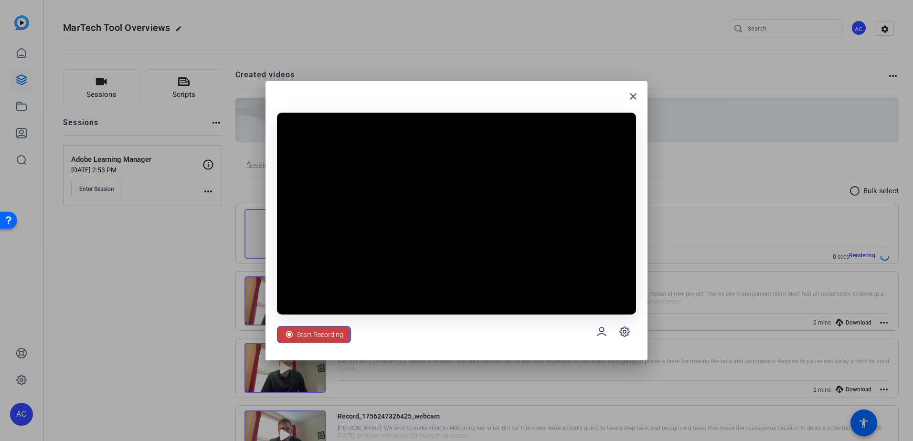
click at [330, 335] on span "Start Recording" at bounding box center [320, 334] width 46 height 18
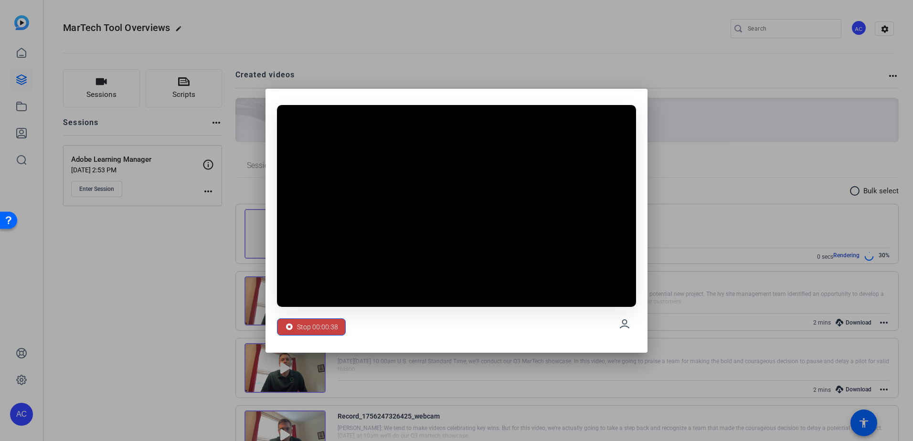
click at [304, 322] on span "Stop 00:00:38" at bounding box center [317, 327] width 41 height 18
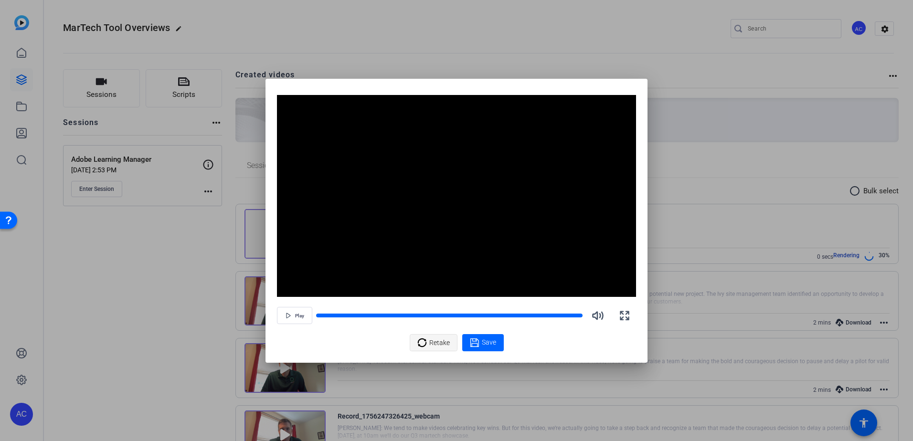
click at [422, 340] on icon at bounding box center [422, 342] width 10 height 11
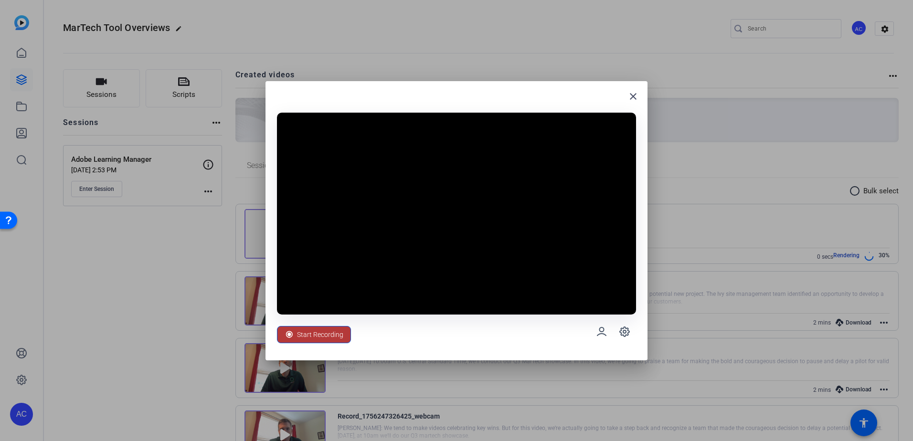
click at [324, 336] on span "Start Recording" at bounding box center [320, 334] width 46 height 18
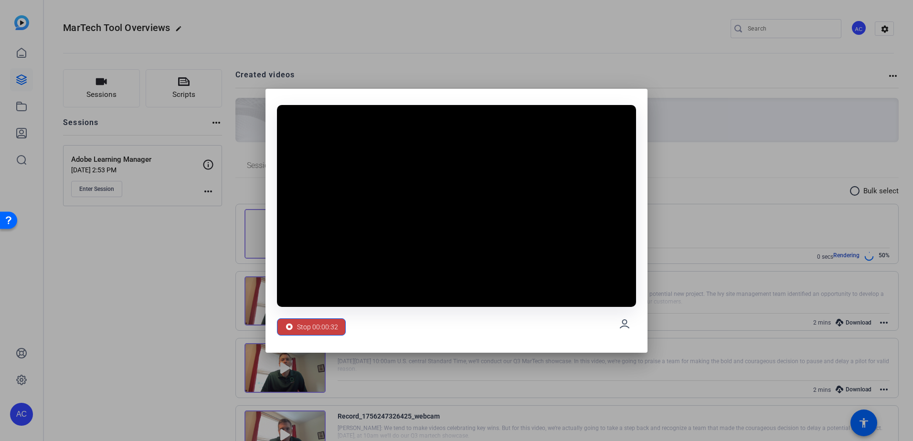
click at [304, 330] on span "Stop 00:00:32" at bounding box center [317, 327] width 41 height 18
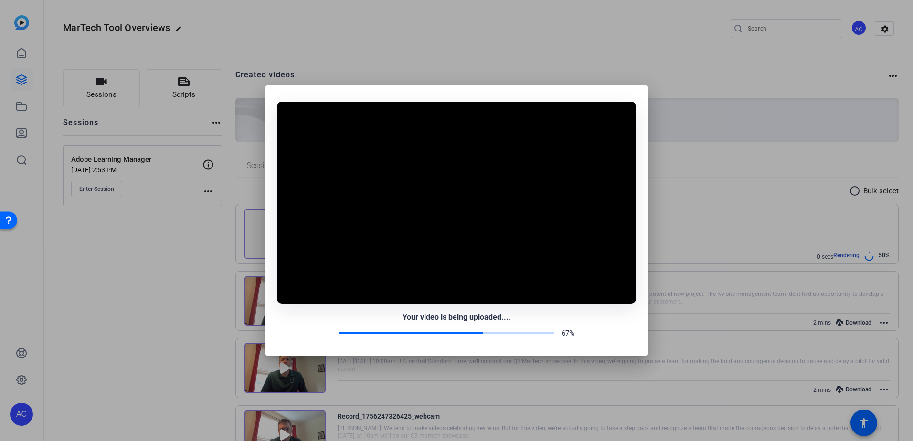
click at [305, 326] on div "Your video is being uploaded.... 67%" at bounding box center [456, 325] width 359 height 27
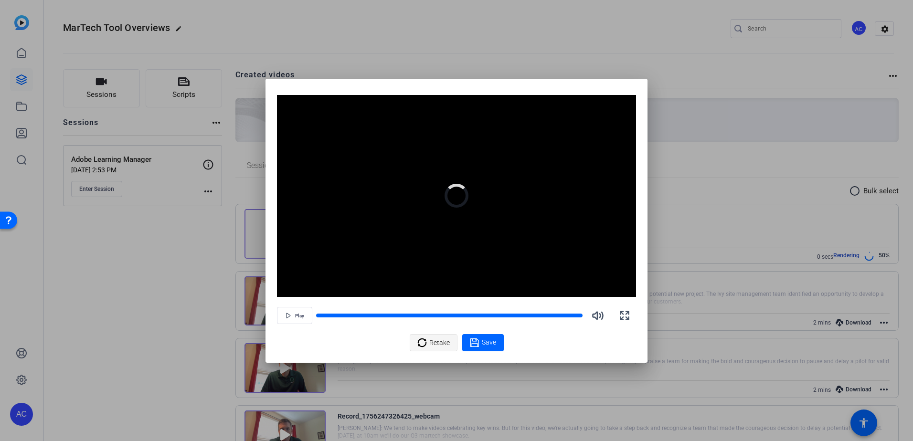
click at [424, 348] on icon at bounding box center [422, 342] width 10 height 11
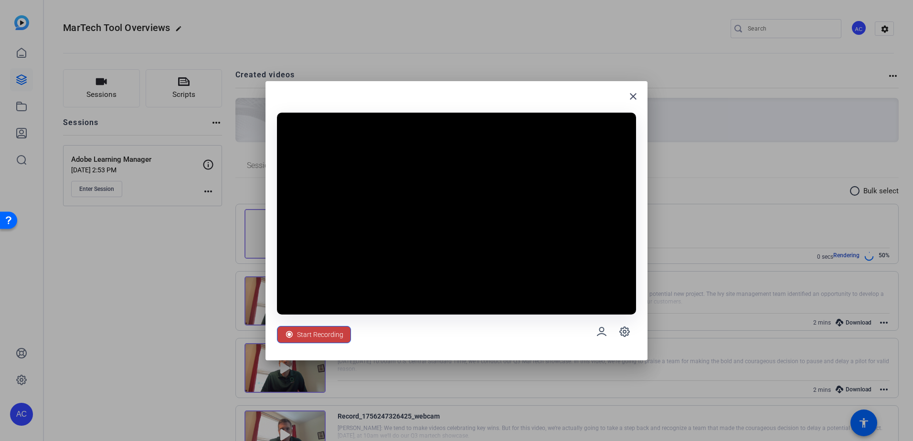
click at [329, 332] on span "Start Recording" at bounding box center [320, 334] width 46 height 18
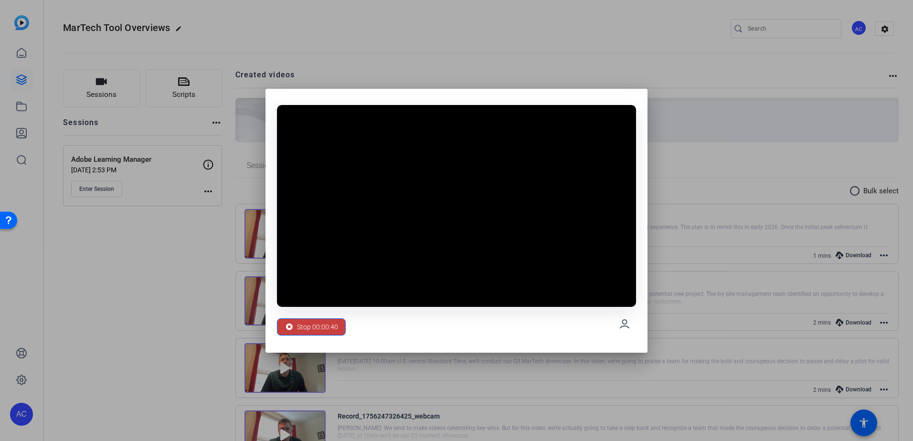
click at [316, 322] on span "Stop 00:00:40" at bounding box center [317, 327] width 41 height 18
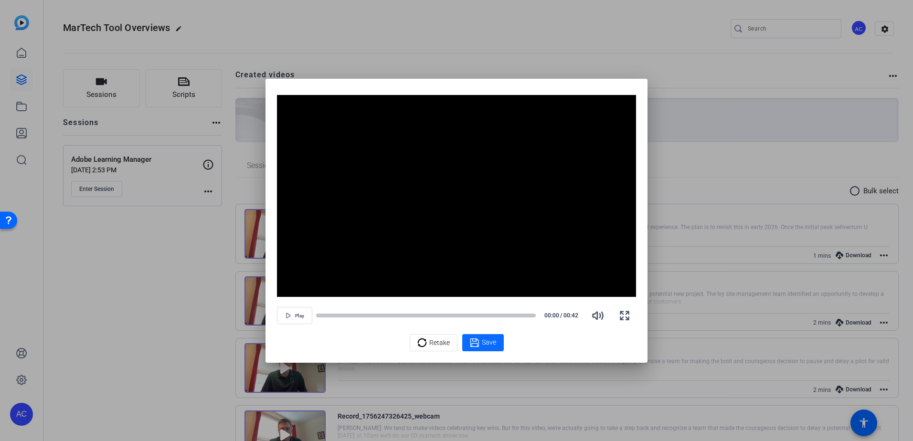
click at [476, 342] on icon at bounding box center [475, 342] width 10 height 11
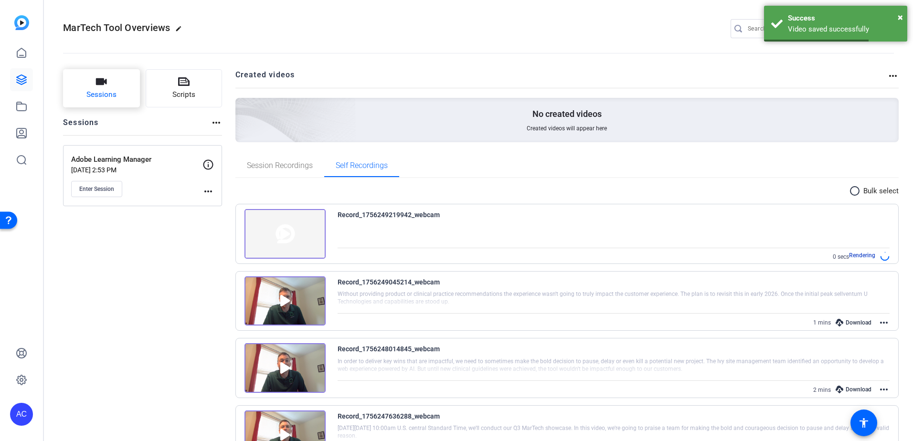
click at [119, 100] on button "Sessions" at bounding box center [101, 88] width 77 height 38
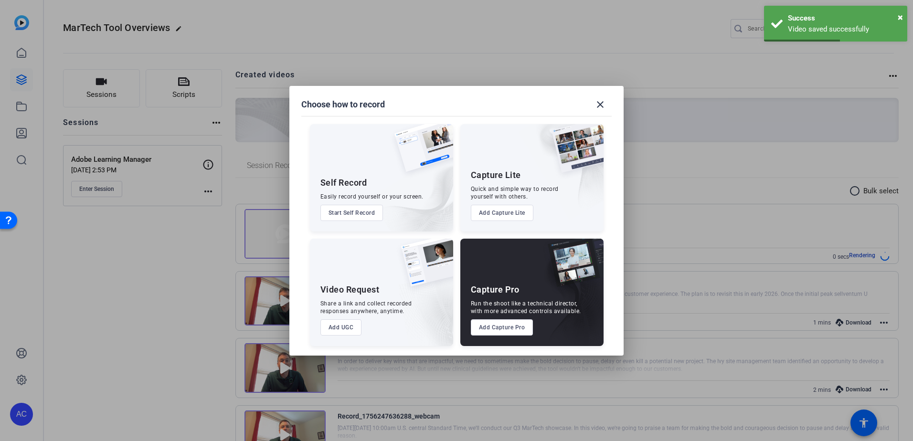
click at [353, 209] on button "Start Self Record" at bounding box center [351, 213] width 63 height 16
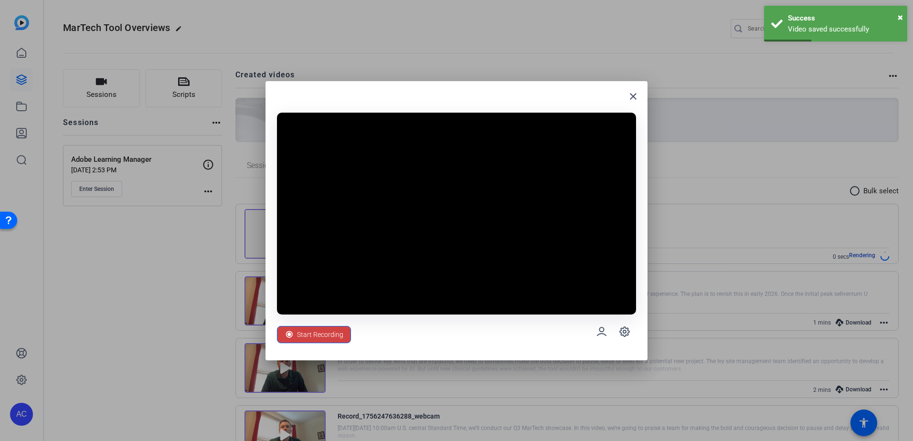
click at [327, 328] on span "Start Recording" at bounding box center [320, 334] width 46 height 18
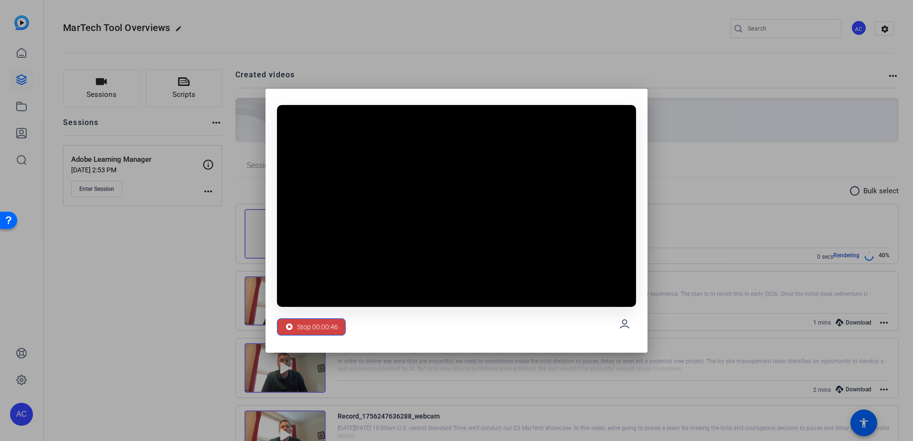
click at [301, 307] on div "Stop 00:00:46" at bounding box center [456, 324] width 359 height 34
click at [305, 317] on span at bounding box center [311, 326] width 68 height 23
click at [310, 325] on span "Stop 00:00:47" at bounding box center [317, 327] width 41 height 18
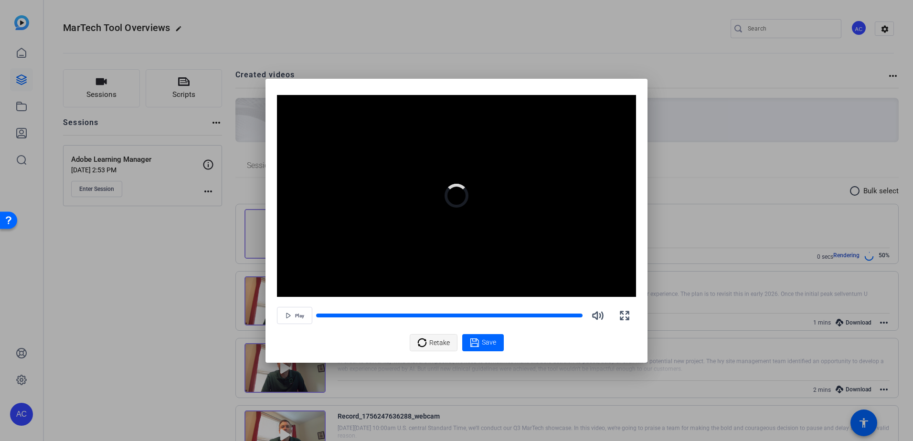
click at [445, 338] on span "Retake" at bounding box center [439, 343] width 21 height 18
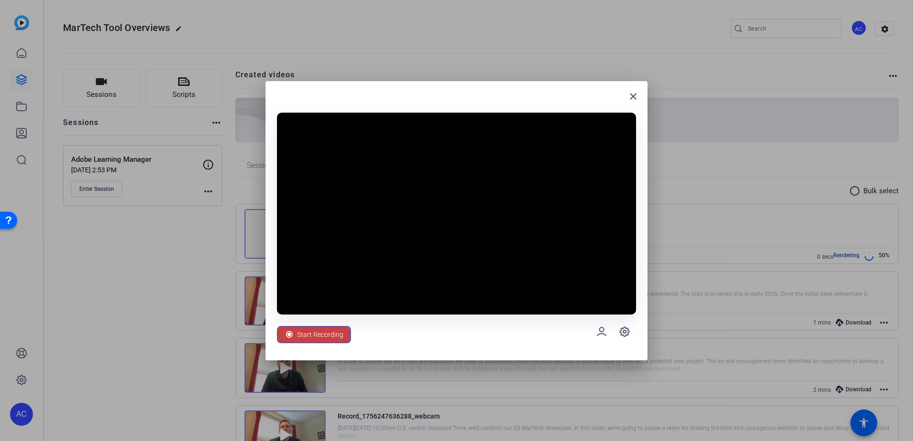
click at [319, 335] on span "Start Recording" at bounding box center [320, 334] width 46 height 18
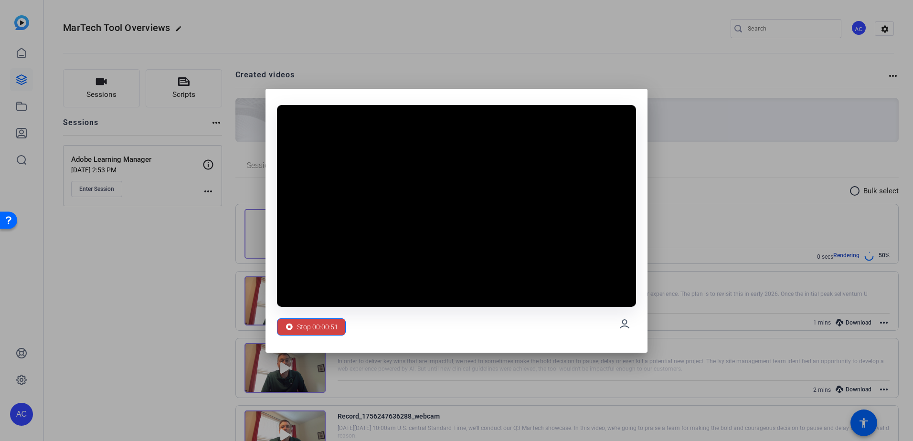
click at [317, 329] on span "Stop 00:00:51" at bounding box center [317, 327] width 41 height 18
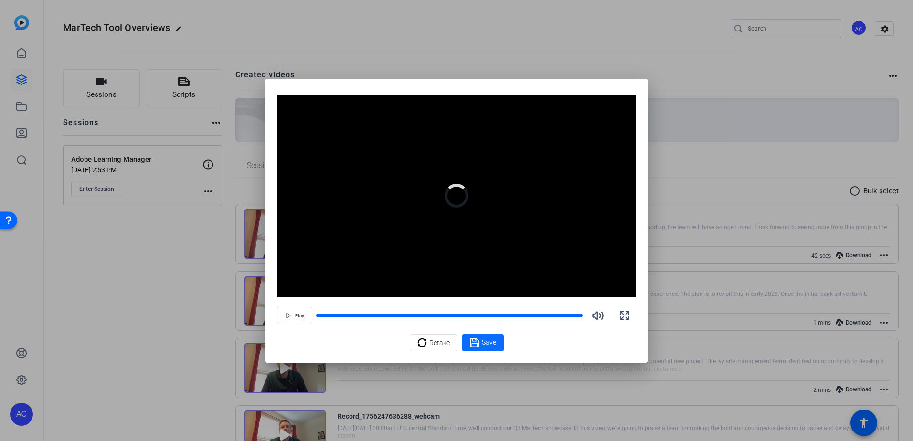
click at [478, 343] on icon at bounding box center [474, 342] width 9 height 9
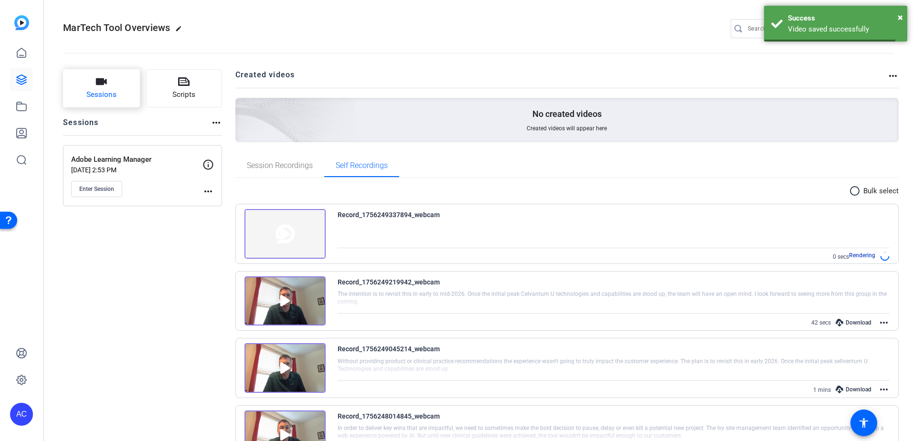
click at [115, 93] on span "Sessions" at bounding box center [101, 94] width 30 height 11
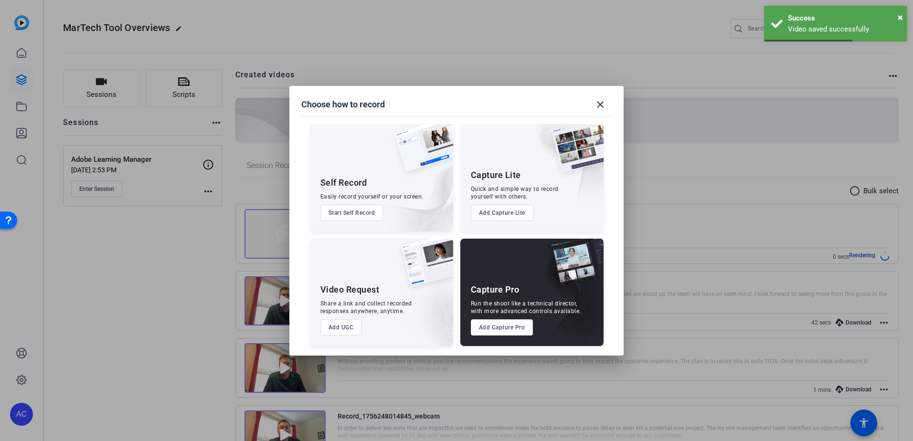
click at [341, 217] on button "Start Self Record" at bounding box center [351, 213] width 63 height 16
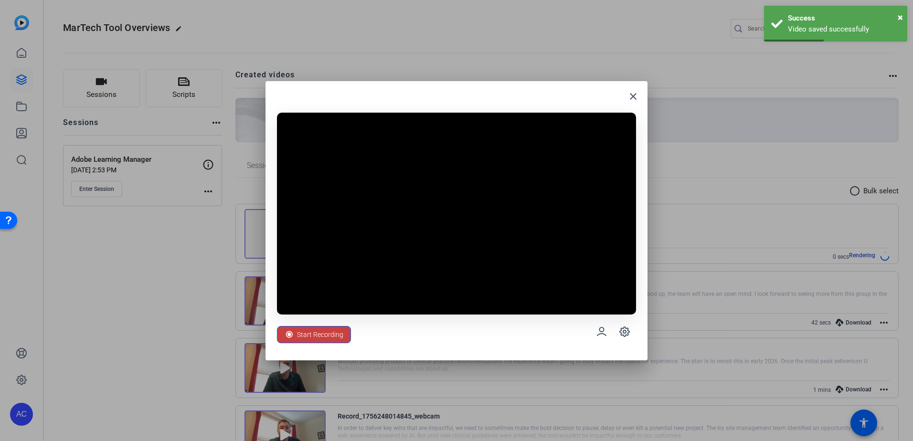
click at [333, 329] on span "Start Recording" at bounding box center [320, 334] width 46 height 18
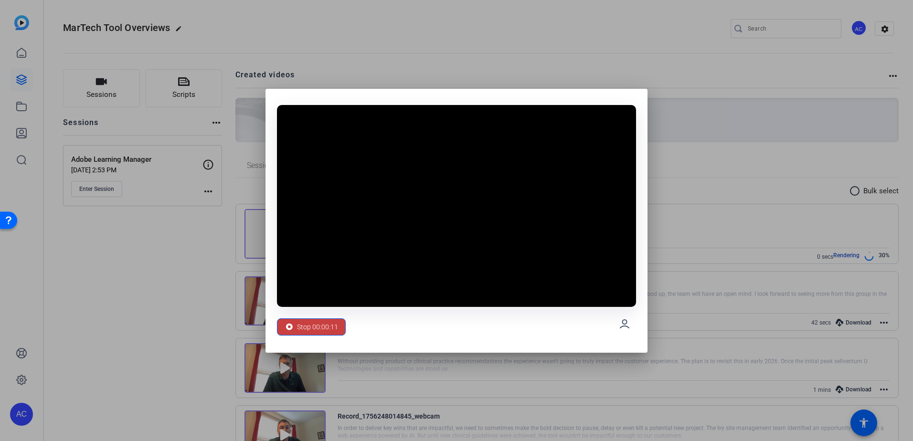
click at [306, 325] on span "Stop 00:00:11" at bounding box center [317, 327] width 41 height 18
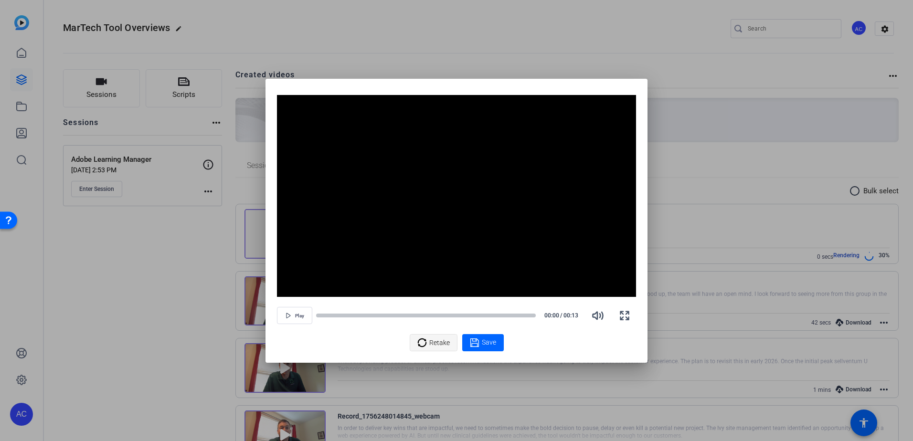
click at [442, 343] on span "Retake" at bounding box center [439, 343] width 21 height 18
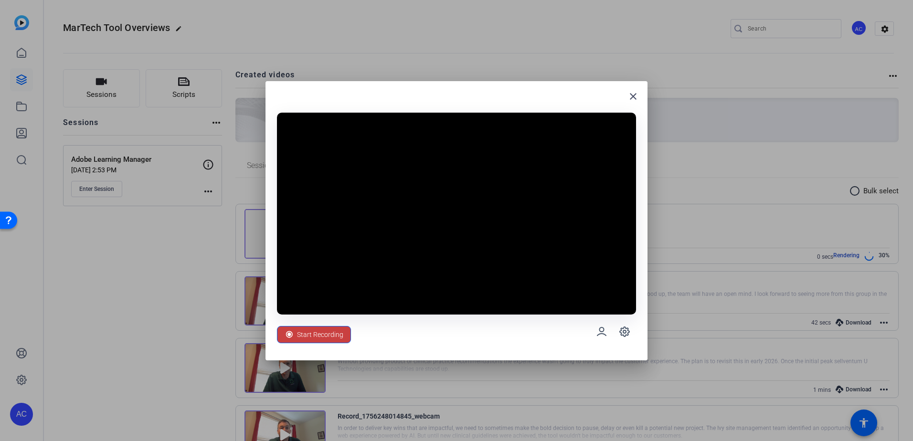
click at [334, 334] on span "Start Recording" at bounding box center [320, 334] width 46 height 18
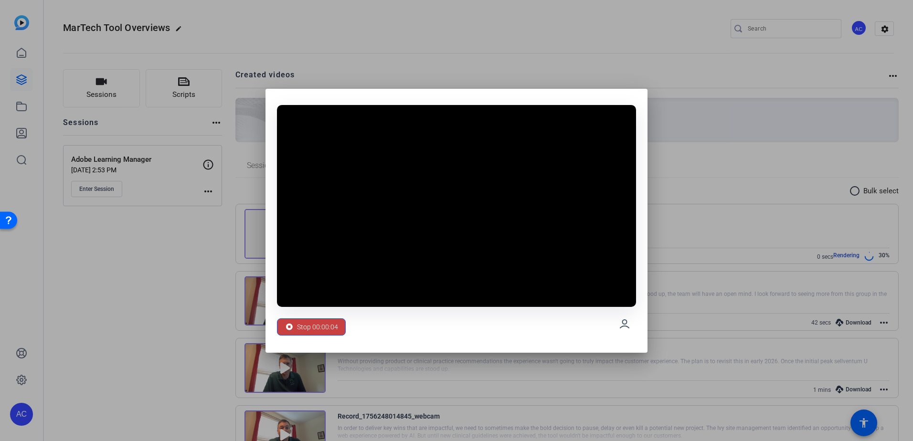
click at [330, 333] on span "Stop 00:00:04" at bounding box center [317, 327] width 41 height 18
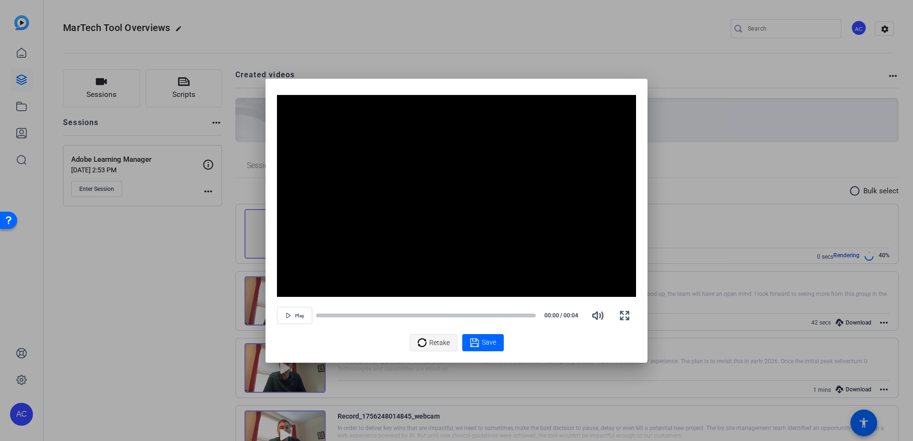
click at [420, 341] on icon at bounding box center [422, 342] width 10 height 11
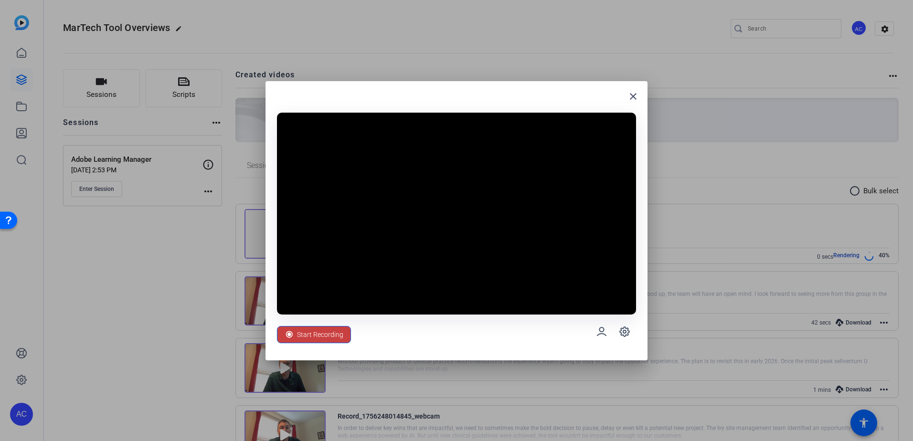
click at [315, 334] on span "Start Recording" at bounding box center [320, 334] width 46 height 18
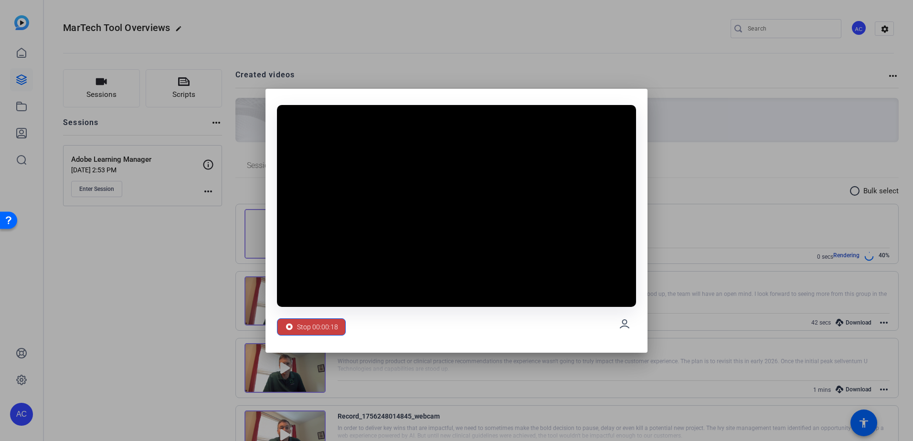
click at [308, 329] on span "Stop 00:00:18" at bounding box center [317, 327] width 41 height 18
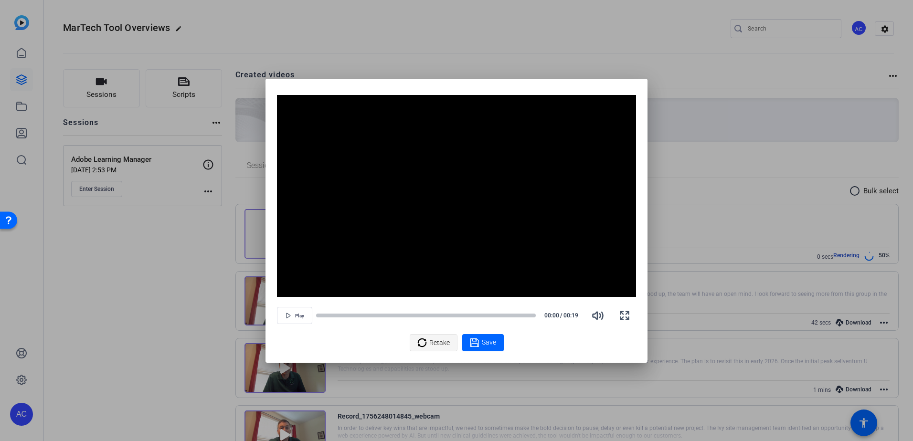
click at [440, 348] on span "Retake" at bounding box center [439, 343] width 21 height 18
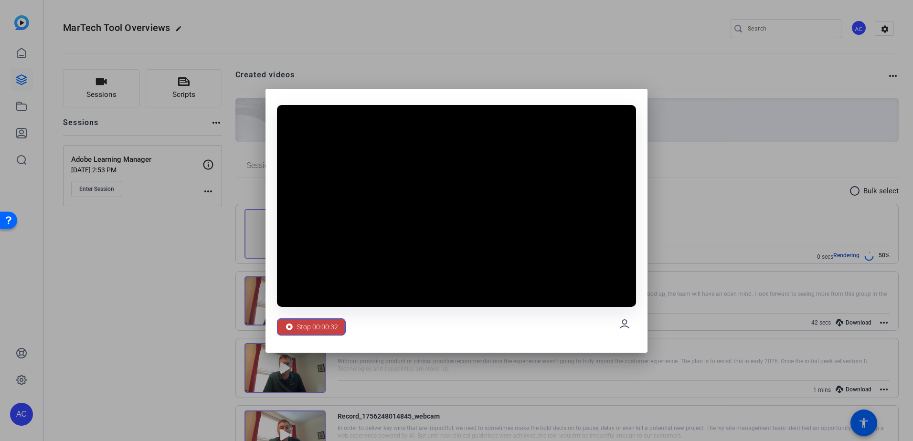
click at [328, 331] on span "Stop 00:00:32" at bounding box center [317, 327] width 41 height 18
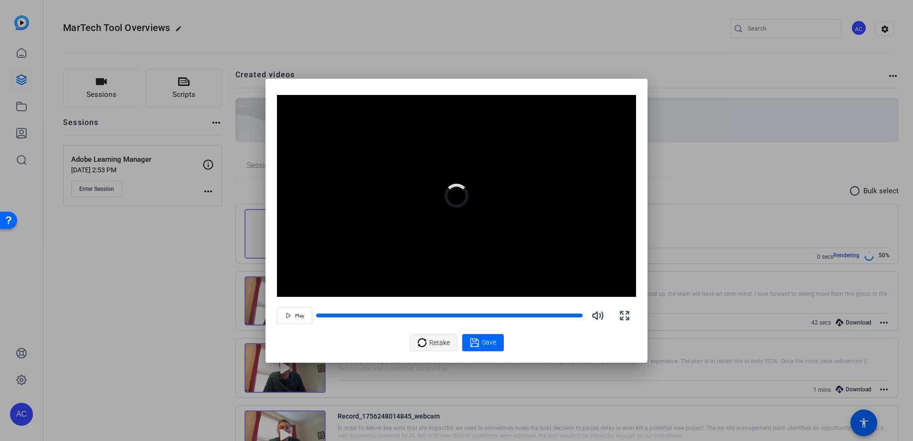
click at [420, 338] on icon at bounding box center [422, 342] width 10 height 11
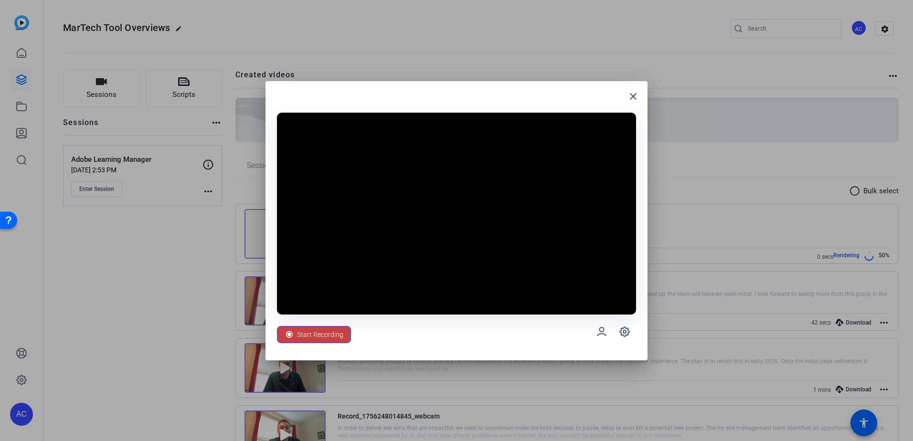
click at [334, 336] on span "Start Recording" at bounding box center [320, 334] width 46 height 18
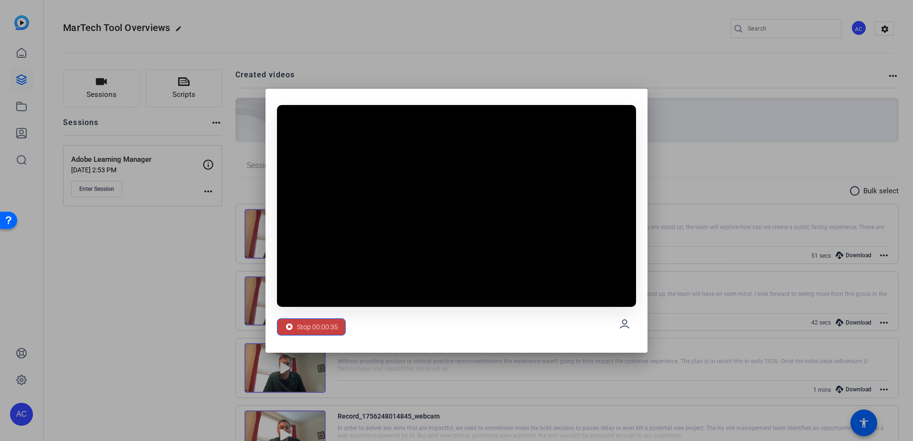
click at [320, 332] on span "Stop 00:00:35" at bounding box center [317, 327] width 41 height 18
